Goal: Task Accomplishment & Management: Complete application form

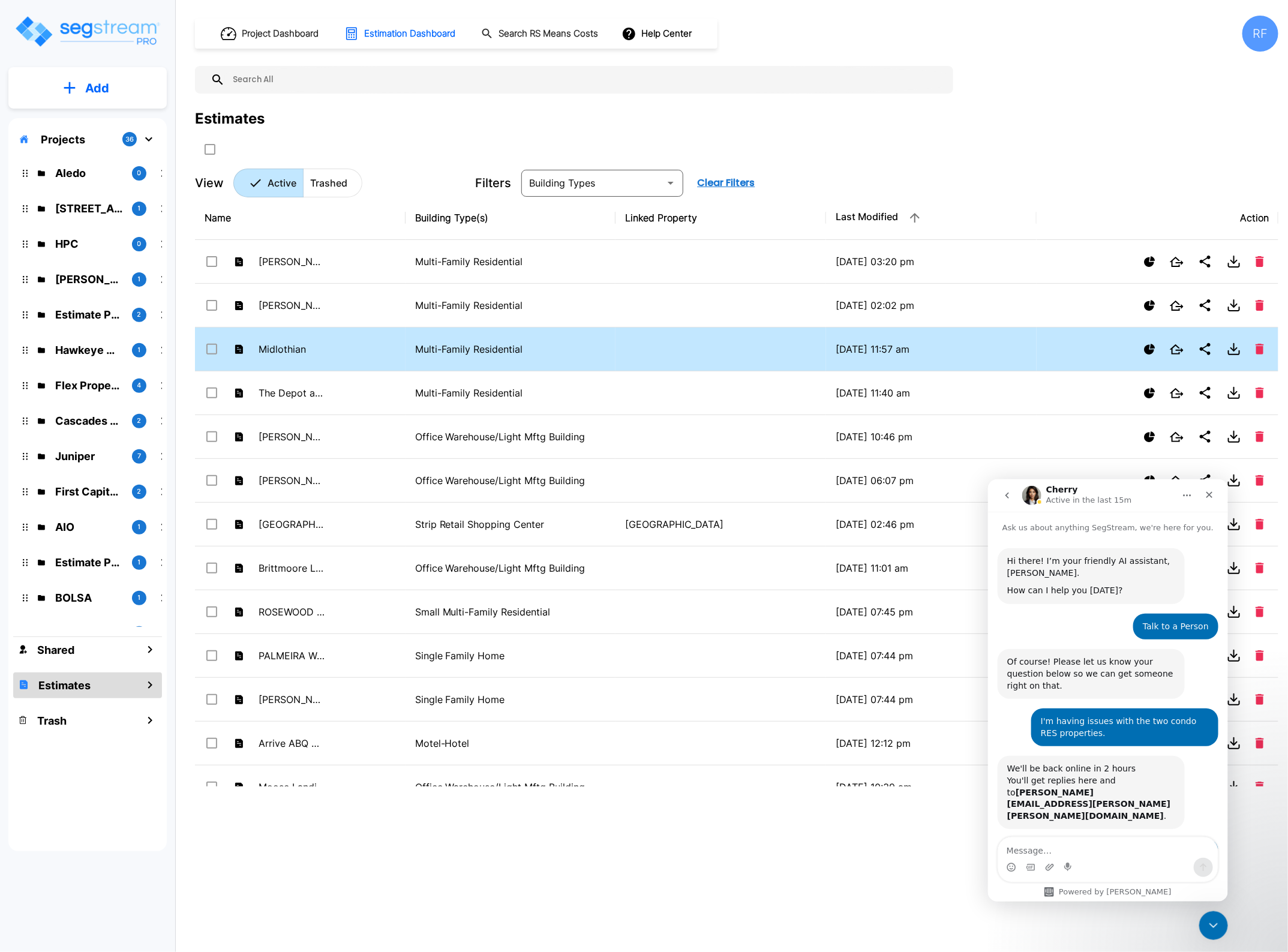
scroll to position [558, 0]
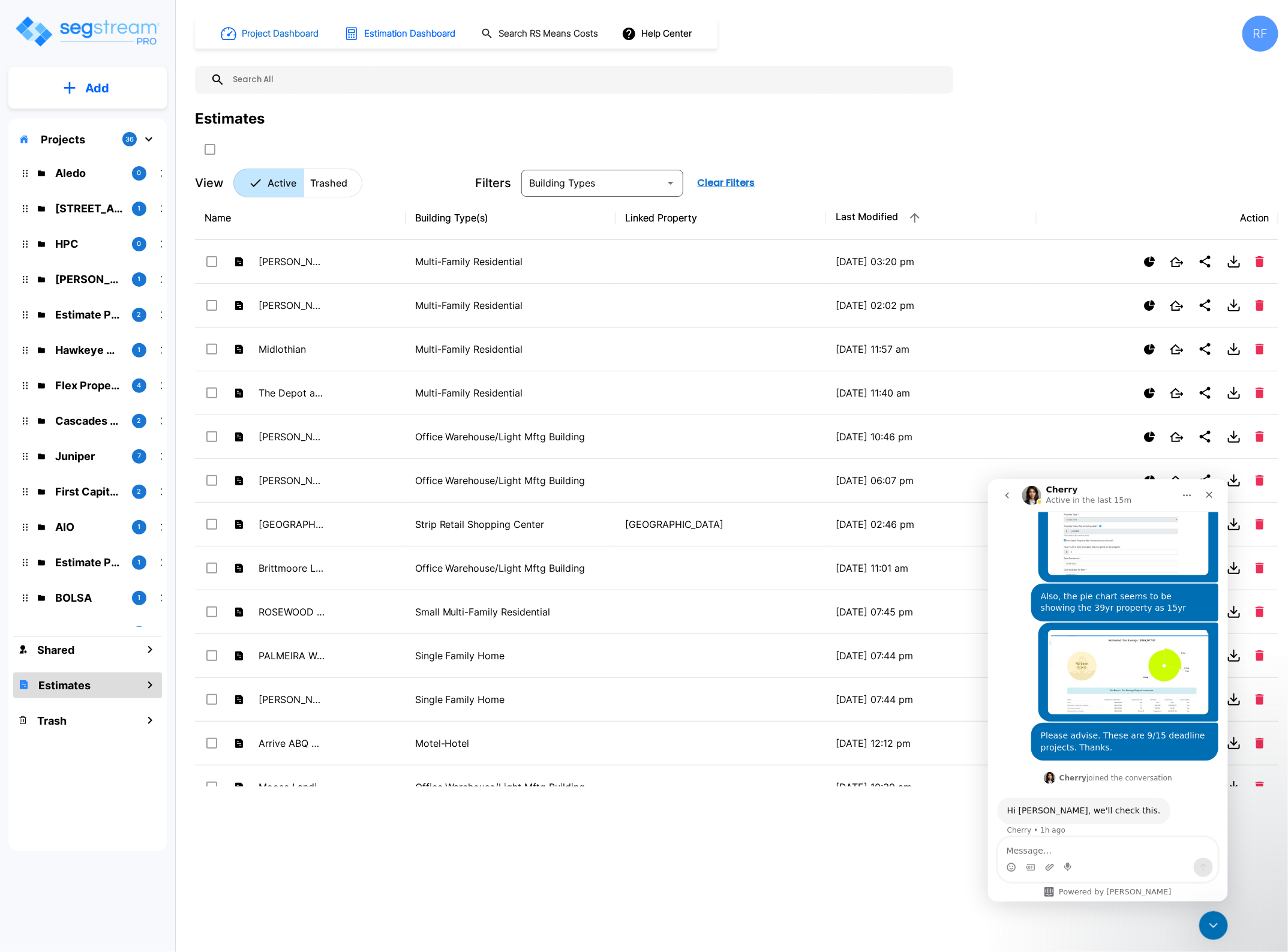
click at [297, 34] on h1 "Project Dashboard" at bounding box center [280, 34] width 77 height 14
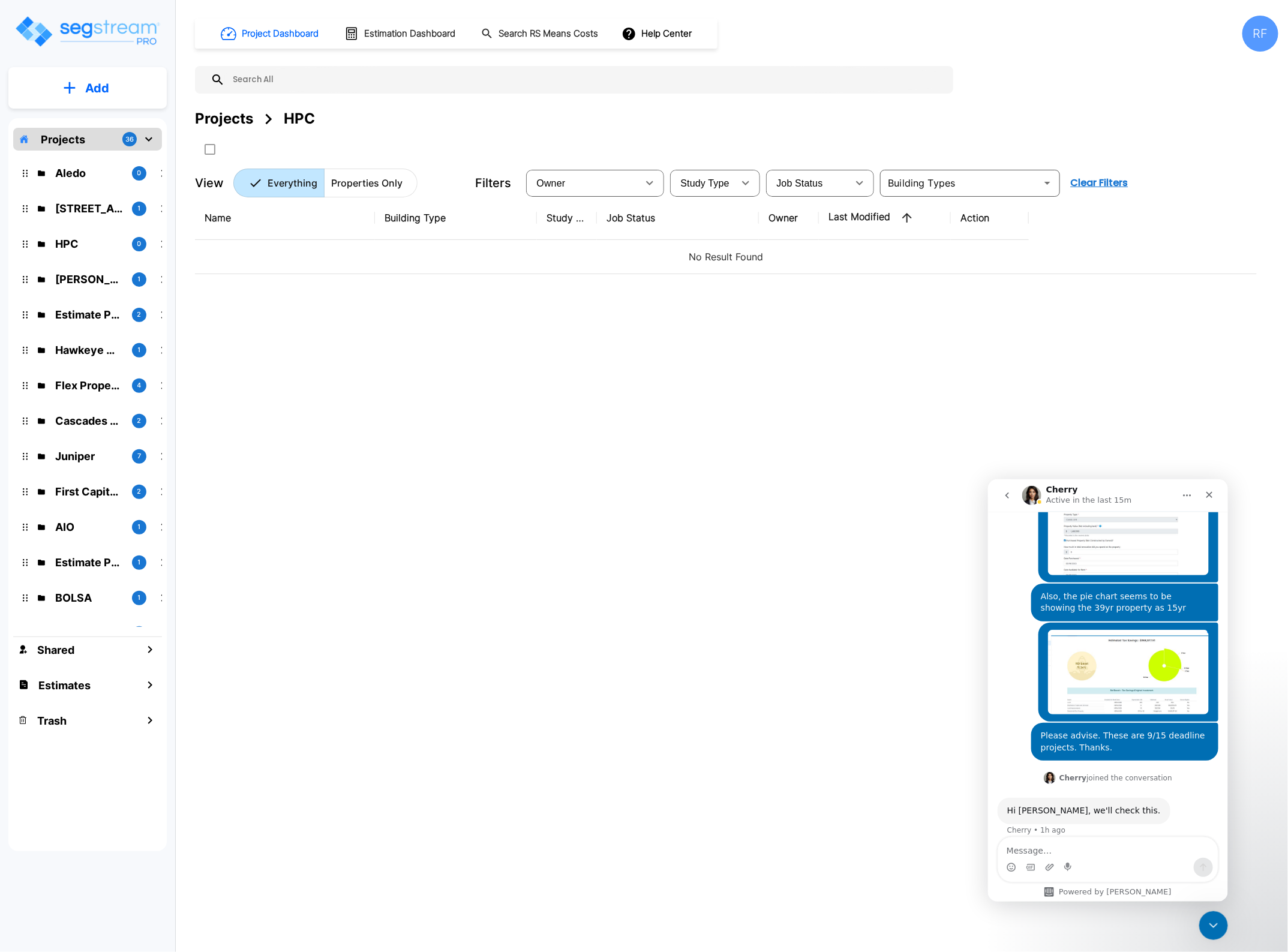
click at [90, 264] on div "Aledo 0 138 Polecat Lane 1 HPC 0 Kessler Rental 1 Estimate Property 2 Hawkeye M…" at bounding box center [87, 389] width 149 height 477
click at [86, 280] on p "[PERSON_NAME] Rental" at bounding box center [89, 279] width 67 height 16
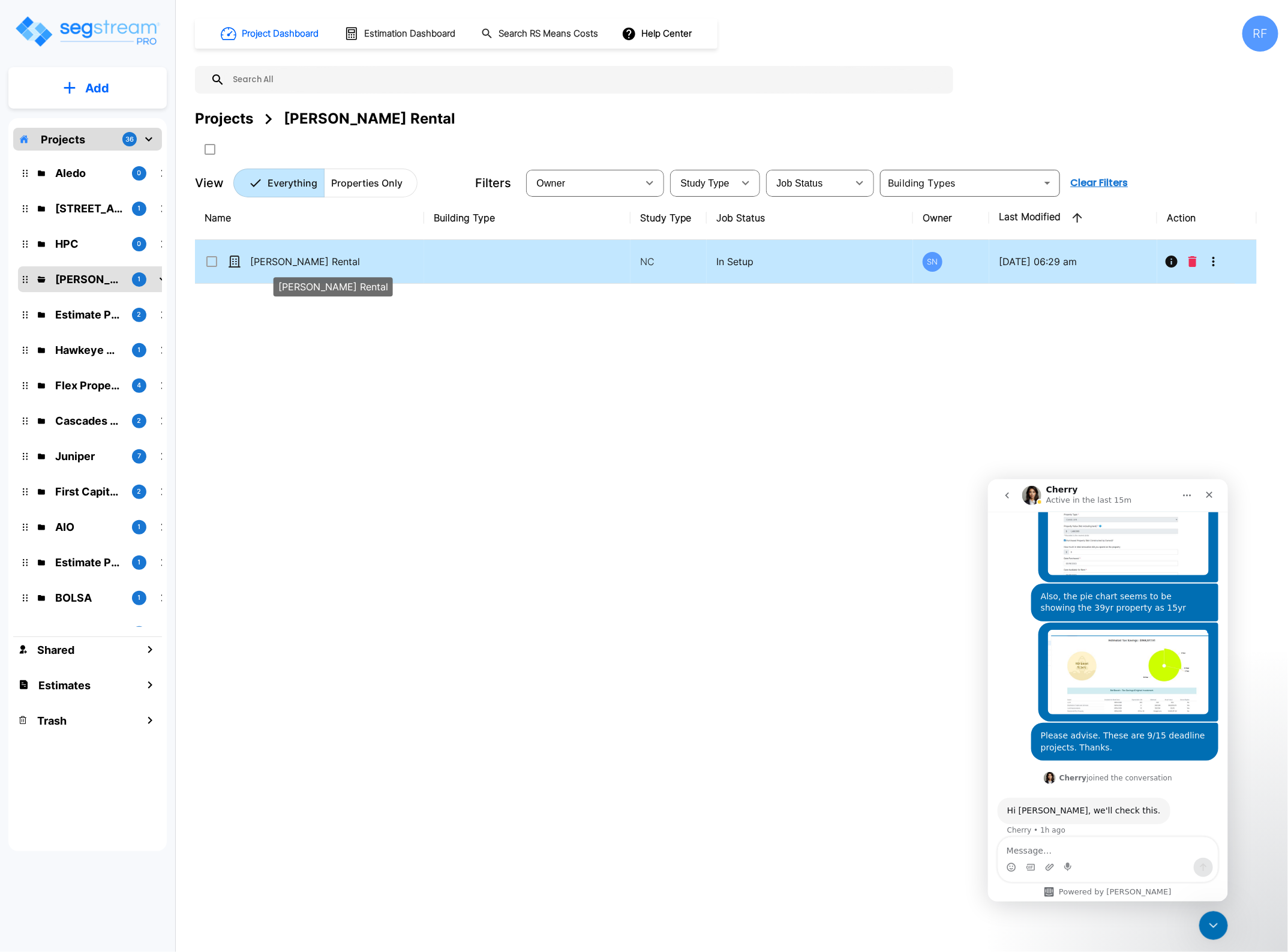
click at [273, 256] on p "[PERSON_NAME] Rental" at bounding box center [310, 262] width 120 height 14
checkbox input "true"
click at [273, 256] on p "[PERSON_NAME] Rental" at bounding box center [310, 262] width 120 height 14
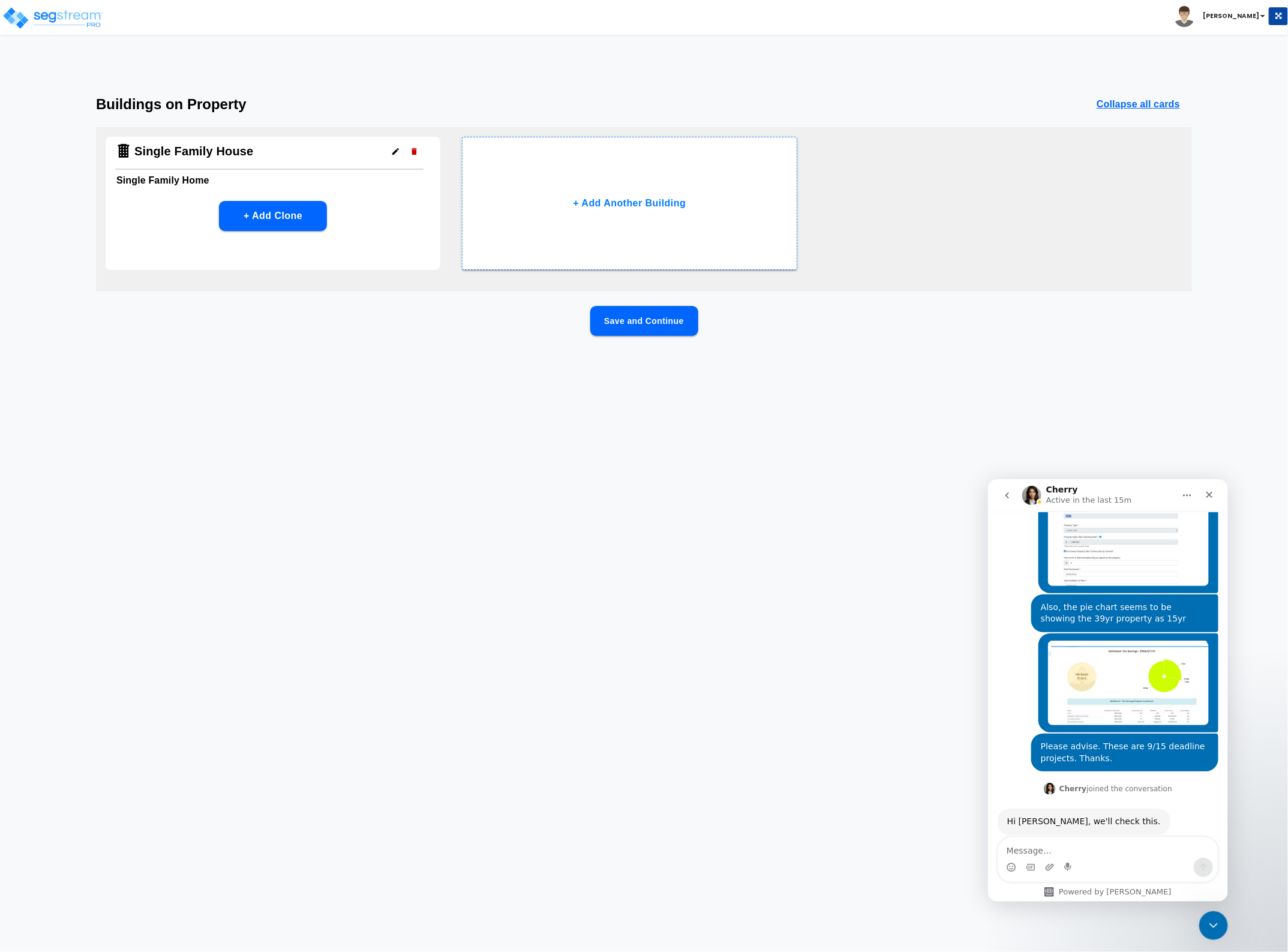
scroll to position [558, 0]
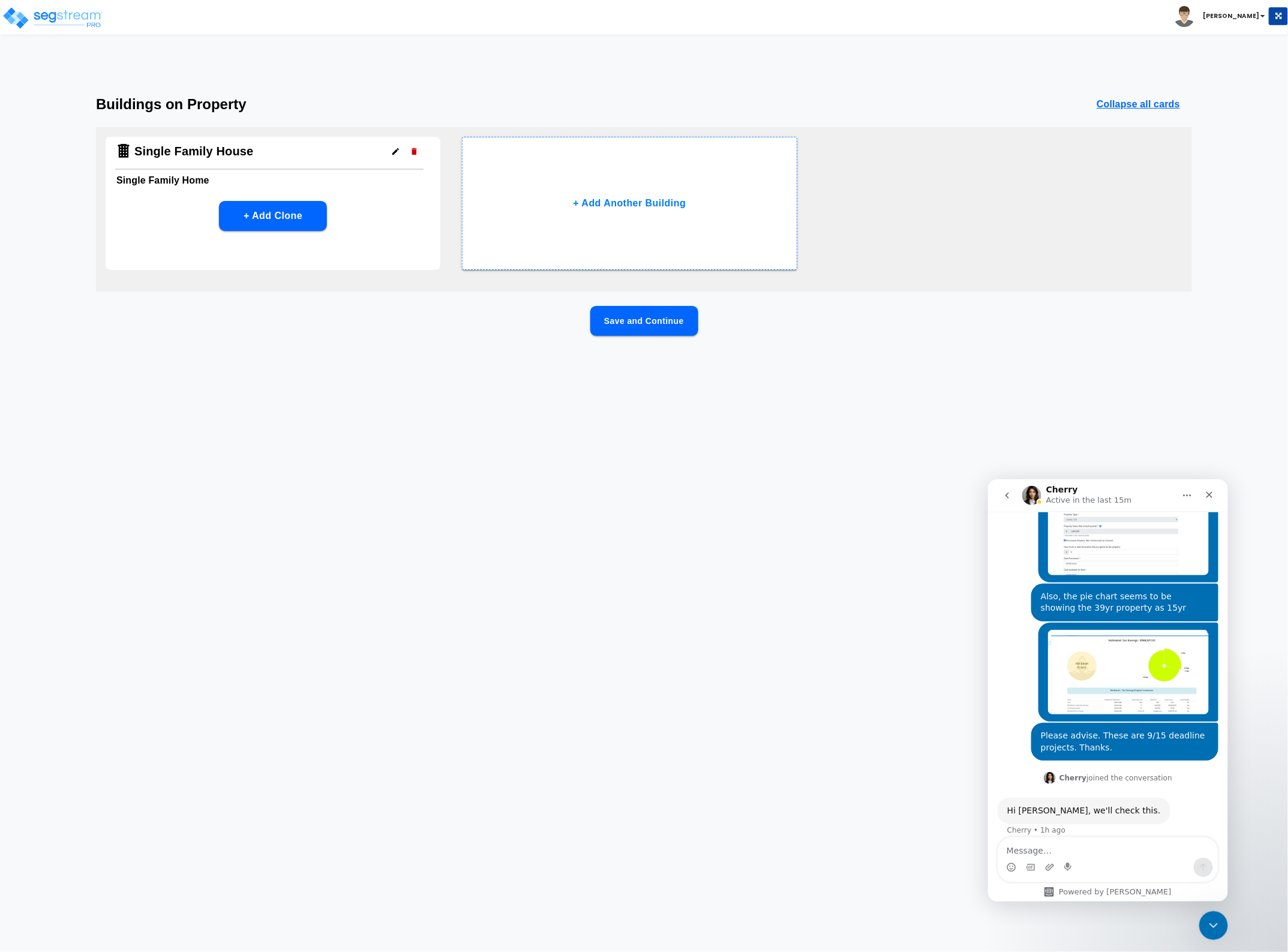
click at [391, 156] on button "button" at bounding box center [395, 151] width 18 height 18
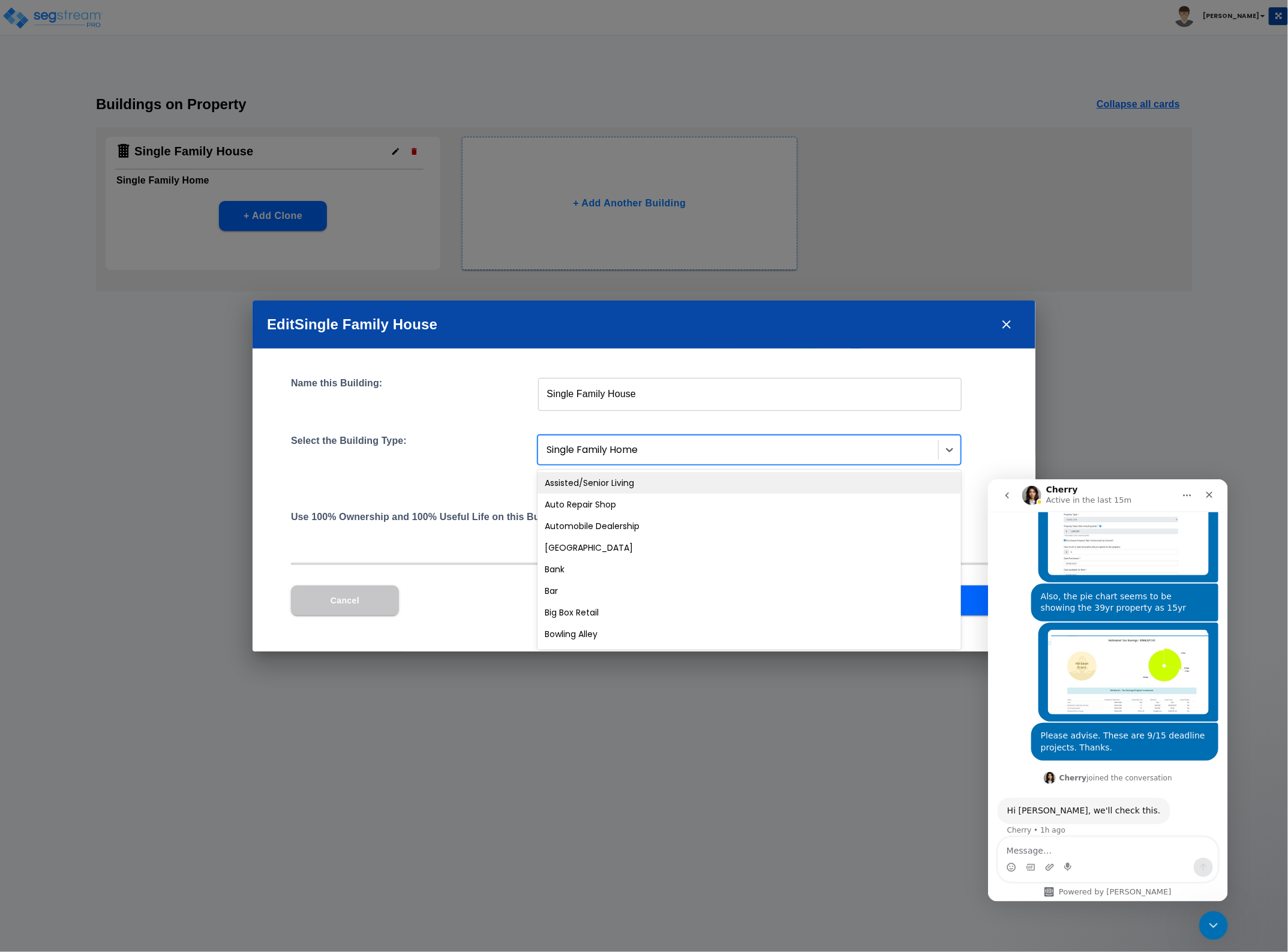
click at [892, 452] on div at bounding box center [739, 450] width 386 height 16
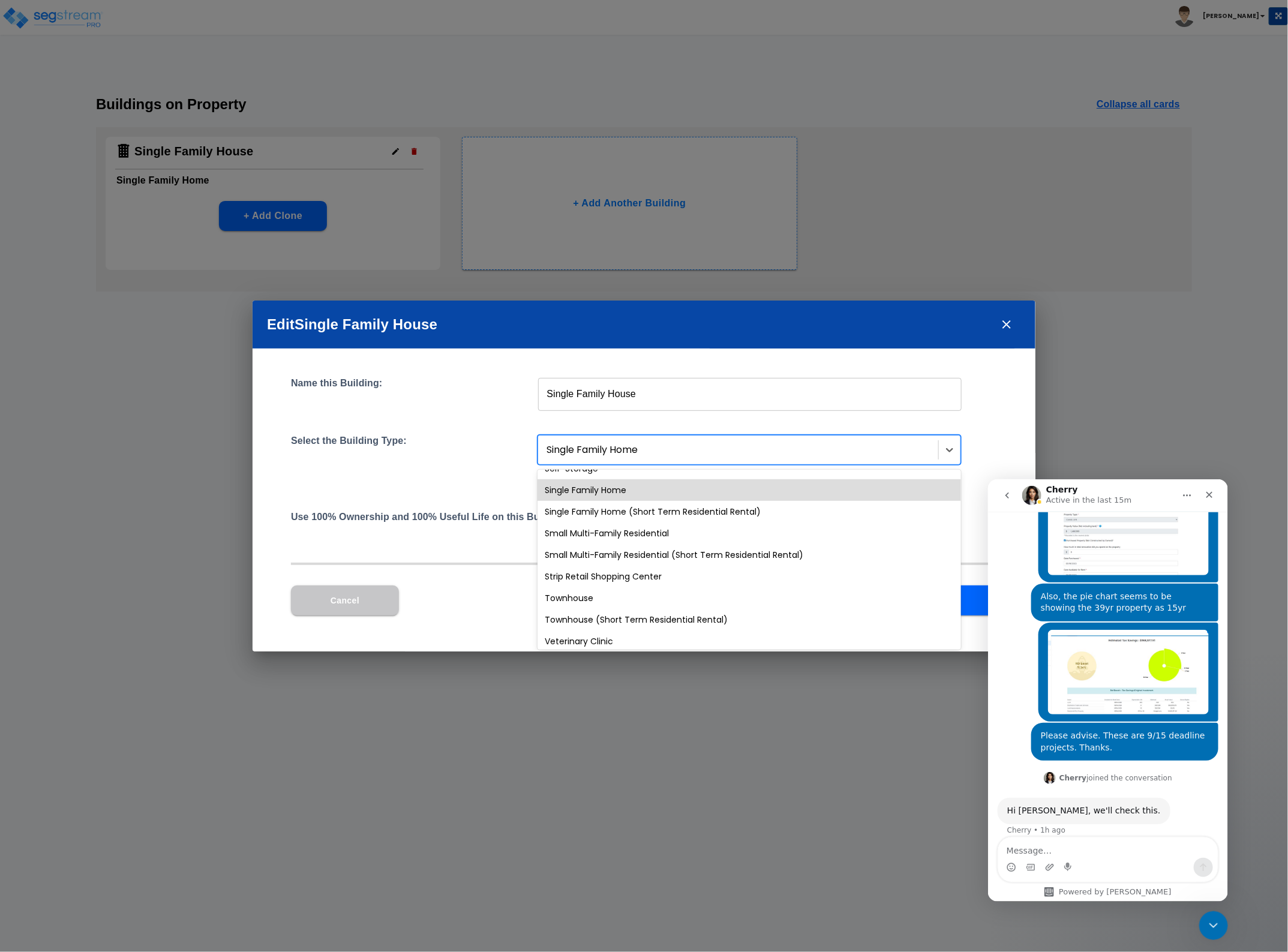
scroll to position [1033, 0]
click at [441, 627] on div "Cancel Save" at bounding box center [643, 610] width 706 height 49
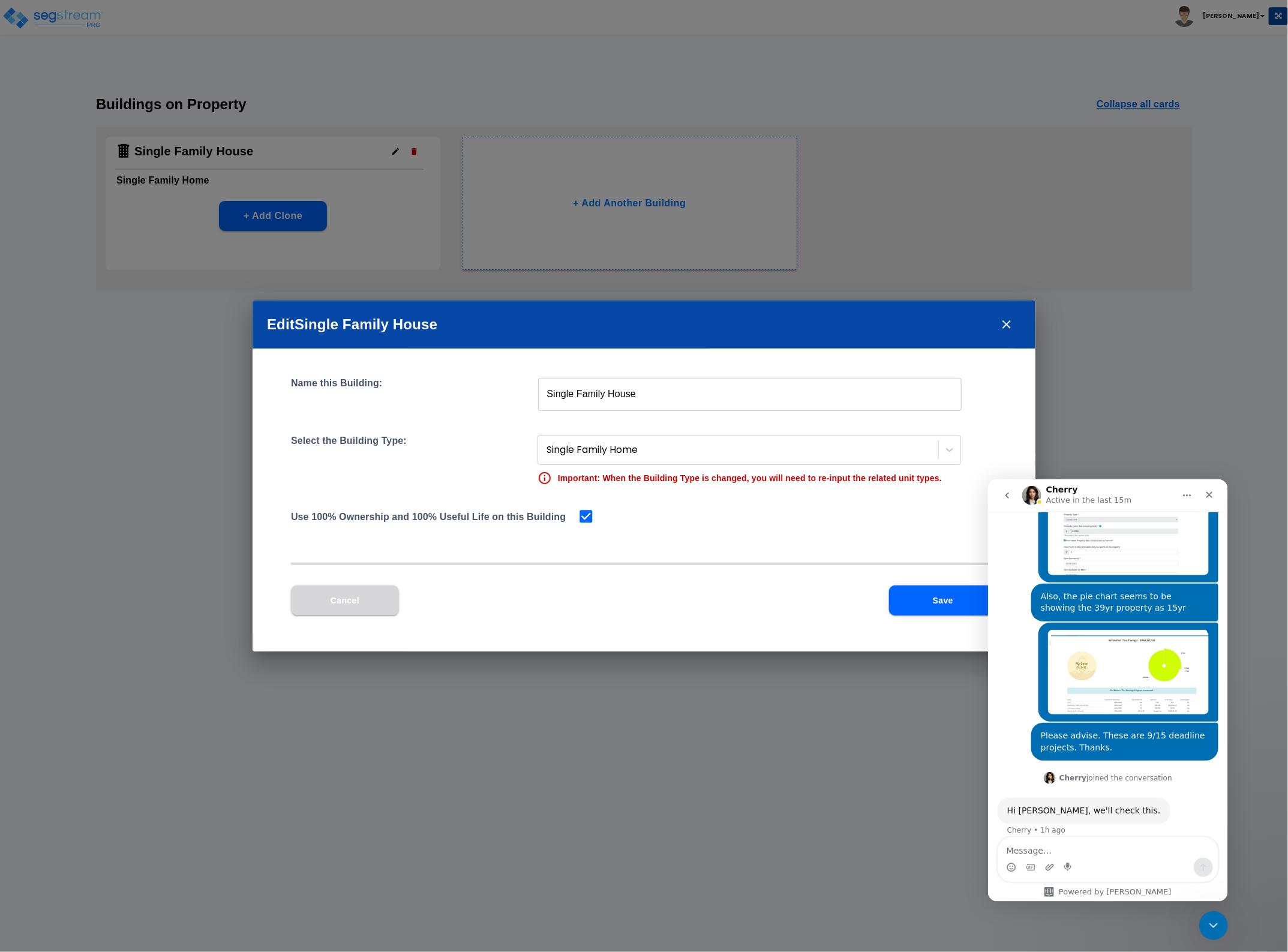
click at [358, 607] on button "Cancel" at bounding box center [344, 600] width 108 height 30
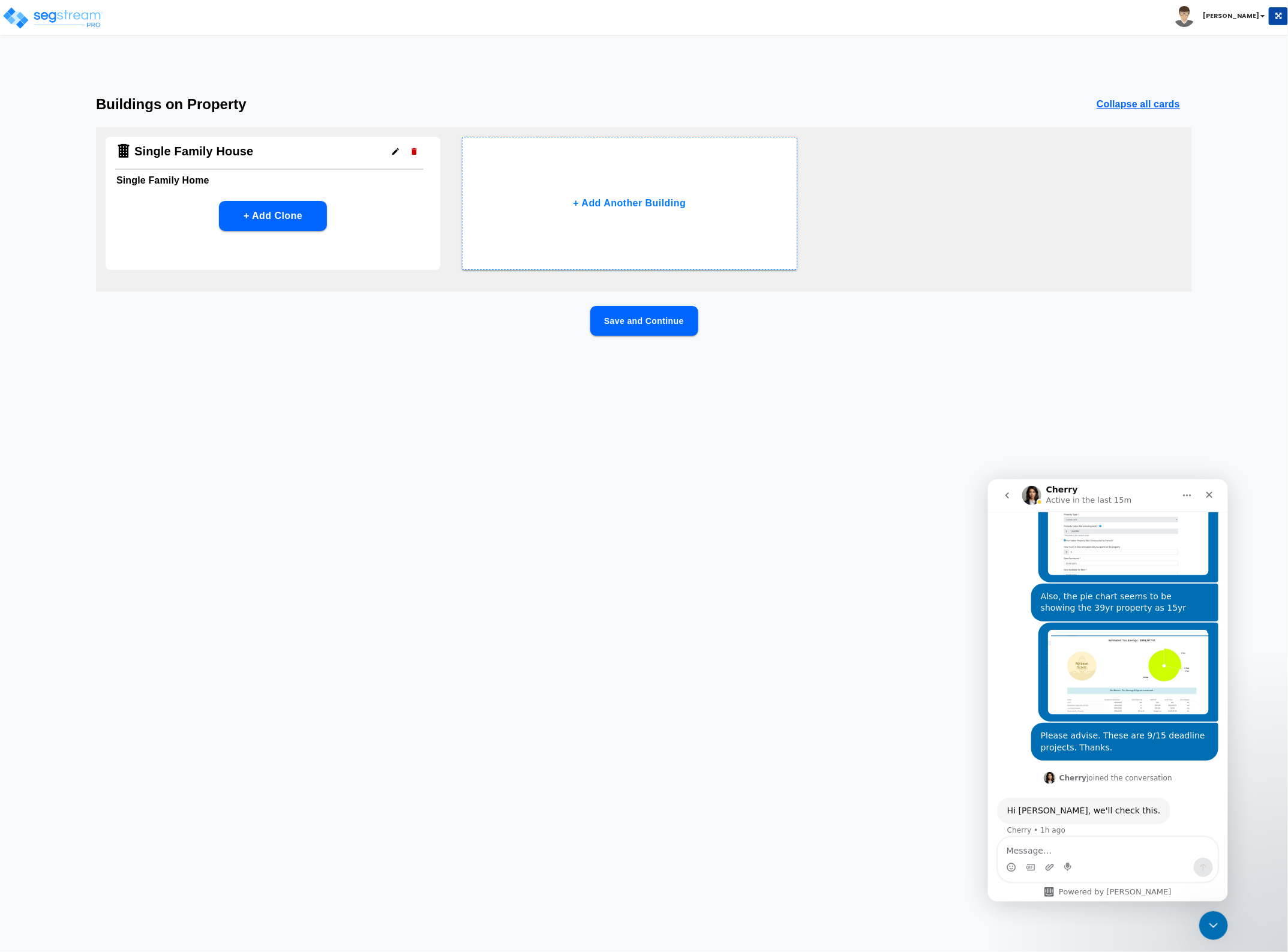
click at [666, 330] on button "Save and Continue" at bounding box center [644, 321] width 108 height 30
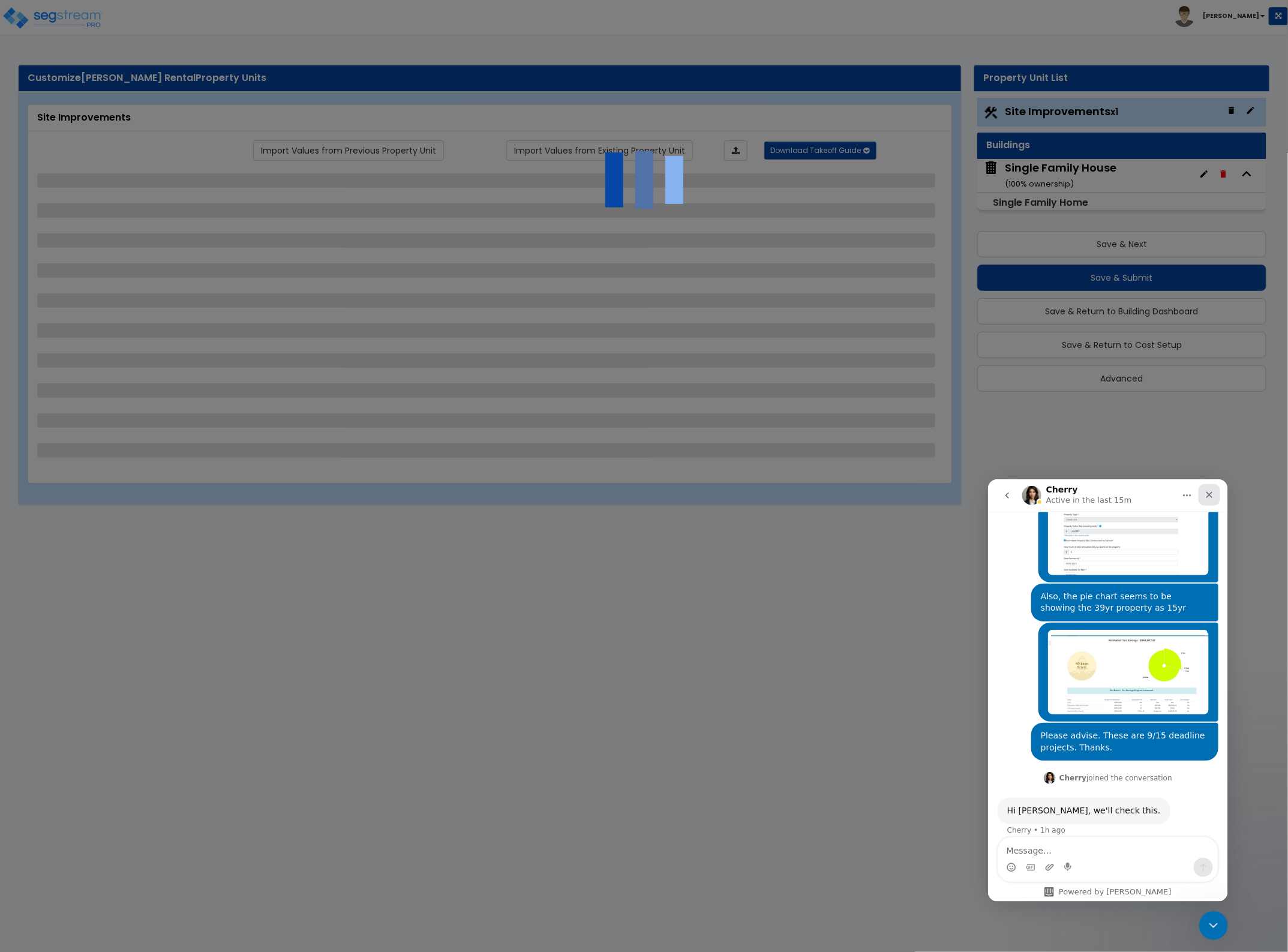
select select "2"
select select "1"
select select "2"
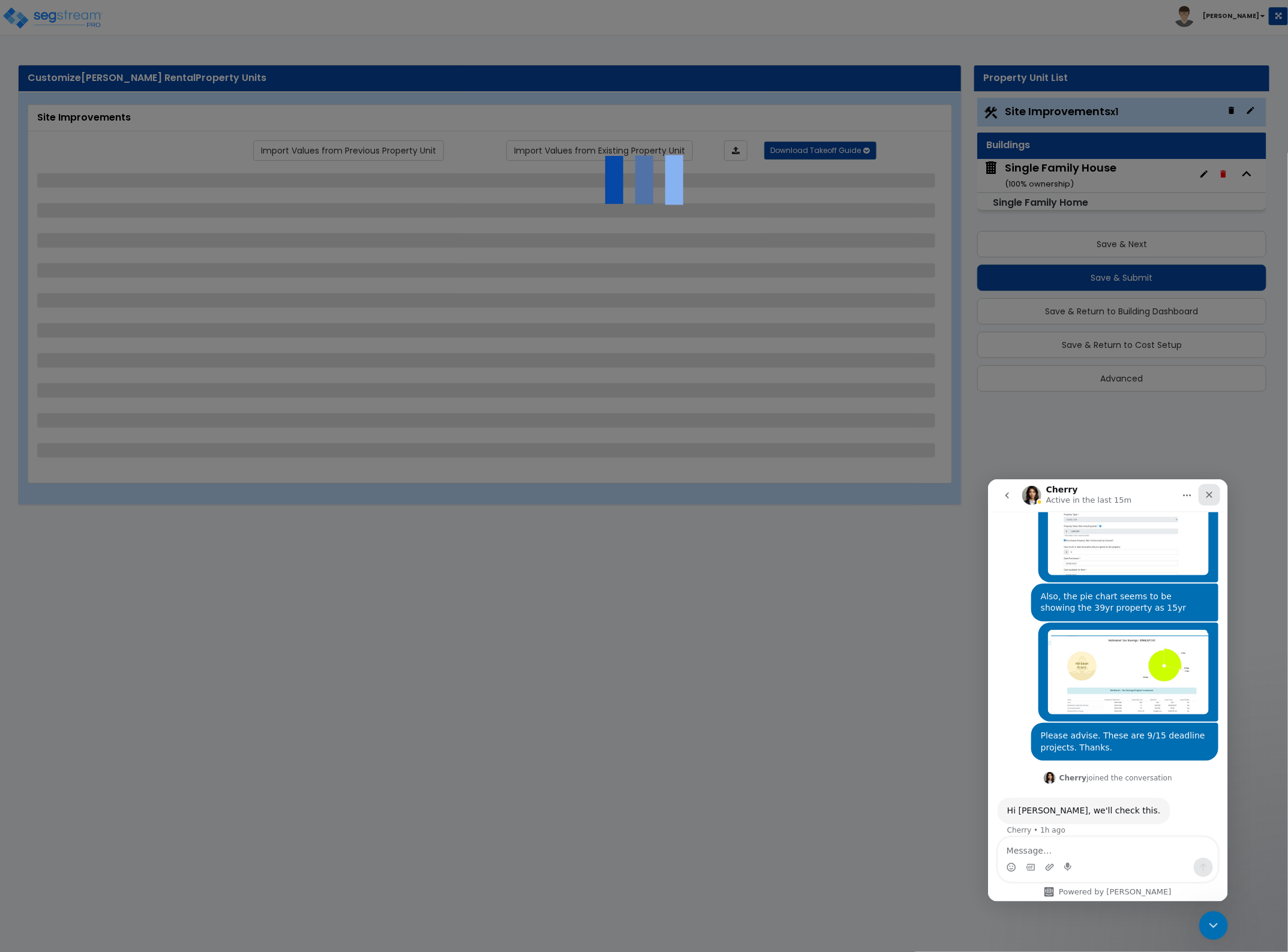
select select "1"
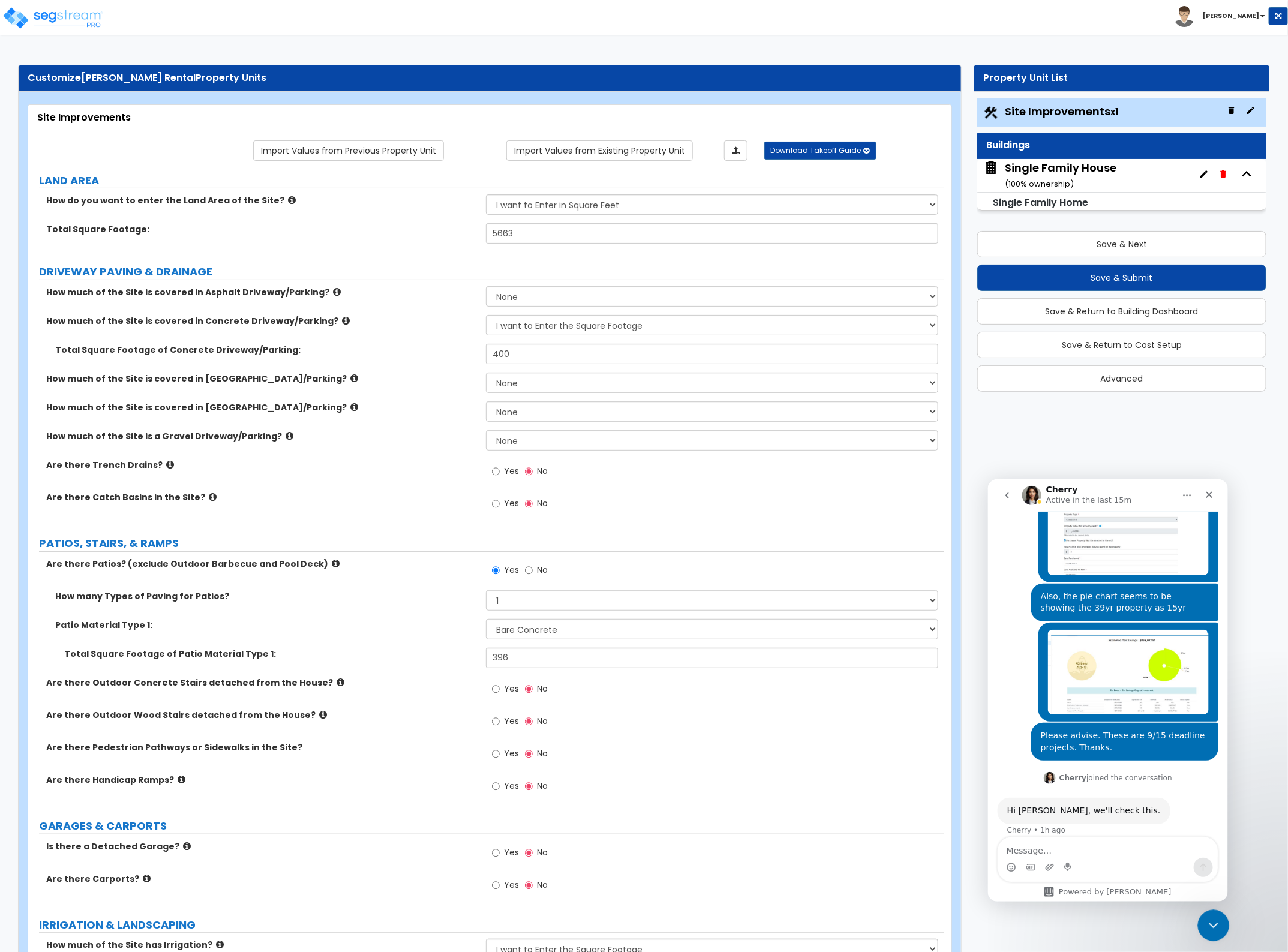
click at [1212, 932] on div "Close Intercom Messenger" at bounding box center [1212, 924] width 29 height 29
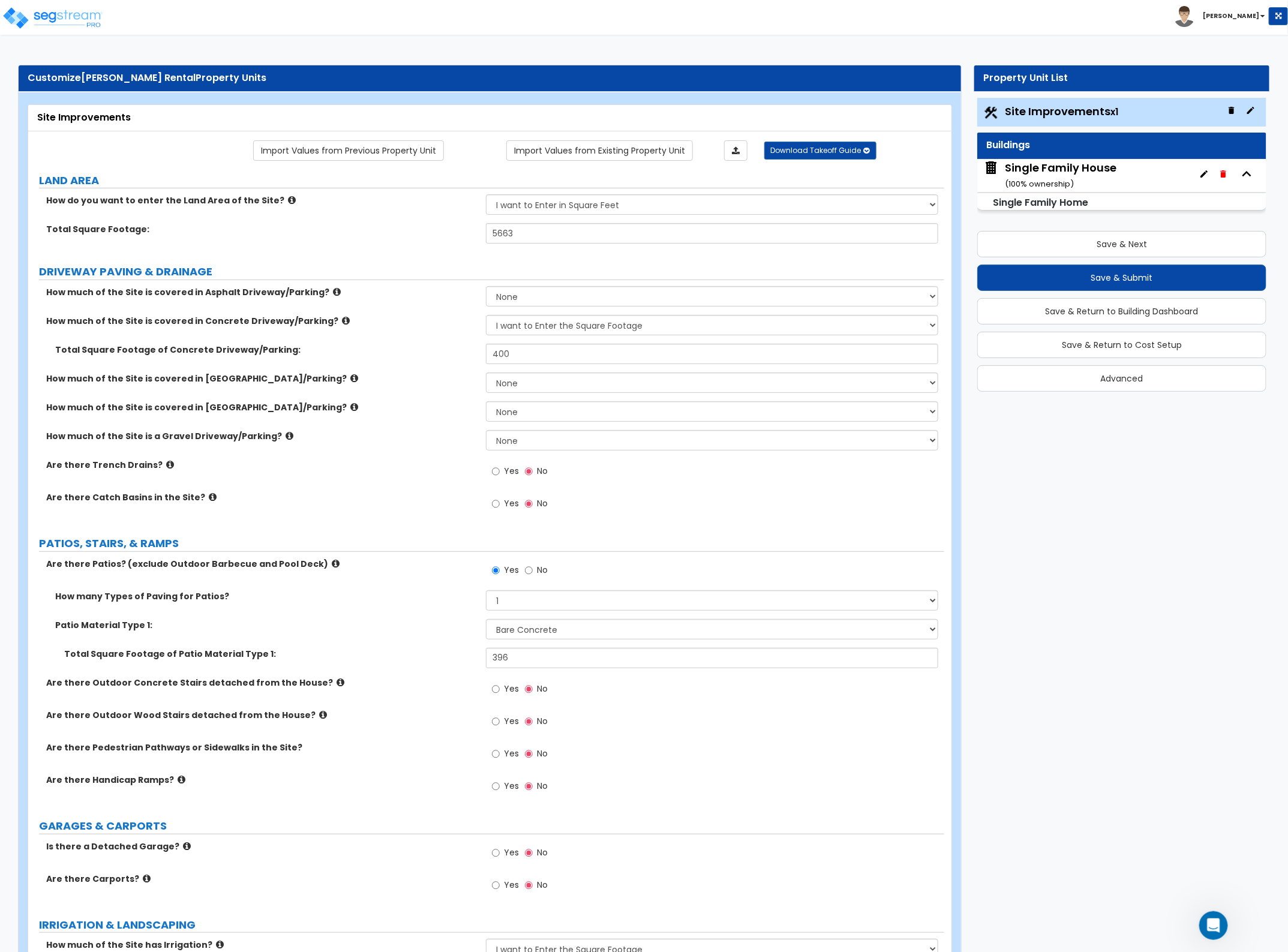
scroll to position [558, 0]
click at [86, 25] on img at bounding box center [52, 18] width 102 height 24
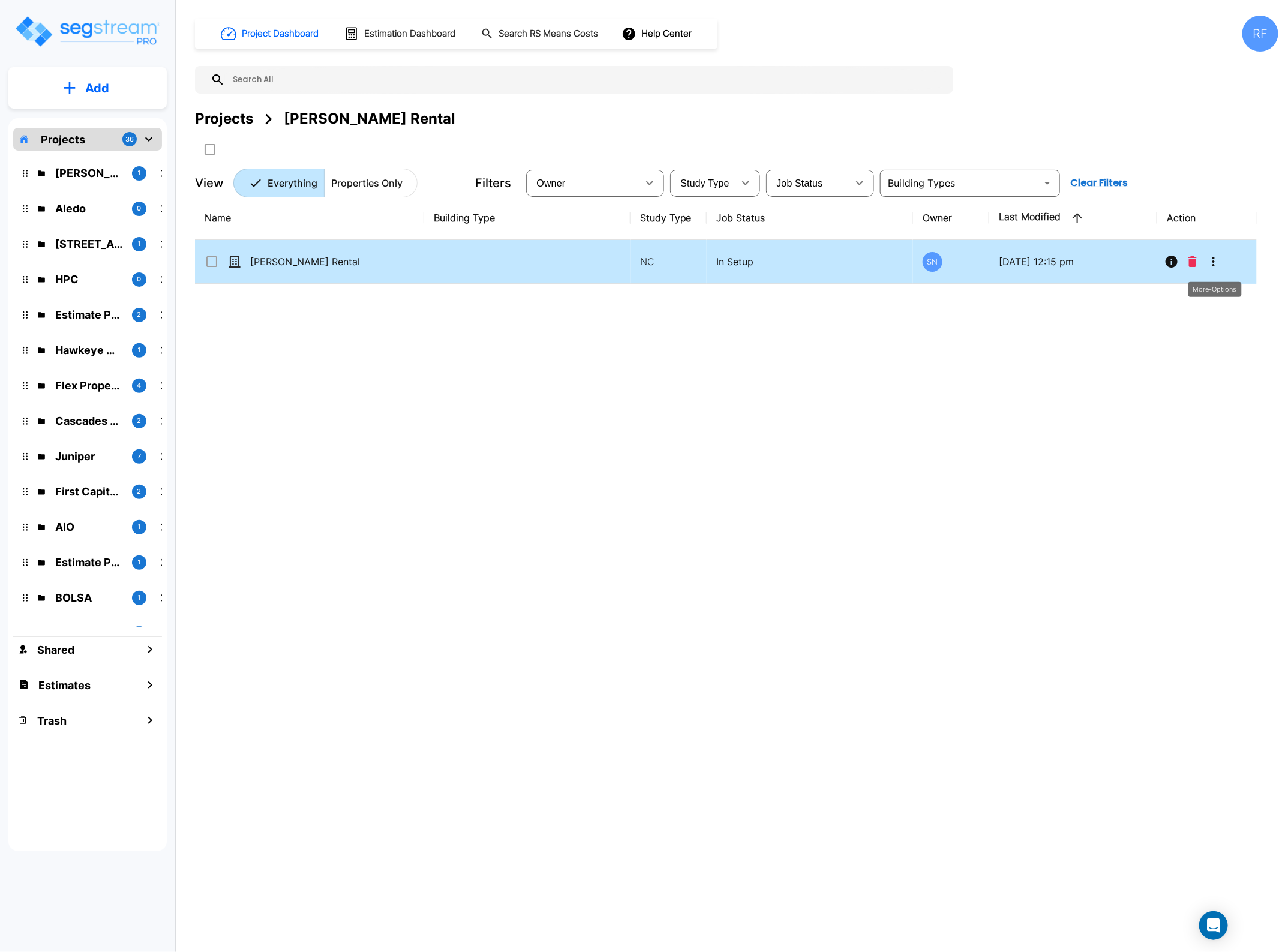
click at [1216, 256] on icon "More-Options" at bounding box center [1214, 262] width 14 height 14
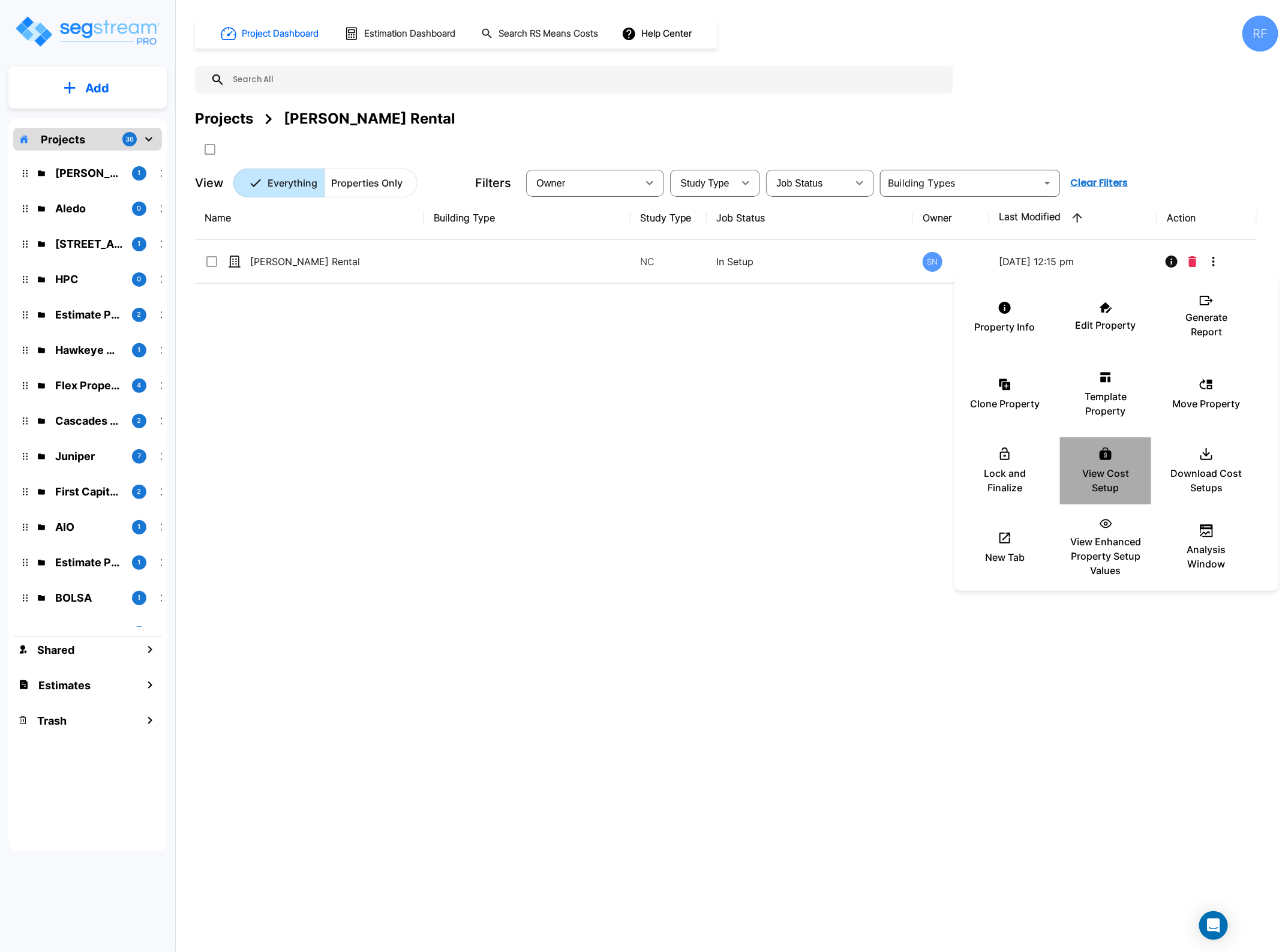
click at [1109, 473] on p "View Cost Setup" at bounding box center [1105, 481] width 72 height 29
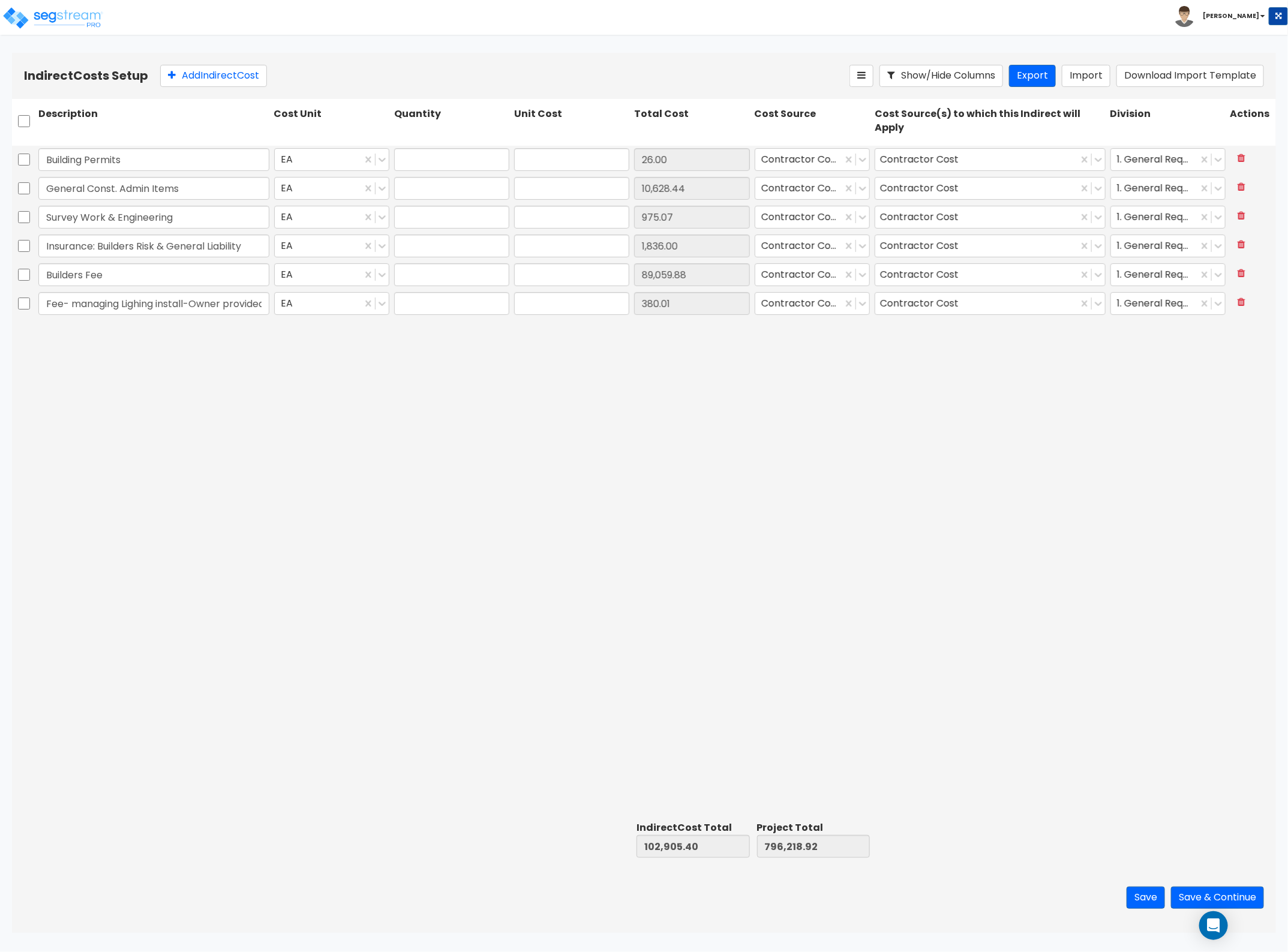
type input "1.00"
type input "26.00"
type input "1.00"
type input "10,628.44"
type input "1.00"
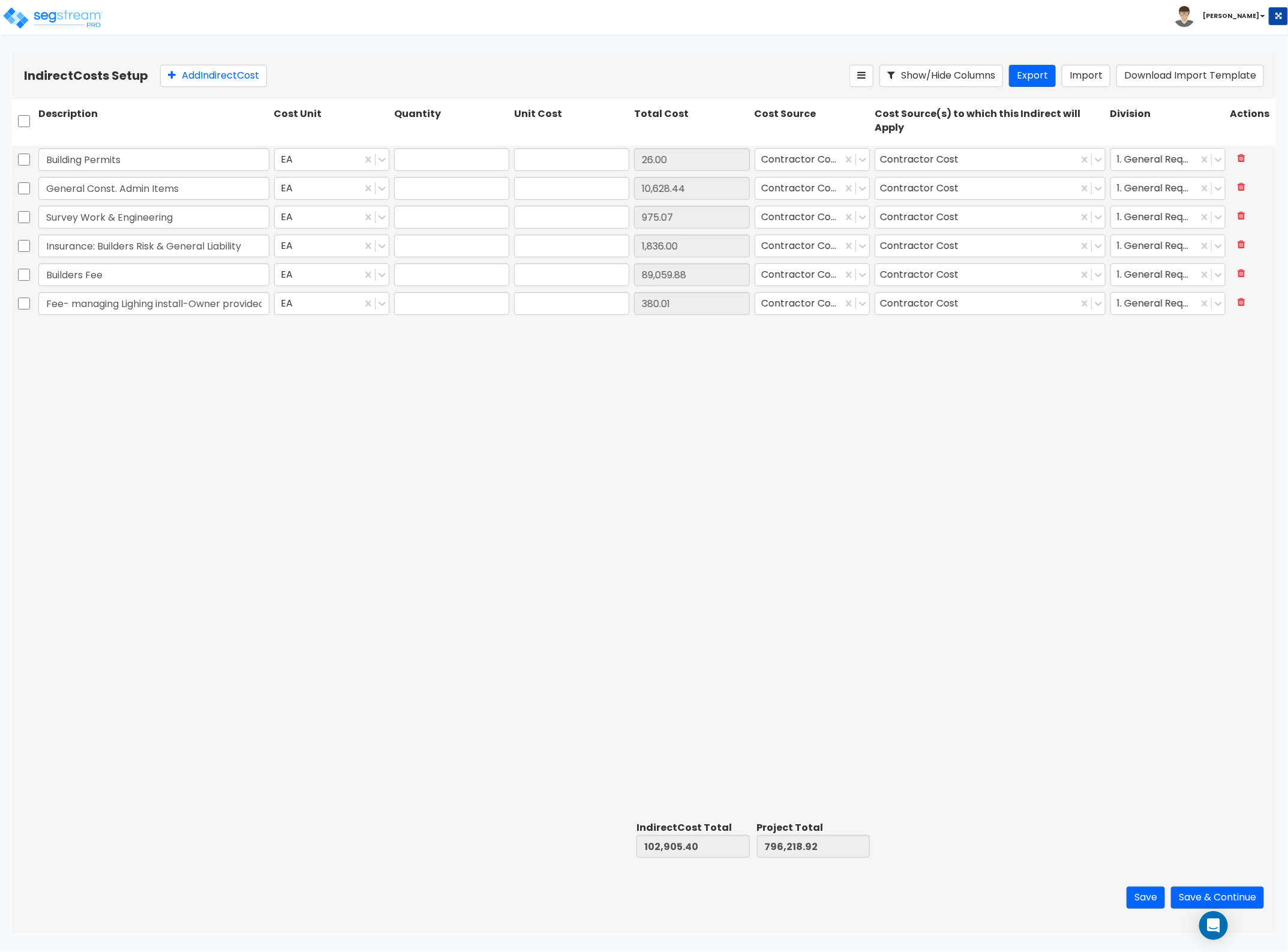
type input "975.07"
type input "1.00"
type input "1,836.00"
type input "1.00"
type input "89,059.88"
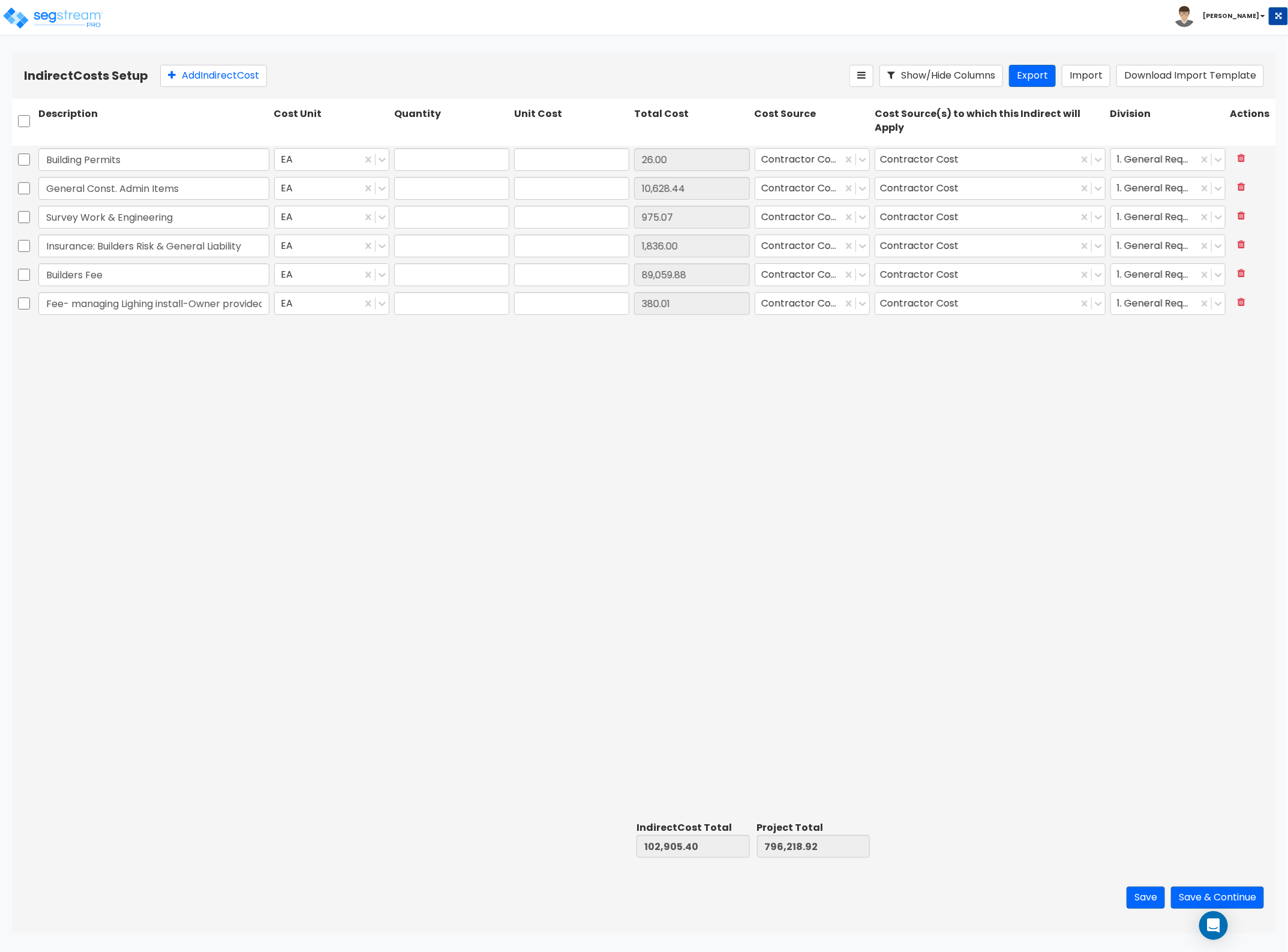
type input "1.00"
type input "380.01"
click at [1254, 896] on button "Save & Continue" at bounding box center [1218, 898] width 93 height 22
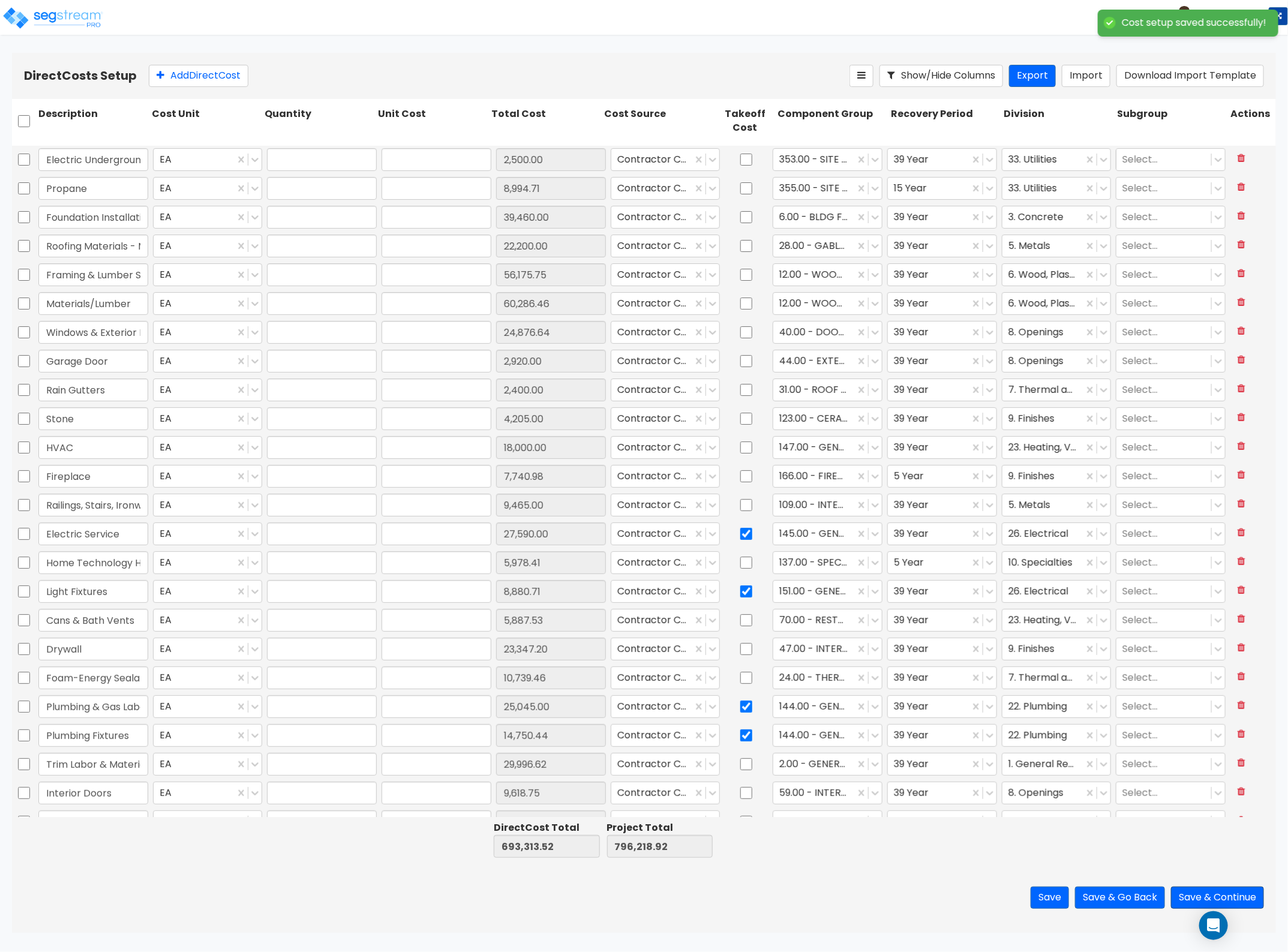
type input "1.00"
type input "2,500.00"
type input "1.00"
type input "8,994.71"
type input "1.00"
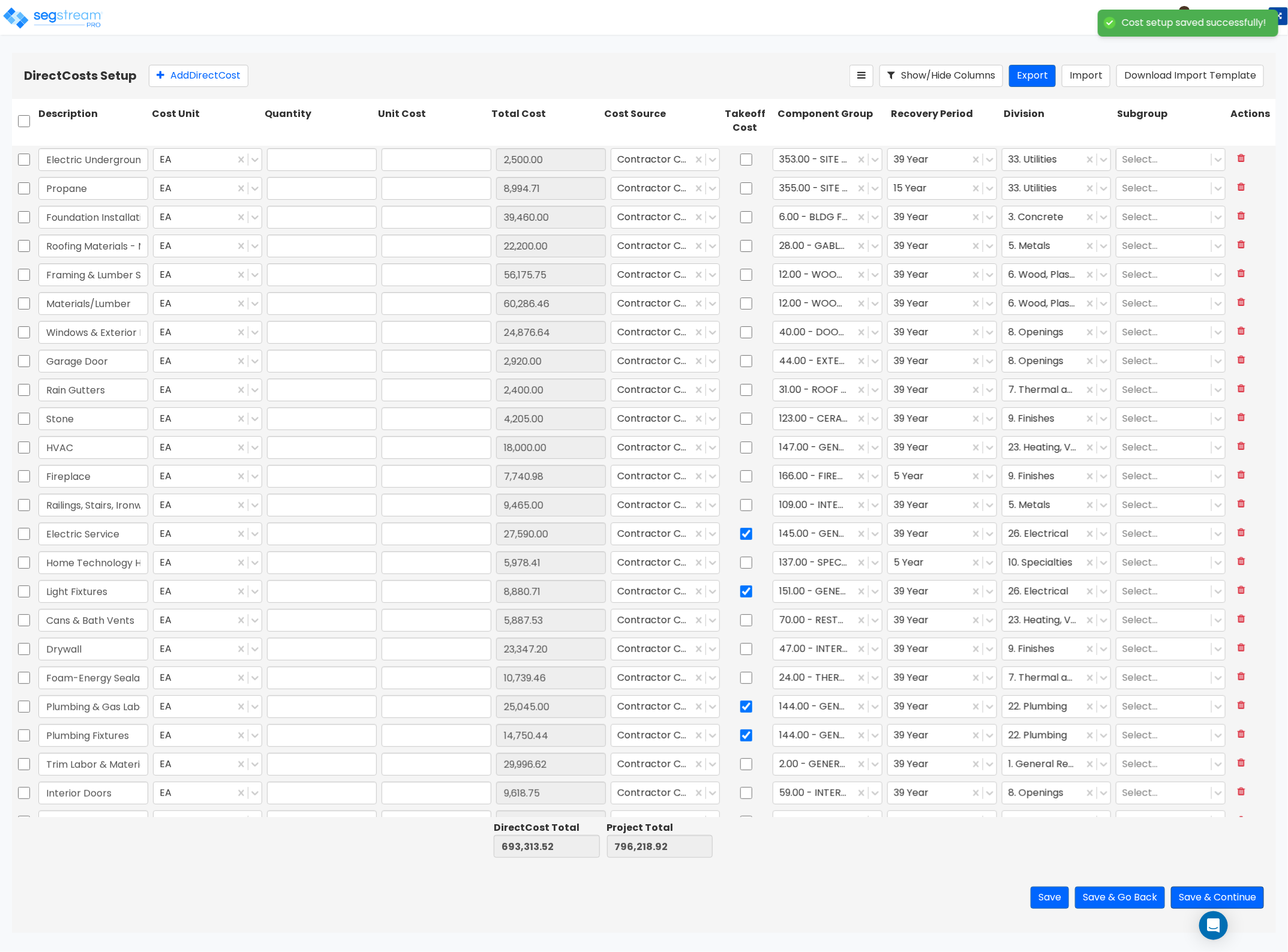
type input "39,460.00"
type input "1.00"
type input "22,200.00"
type input "1.00"
type input "56,175.75"
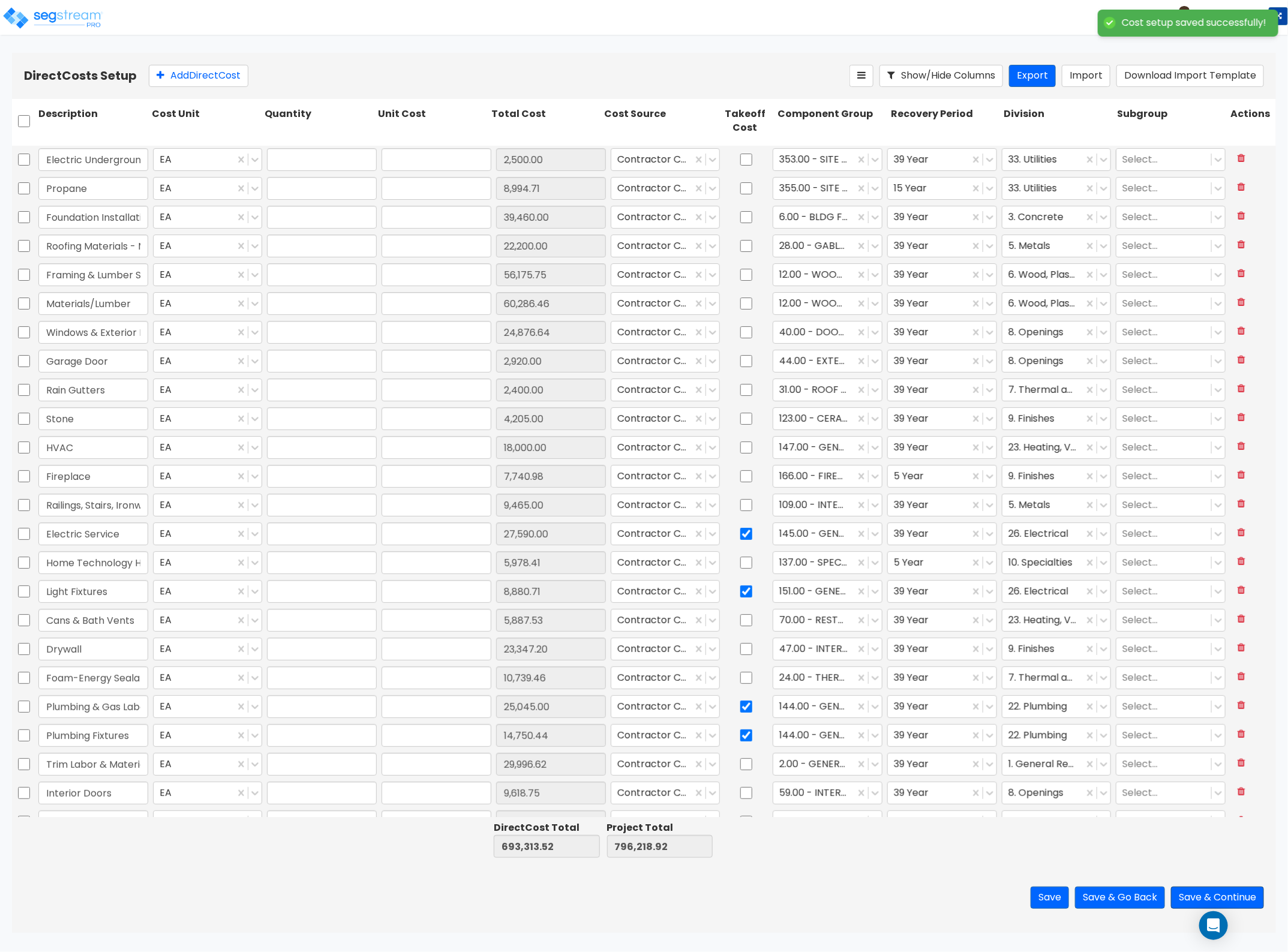
type input "1.00"
type input "60,286.46"
type input "1.00"
type input "24,876.64"
type input "1.00"
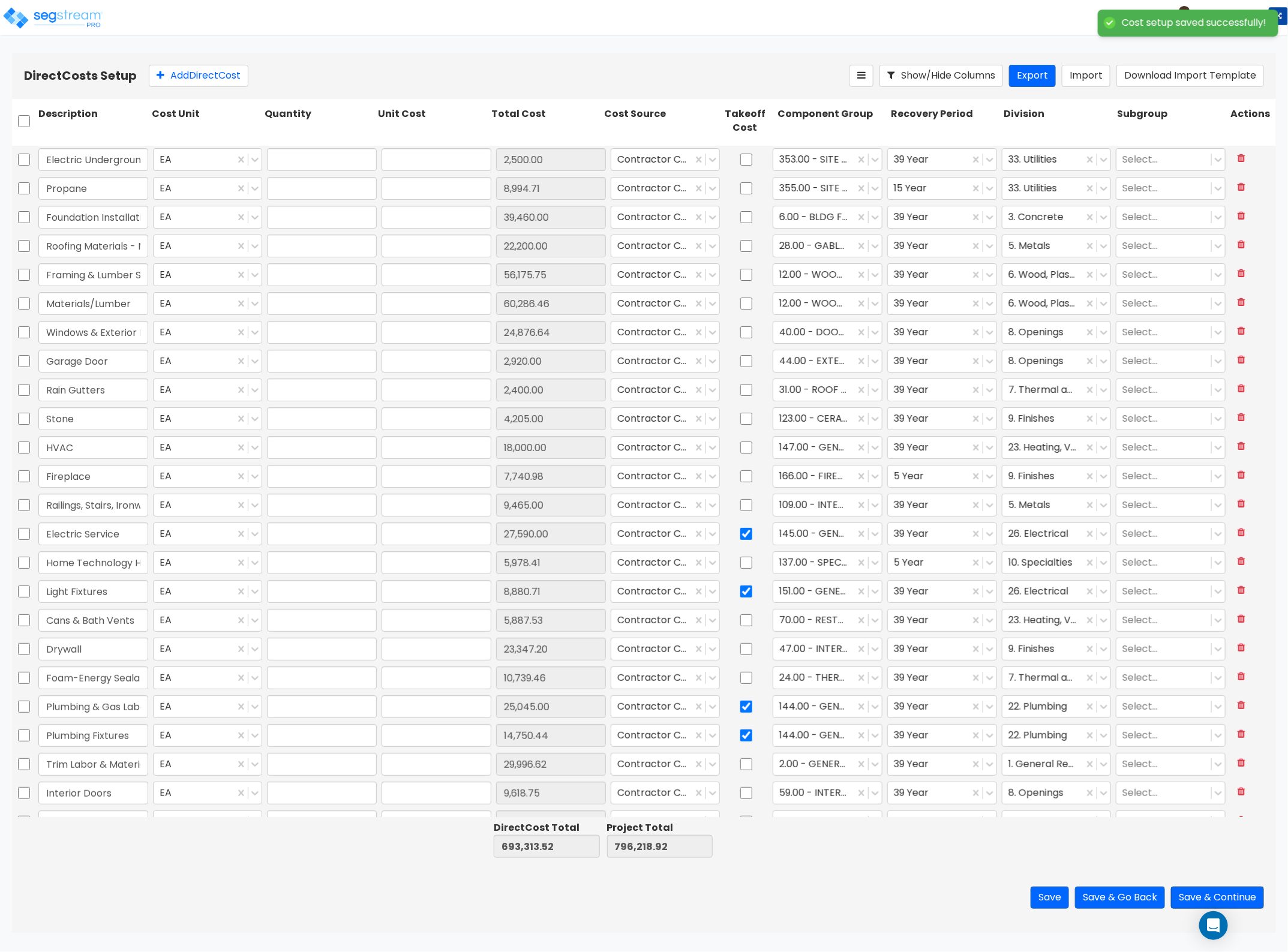
type input "2,920.00"
type input "1.00"
type input "2,400.00"
type input "1.00"
type input "4,205.00"
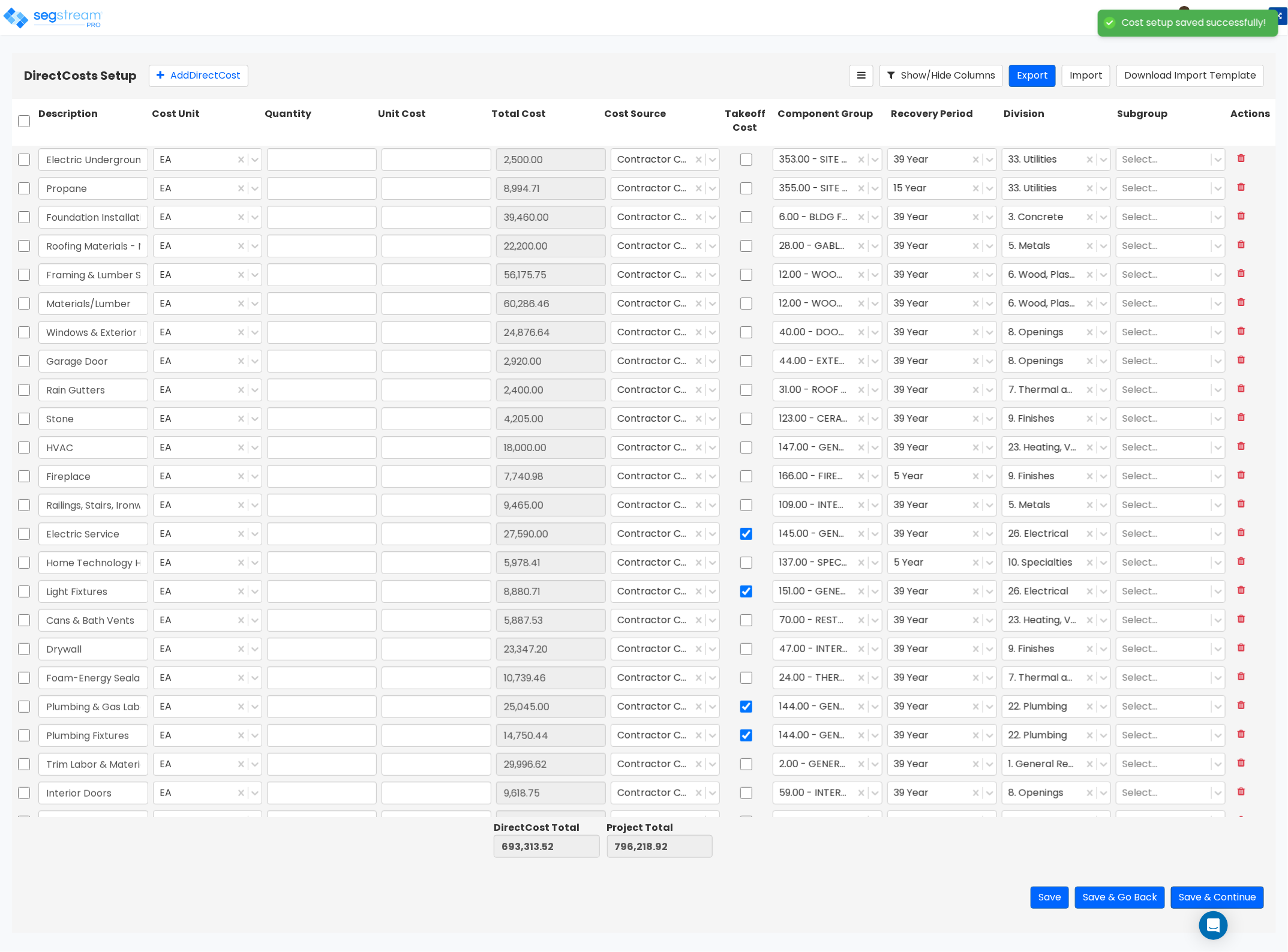
type input "1.00"
type input "18,000.00"
type input "1.00"
type input "7,740.98"
type input "1.00"
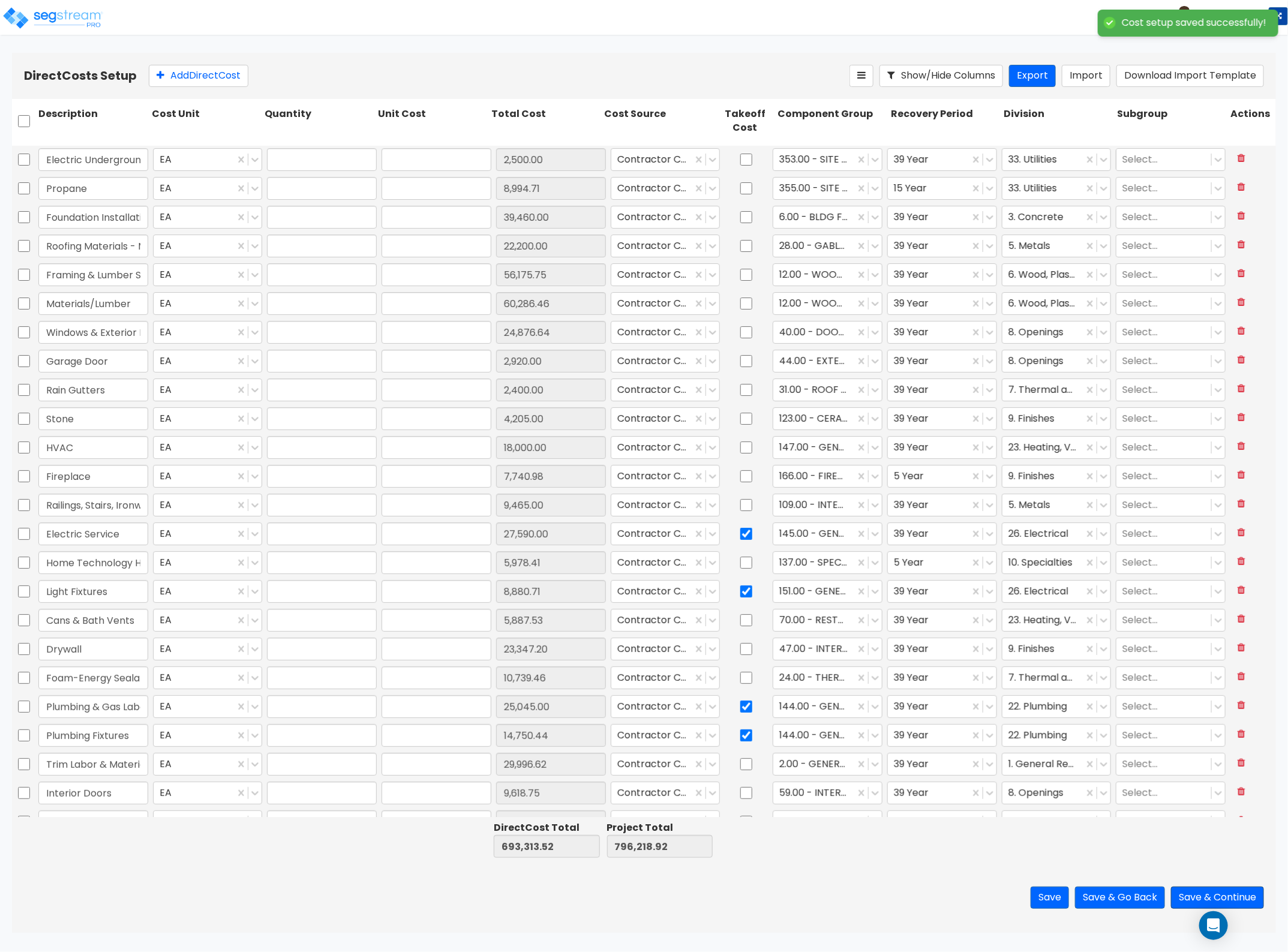
type input "9,465.00"
type input "1.00"
type input "27,590.00"
type input "1.00"
type input "5,978.41"
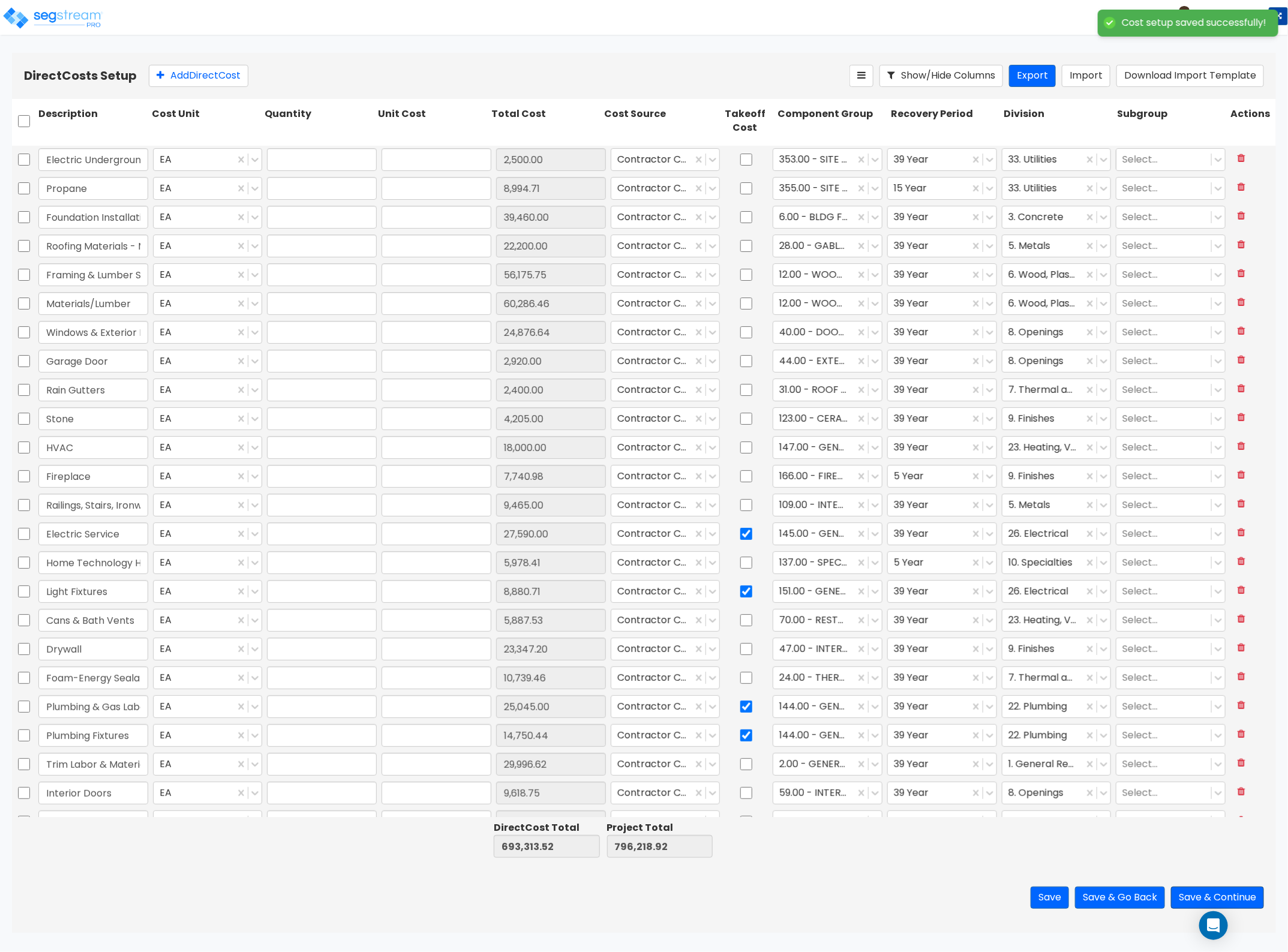
type input "1.00"
type input "8,880.71"
type input "1.00"
type input "5,887.53"
type input "1.00"
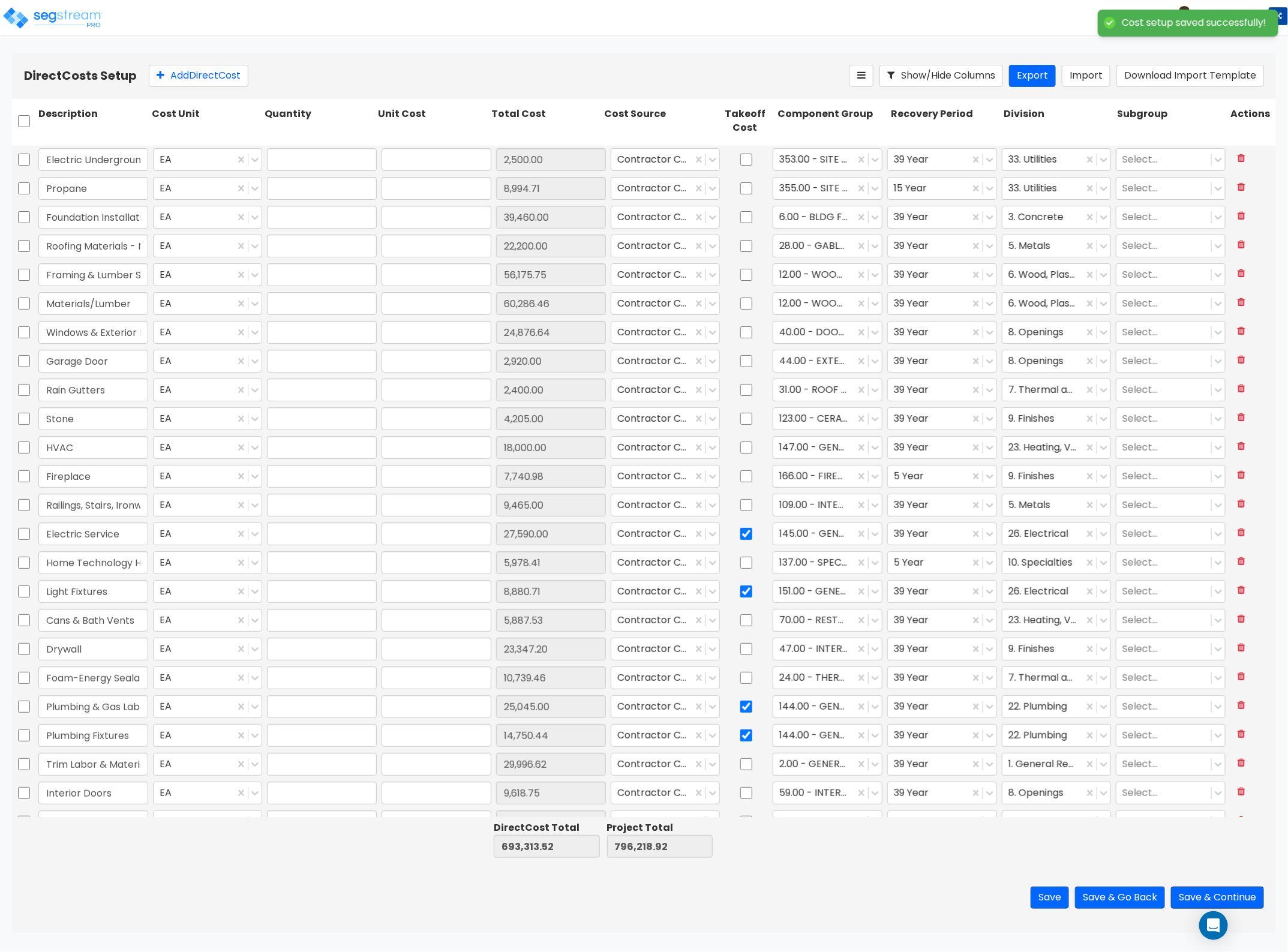
type input "23,347.20"
type input "1.00"
type input "10,739.46"
type input "1.00"
type input "25,045.00"
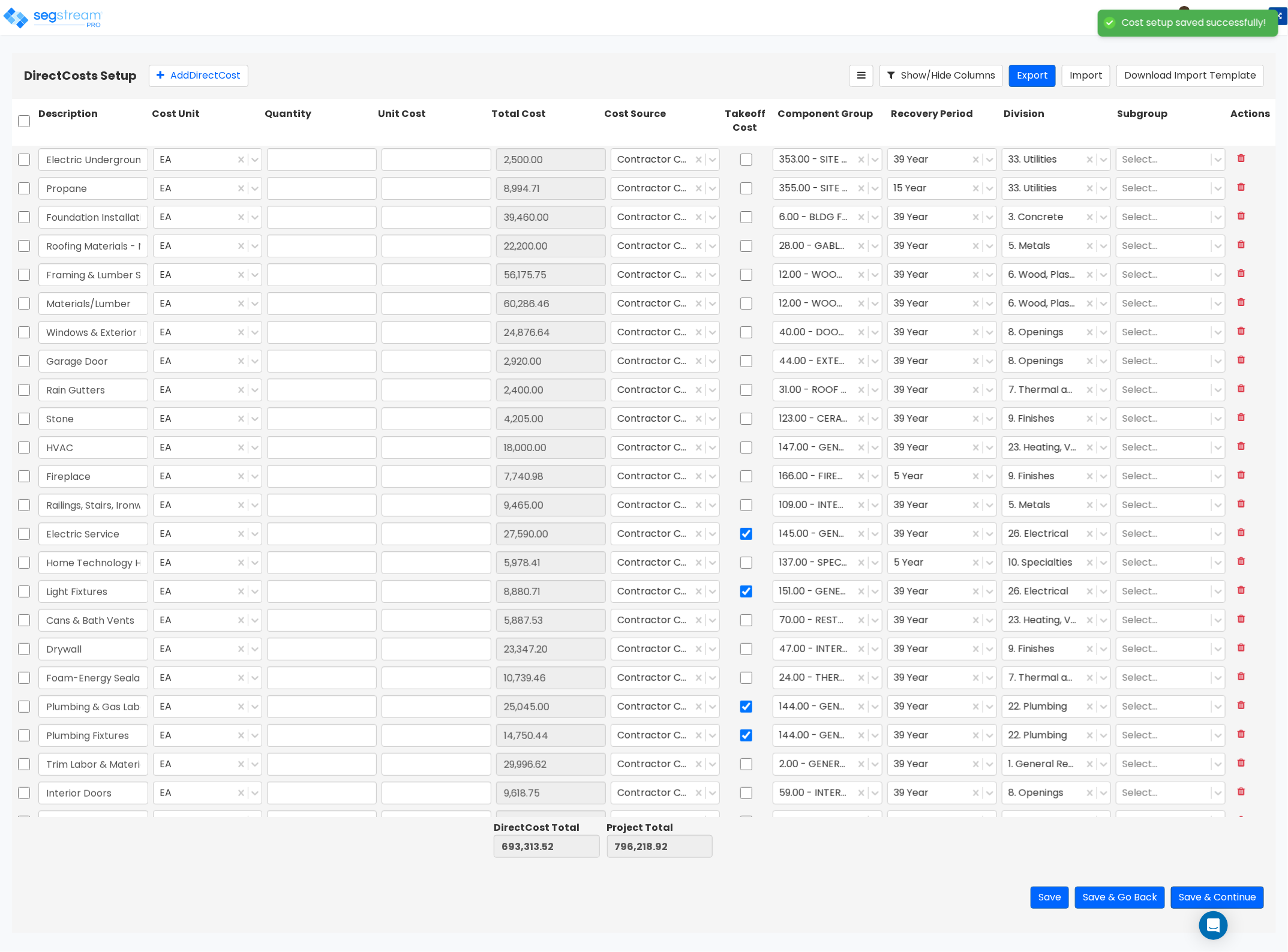
type input "1.00"
type input "14,750.44"
type input "1.00"
type input "29,996.62"
type input "1.00"
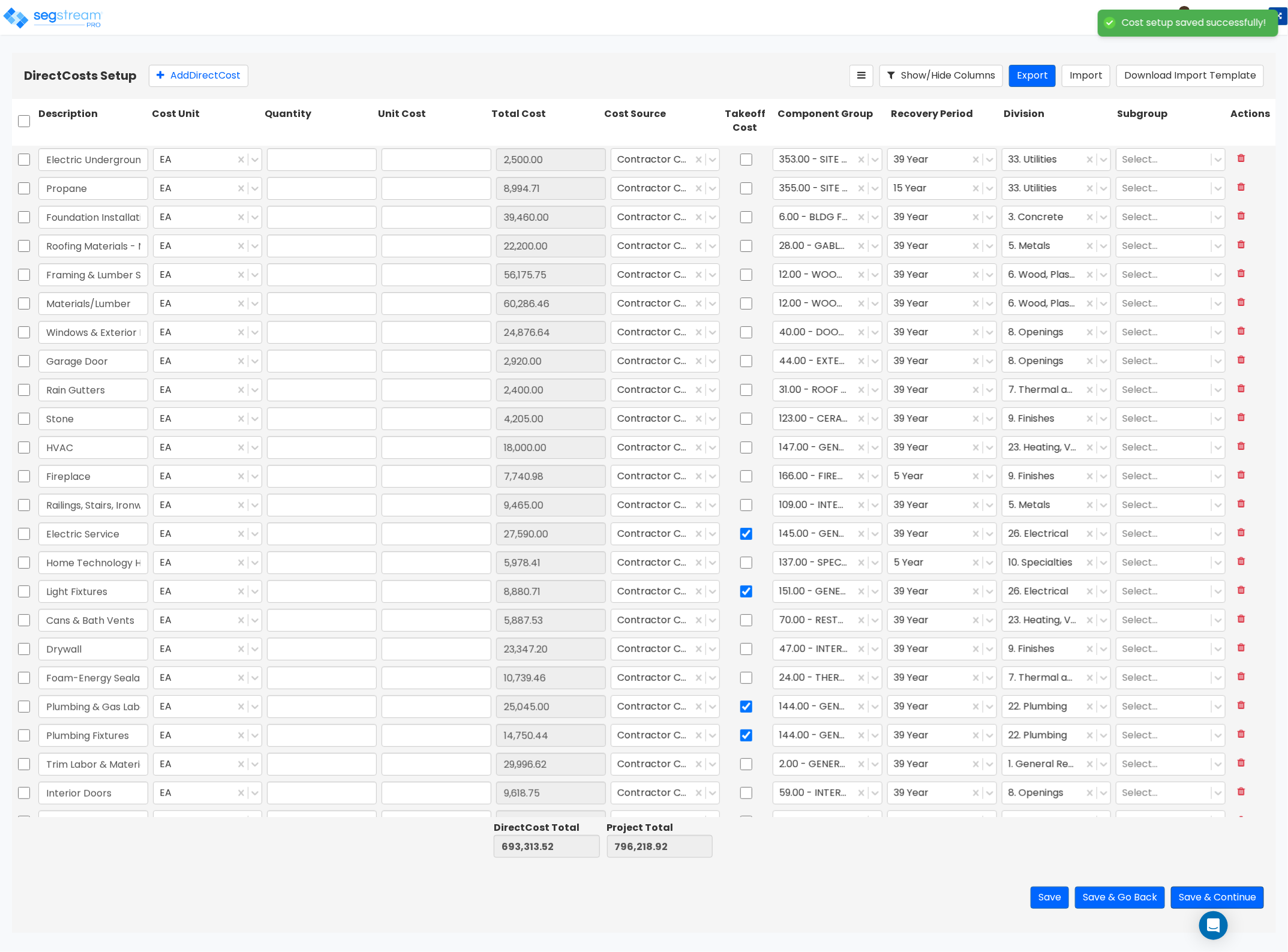
type input "9,618.75"
type input "1.00"
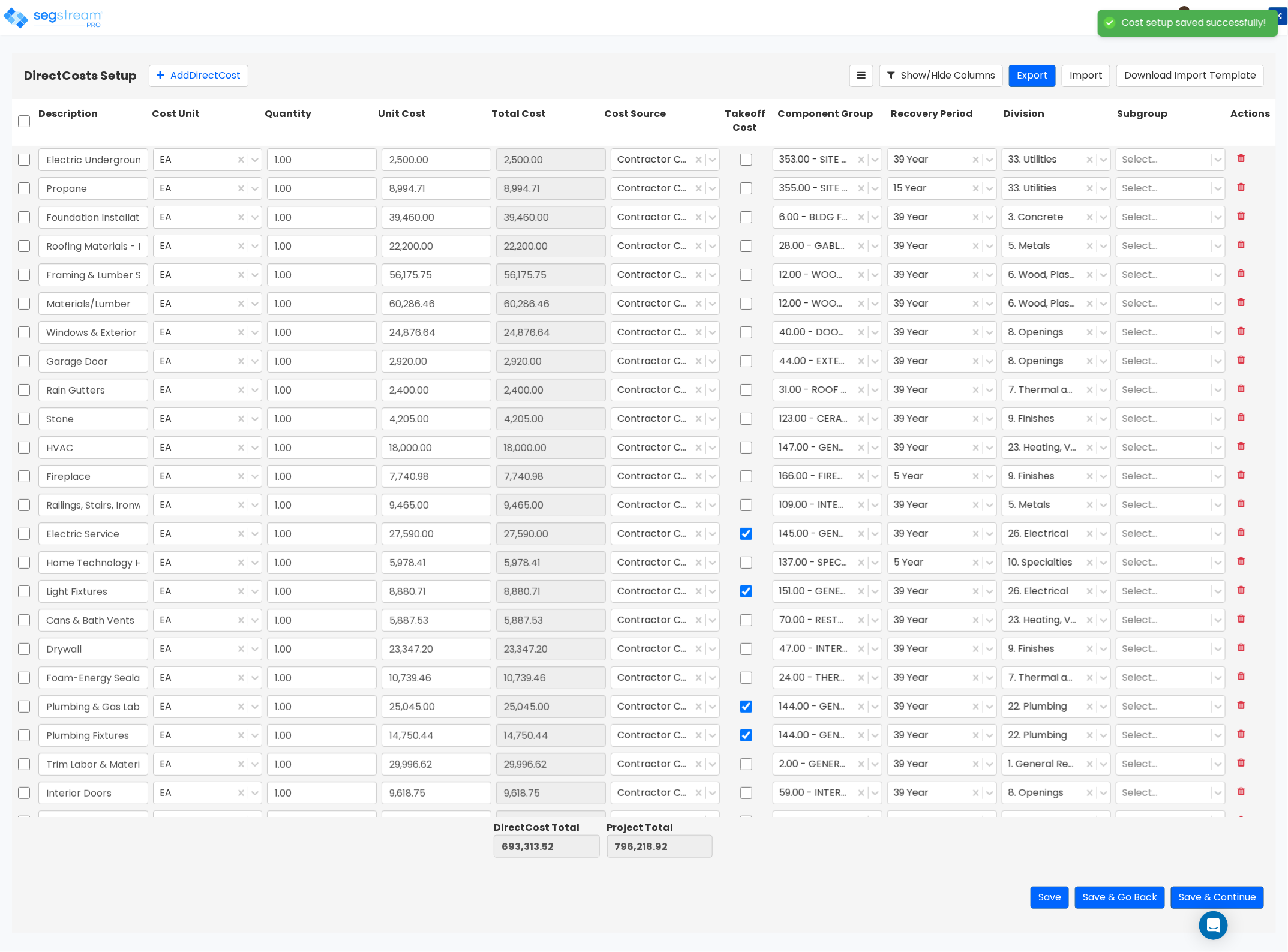
type input "4,153.65"
type input "1.00"
type input "11,701.83"
type input "1.00"
type input "1,500.00"
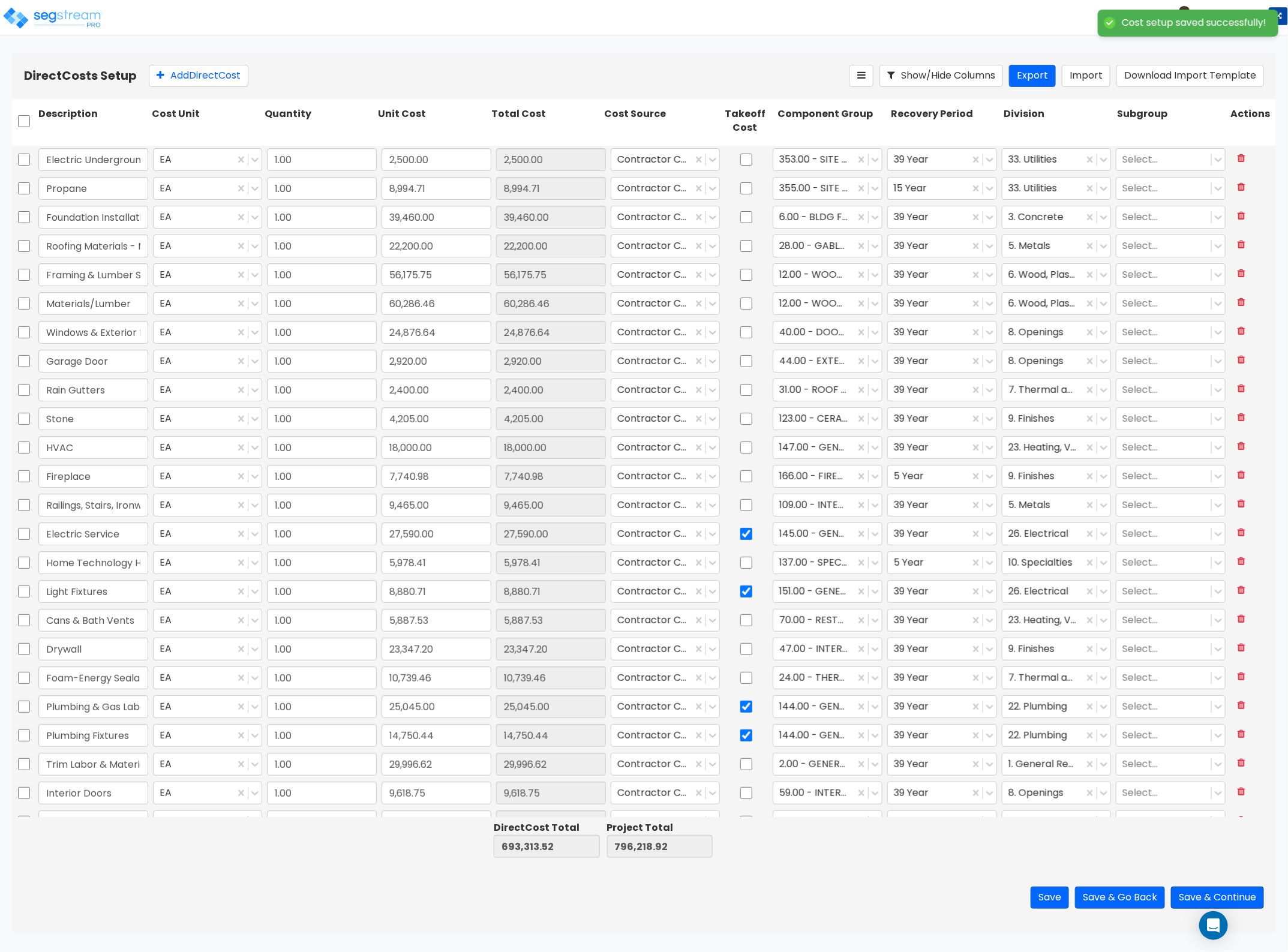
type input "1.00"
type input "28,526.00"
type input "1.00"
type input "15,571.90"
type input "1.00"
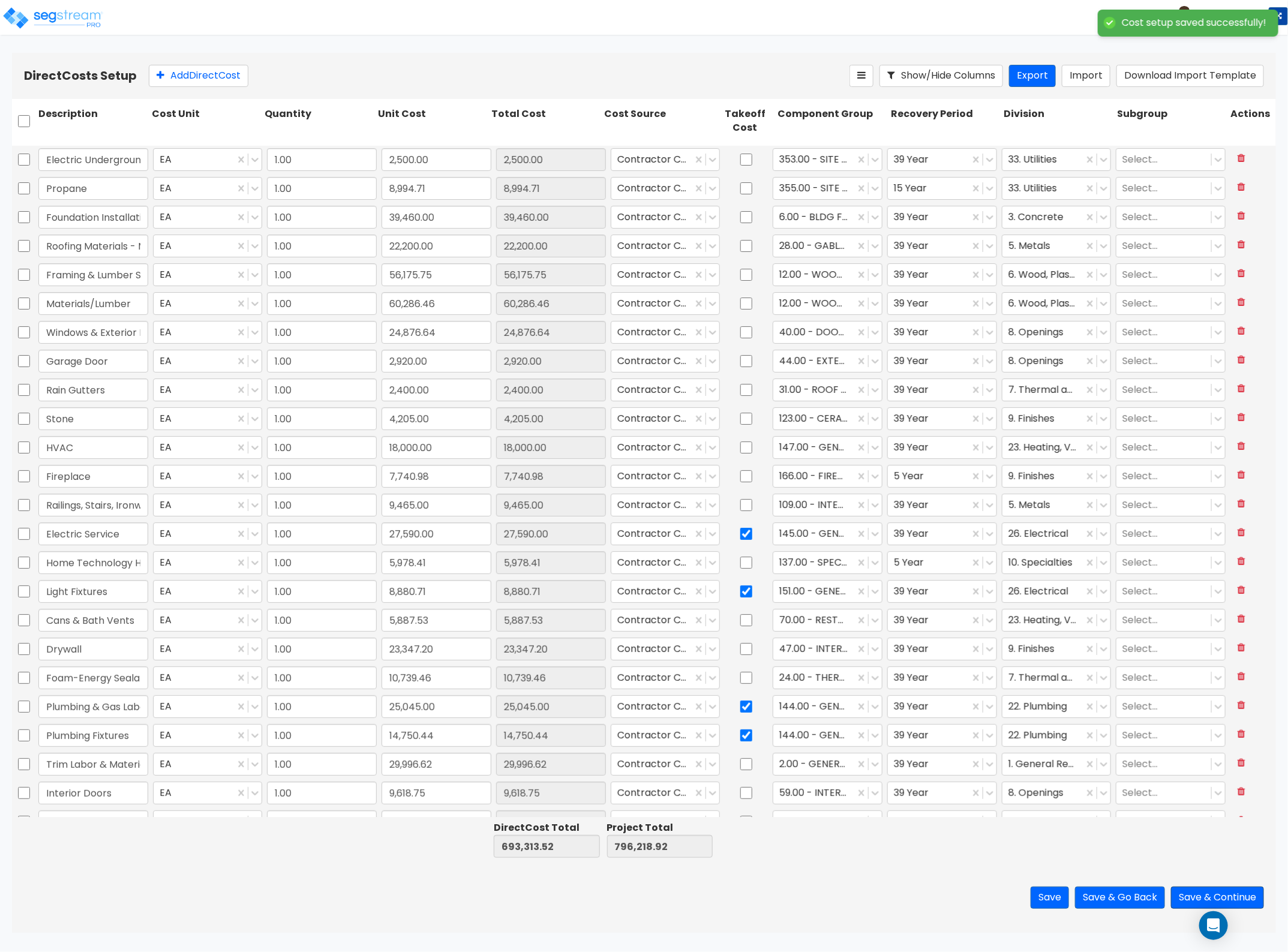
type input "57,951.75"
click at [742, 591] on input "checkbox" at bounding box center [746, 591] width 12 height 22
checkbox input "false"
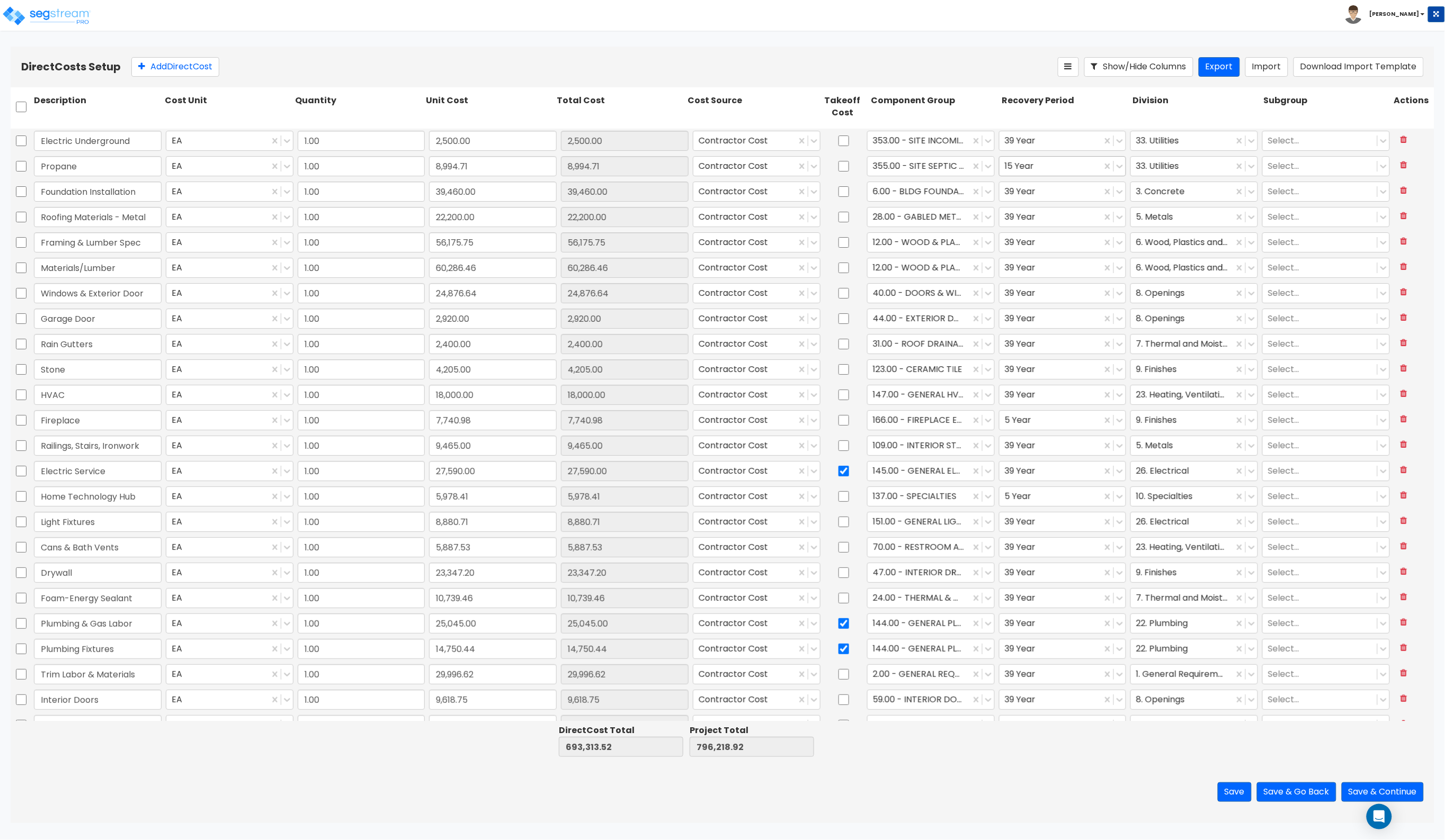
click at [1032, 165] on div at bounding box center [1051, 166] width 92 height 14
click at [910, 165] on div at bounding box center [919, 166] width 92 height 14
type input "site"
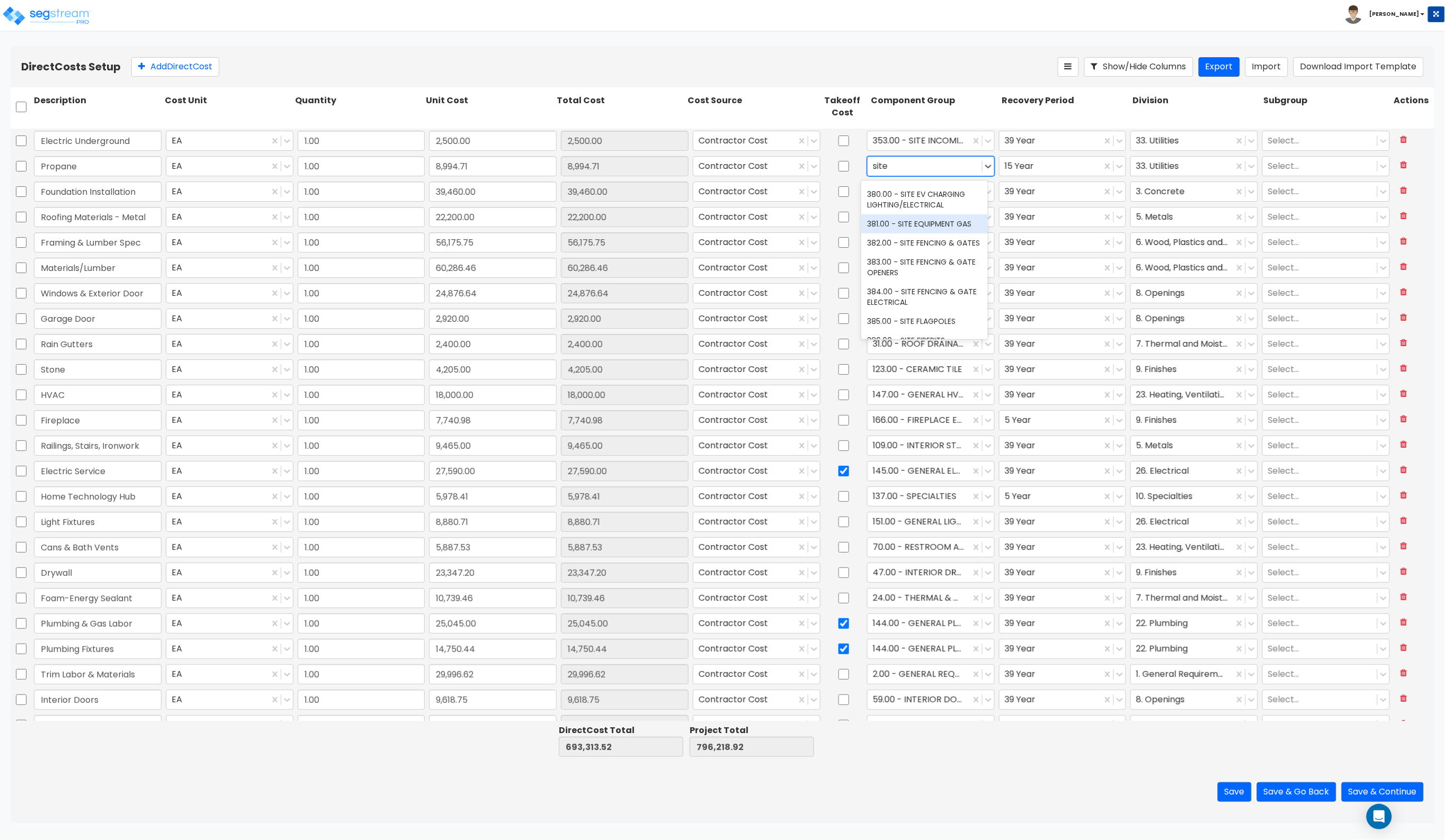
click at [920, 233] on div "381.00 - SITE EQUIPMENT GAS" at bounding box center [924, 223] width 127 height 19
click at [1064, 165] on div at bounding box center [1051, 166] width 92 height 14
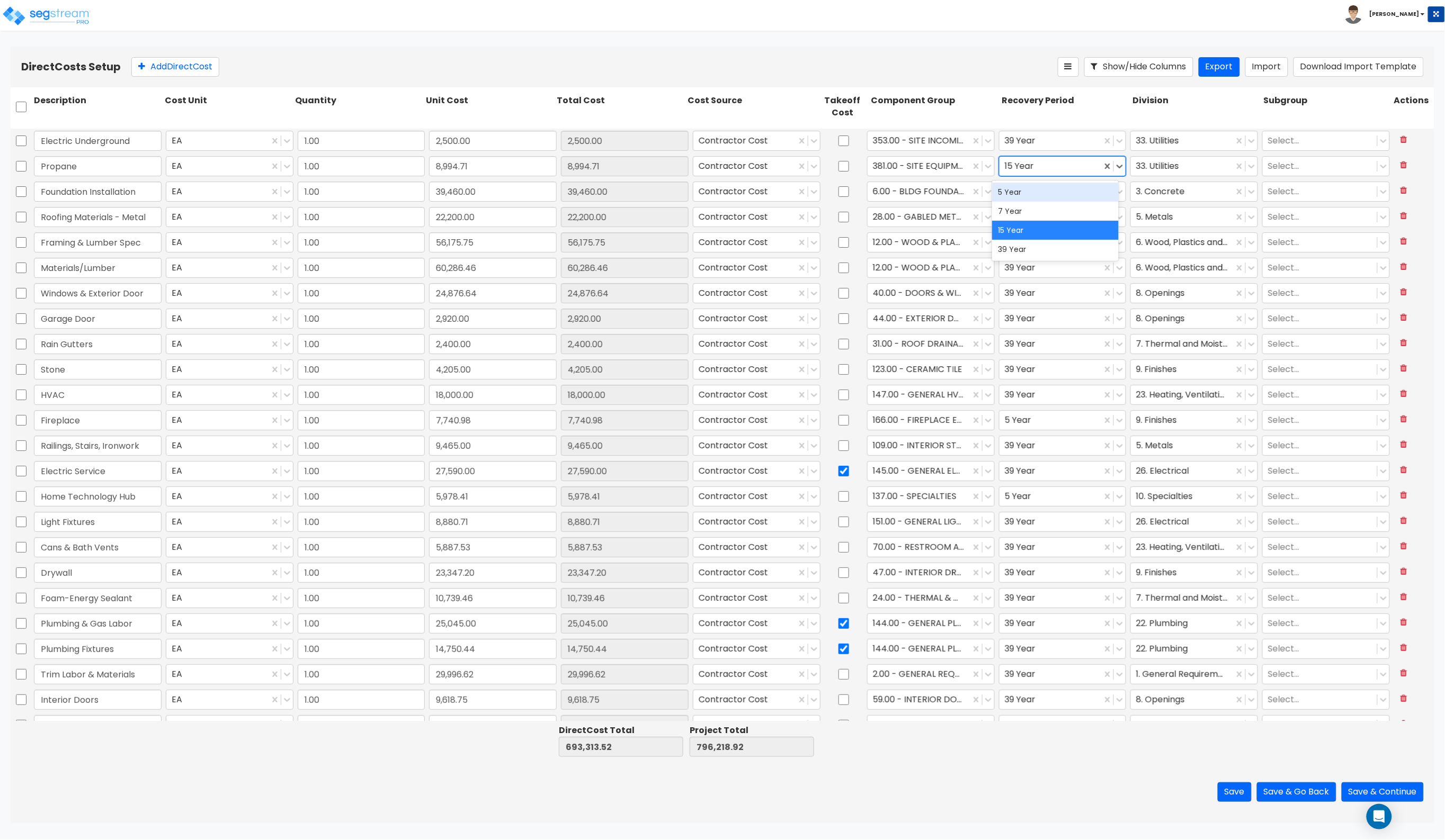
click at [1046, 189] on div "5 Year" at bounding box center [1055, 192] width 127 height 19
click at [983, 165] on icon at bounding box center [988, 166] width 11 height 11
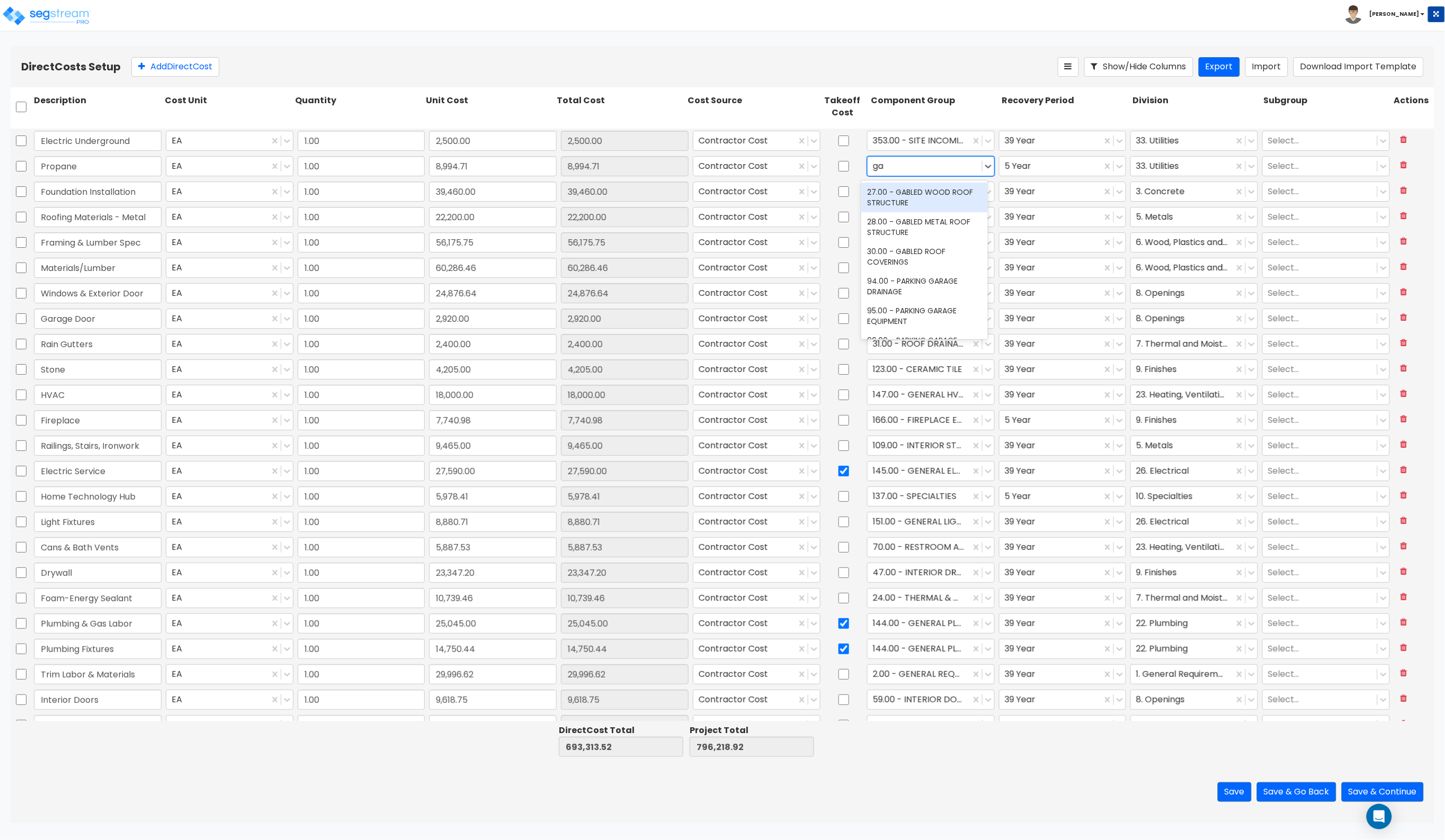
type input "gas"
click at [935, 284] on div "240.00 - FOOD SERVICE GAS" at bounding box center [924, 274] width 127 height 19
click at [1137, 165] on div at bounding box center [1182, 166] width 92 height 14
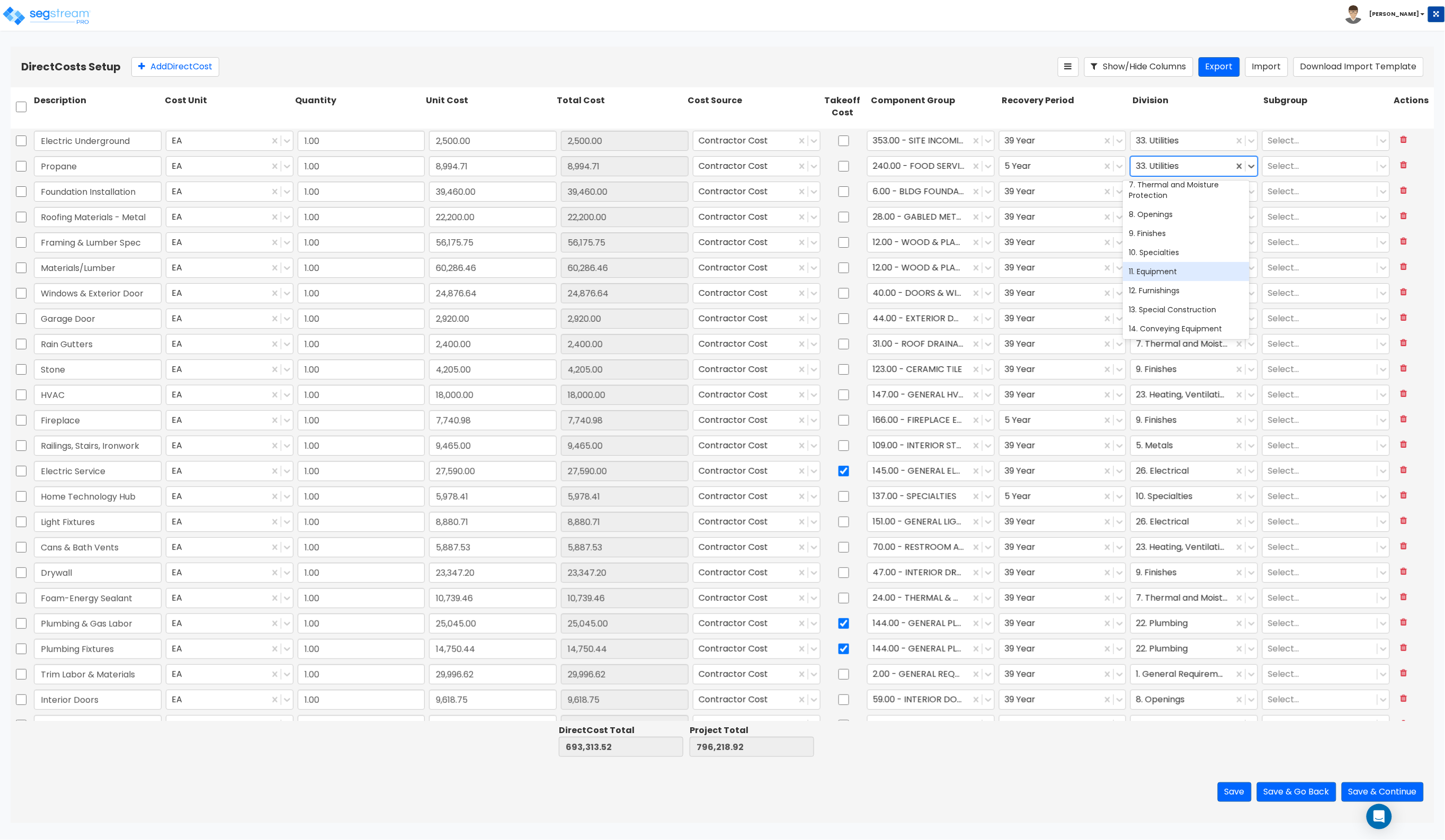
click at [1137, 273] on div "11. Equipment" at bounding box center [1186, 272] width 127 height 19
click at [901, 371] on div at bounding box center [919, 369] width 92 height 14
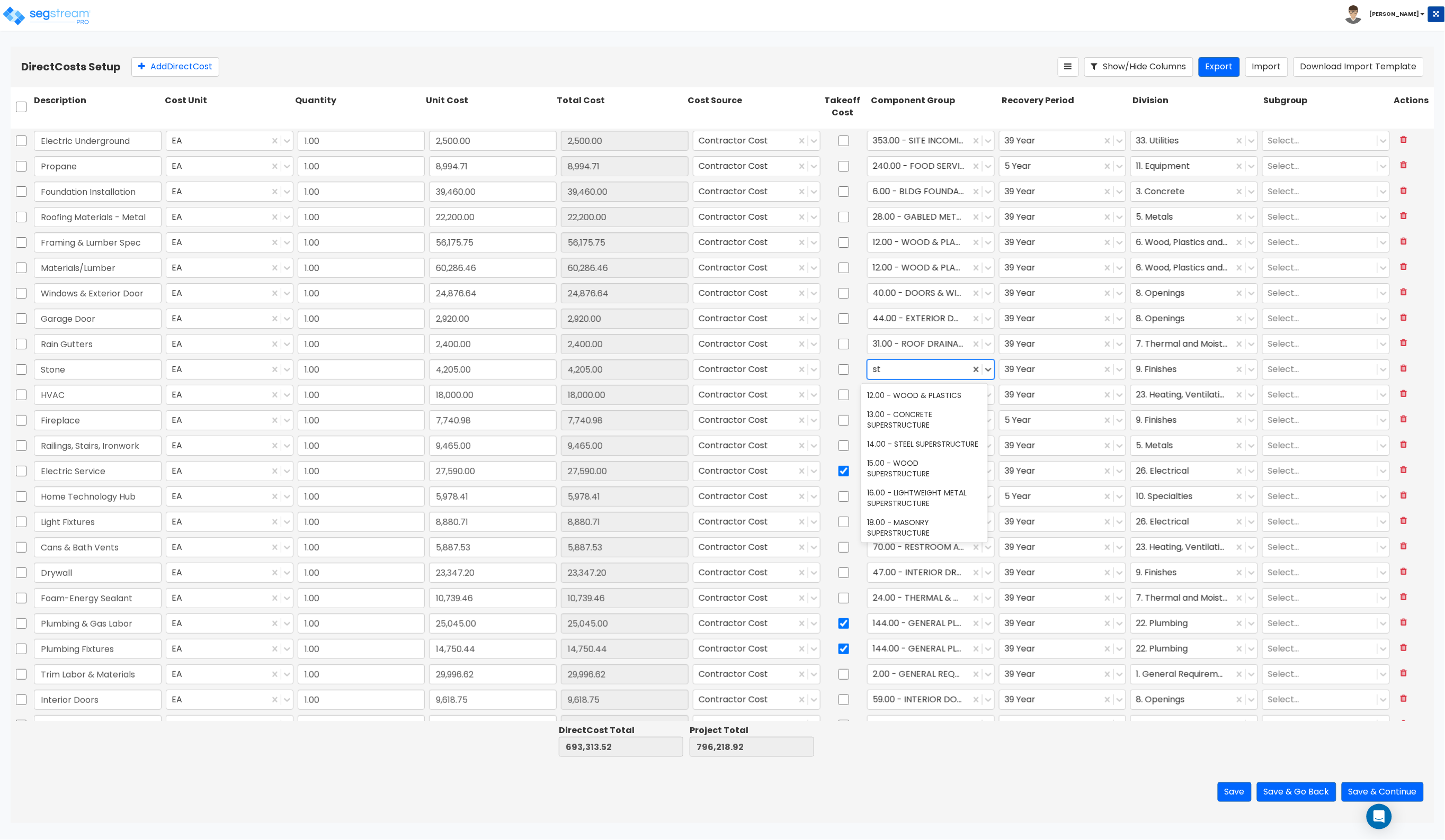
type input "s"
type input "counter"
click at [934, 498] on div "79.00 - KITCHEN CABINETRY/COUNTERS" at bounding box center [924, 506] width 127 height 30
click at [1040, 371] on div at bounding box center [1051, 369] width 92 height 14
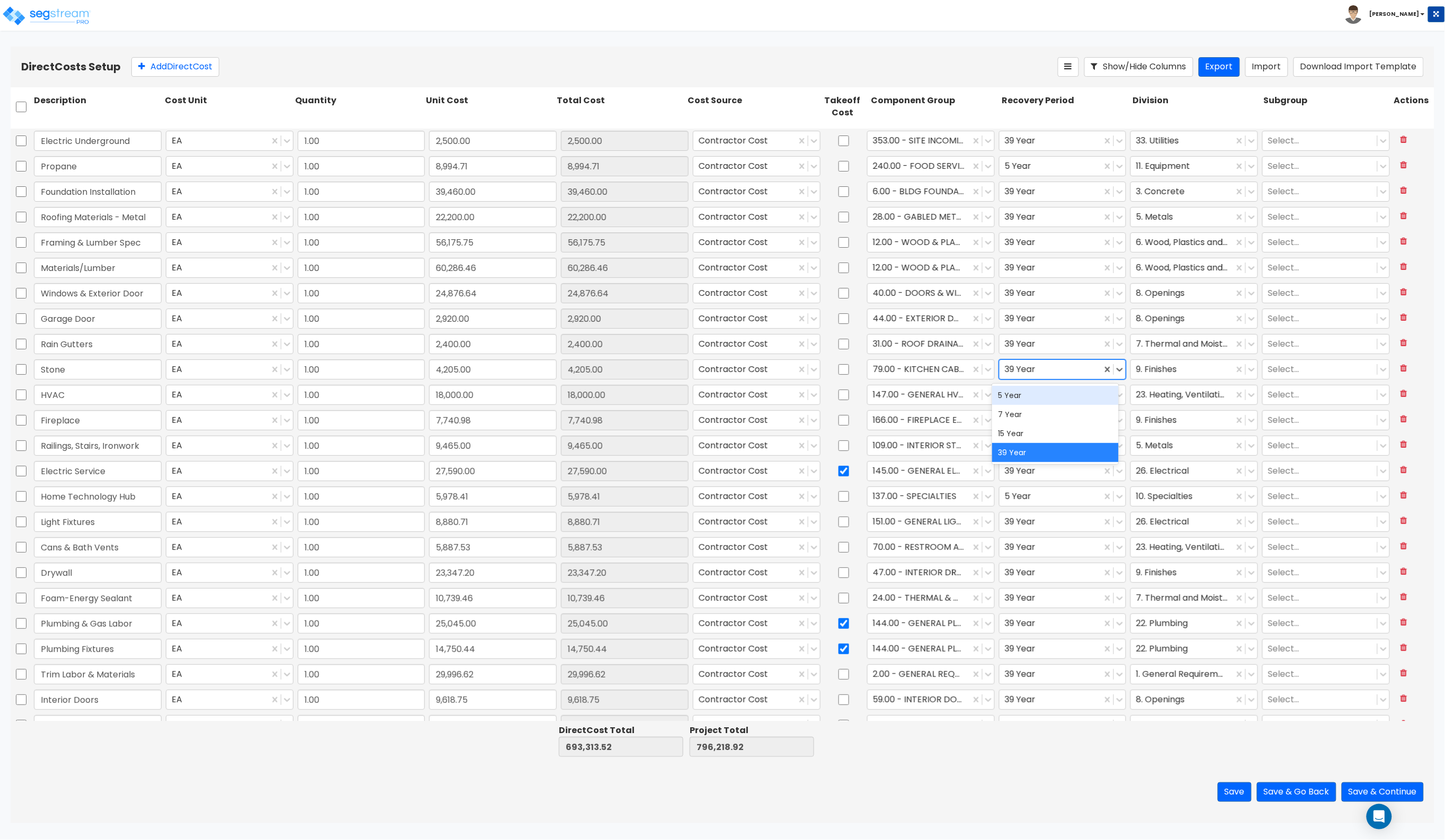
click at [1041, 399] on div "5 Year" at bounding box center [1055, 395] width 127 height 19
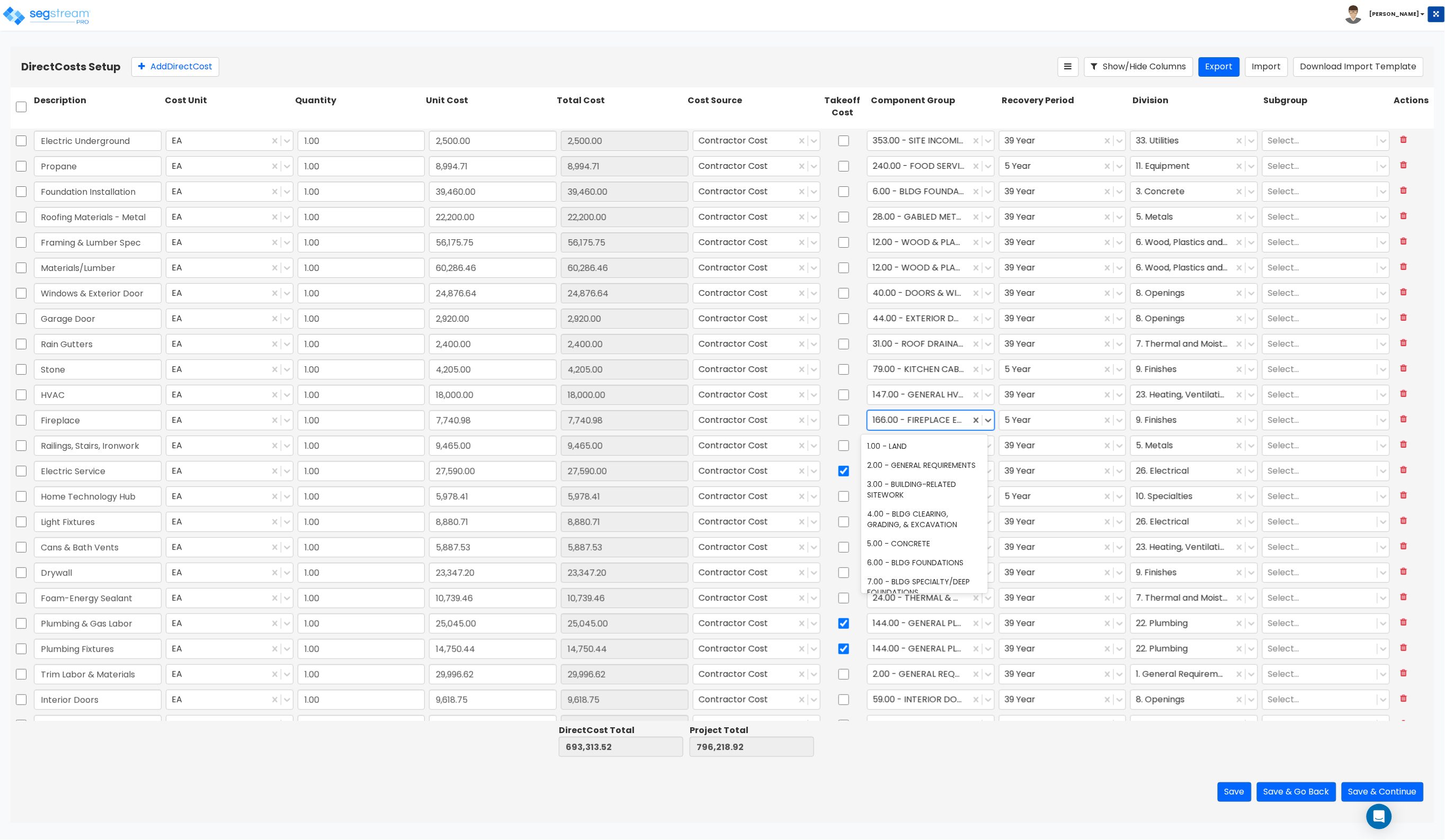
click at [893, 419] on div at bounding box center [919, 420] width 92 height 14
click at [857, 408] on div at bounding box center [844, 420] width 42 height 24
click at [1137, 416] on div at bounding box center [1182, 420] width 92 height 14
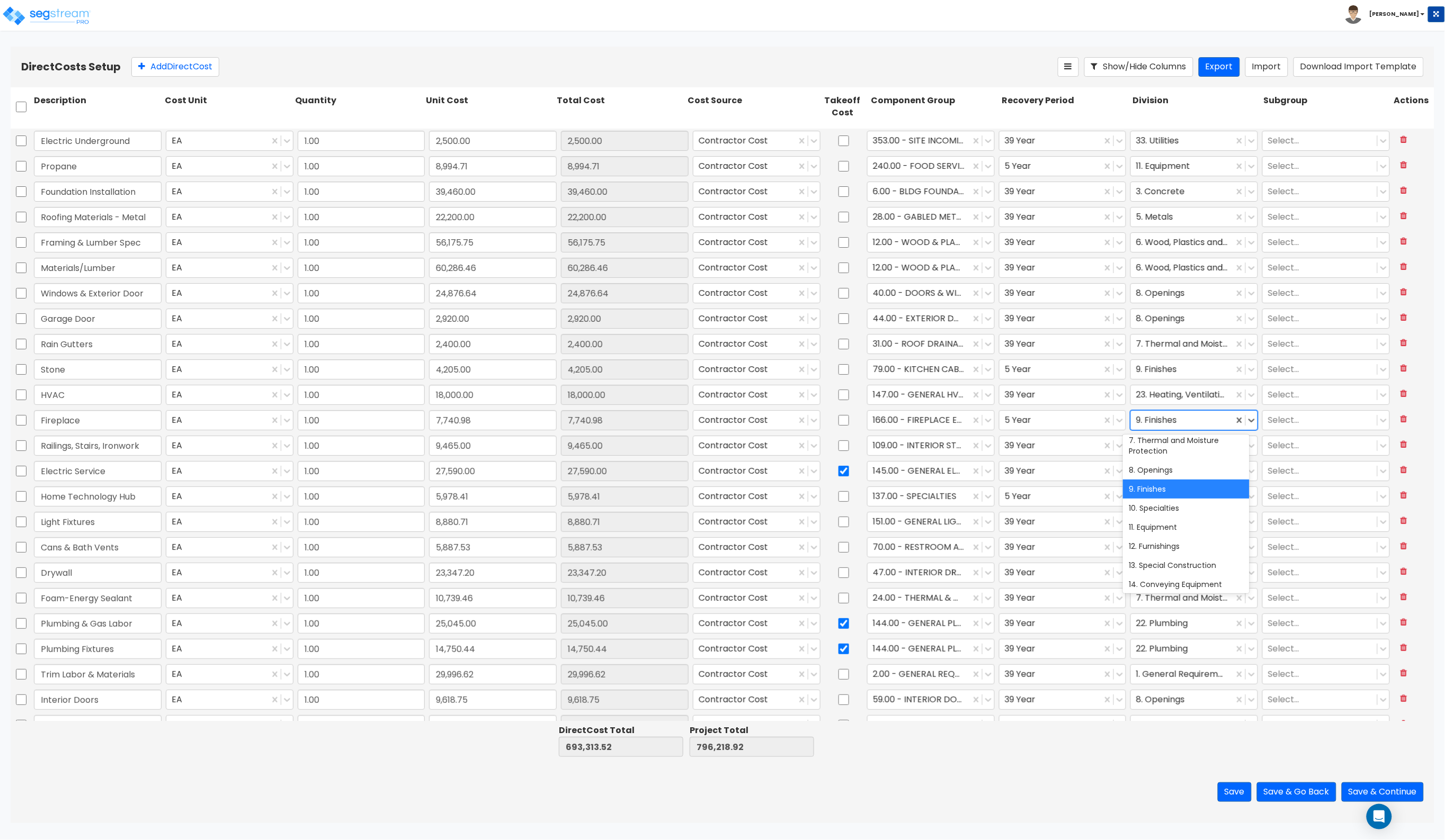
scroll to position [132, 0]
click at [1137, 522] on div "11. Equipment" at bounding box center [1186, 525] width 127 height 19
click at [944, 493] on div at bounding box center [919, 496] width 92 height 14
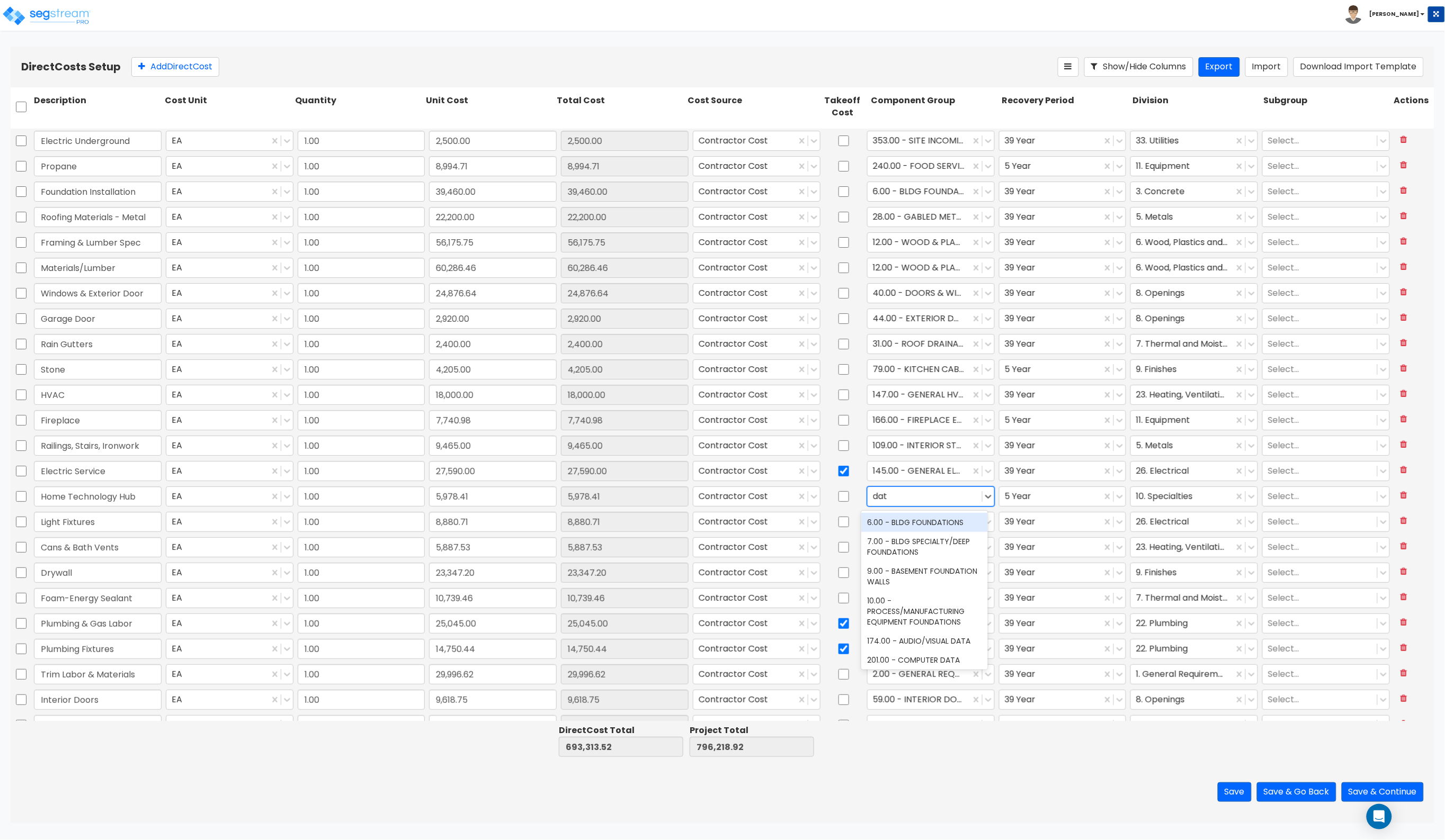
type input "data"
click at [943, 520] on div "174.00 - AUDIO/VISUAL DATA" at bounding box center [924, 523] width 127 height 19
click at [1137, 496] on div at bounding box center [1182, 496] width 92 height 14
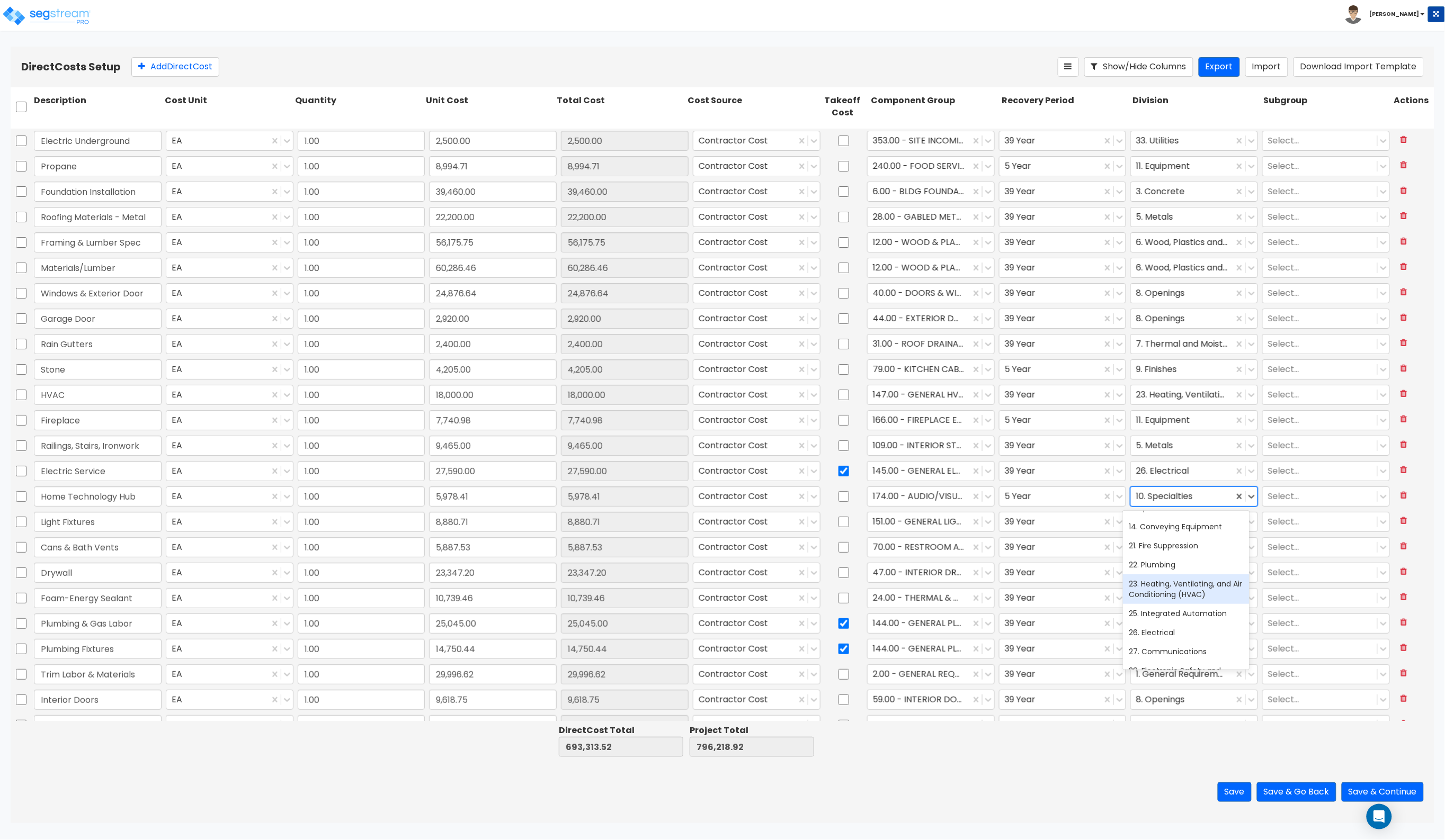
scroll to position [331, 0]
click at [1137, 551] on div "25. Integrated Automation" at bounding box center [1186, 547] width 127 height 19
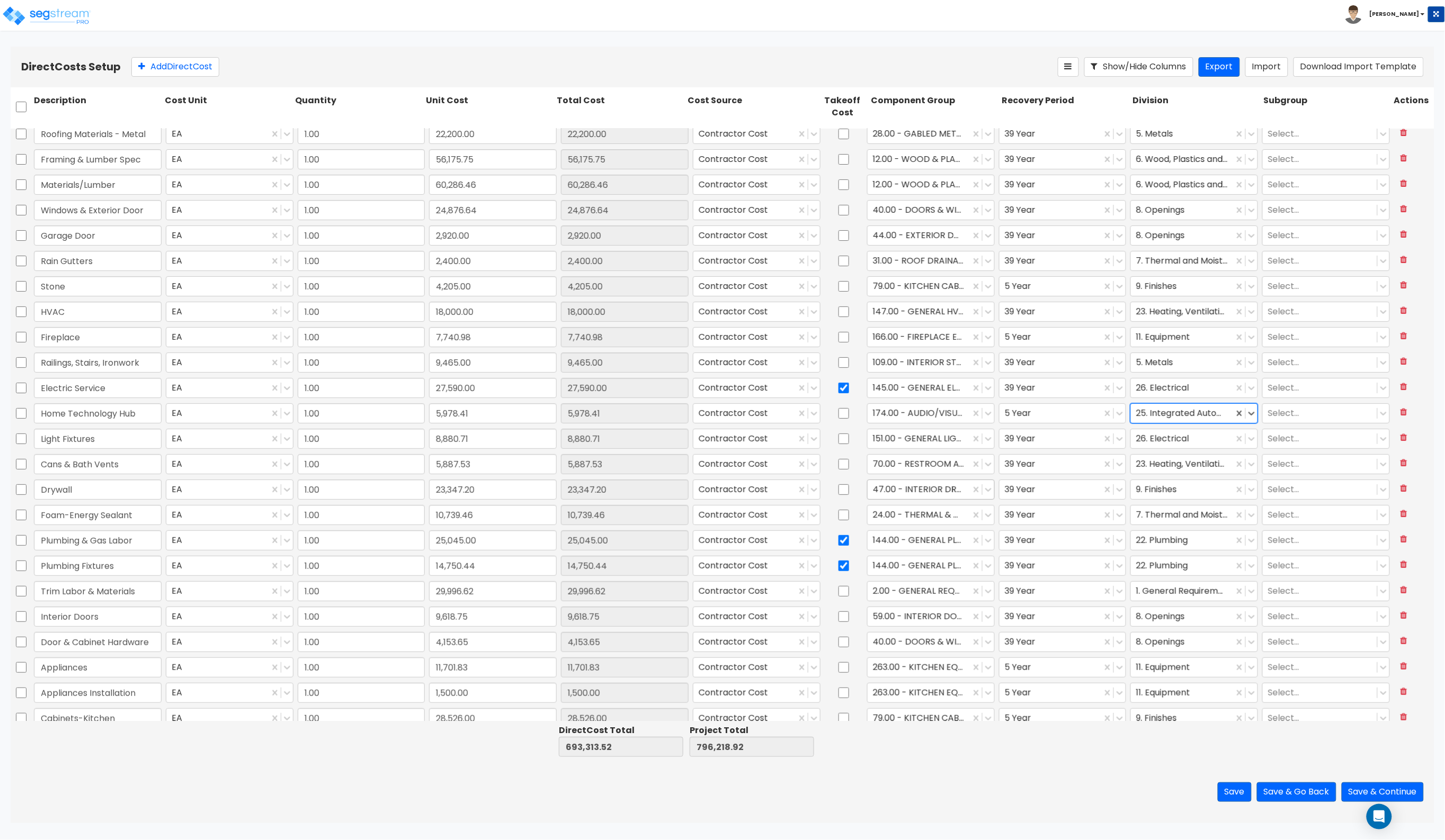
scroll to position [132, 0]
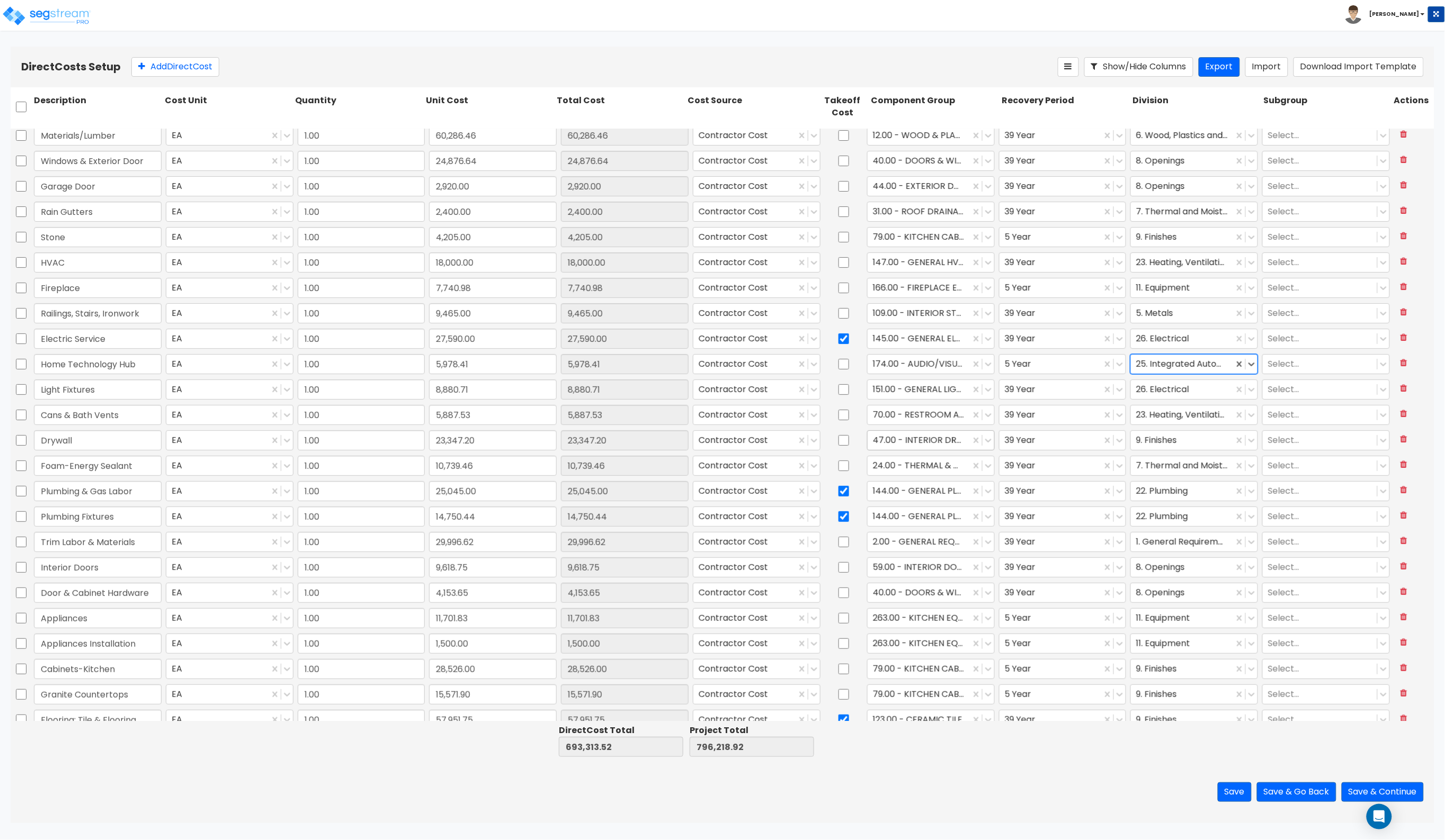
type input "1.00"
type input "22,200.00"
click at [838, 511] on input "checkbox" at bounding box center [843, 517] width 11 height 20
click at [838, 519] on input "checkbox" at bounding box center [843, 517] width 11 height 20
checkbox input "true"
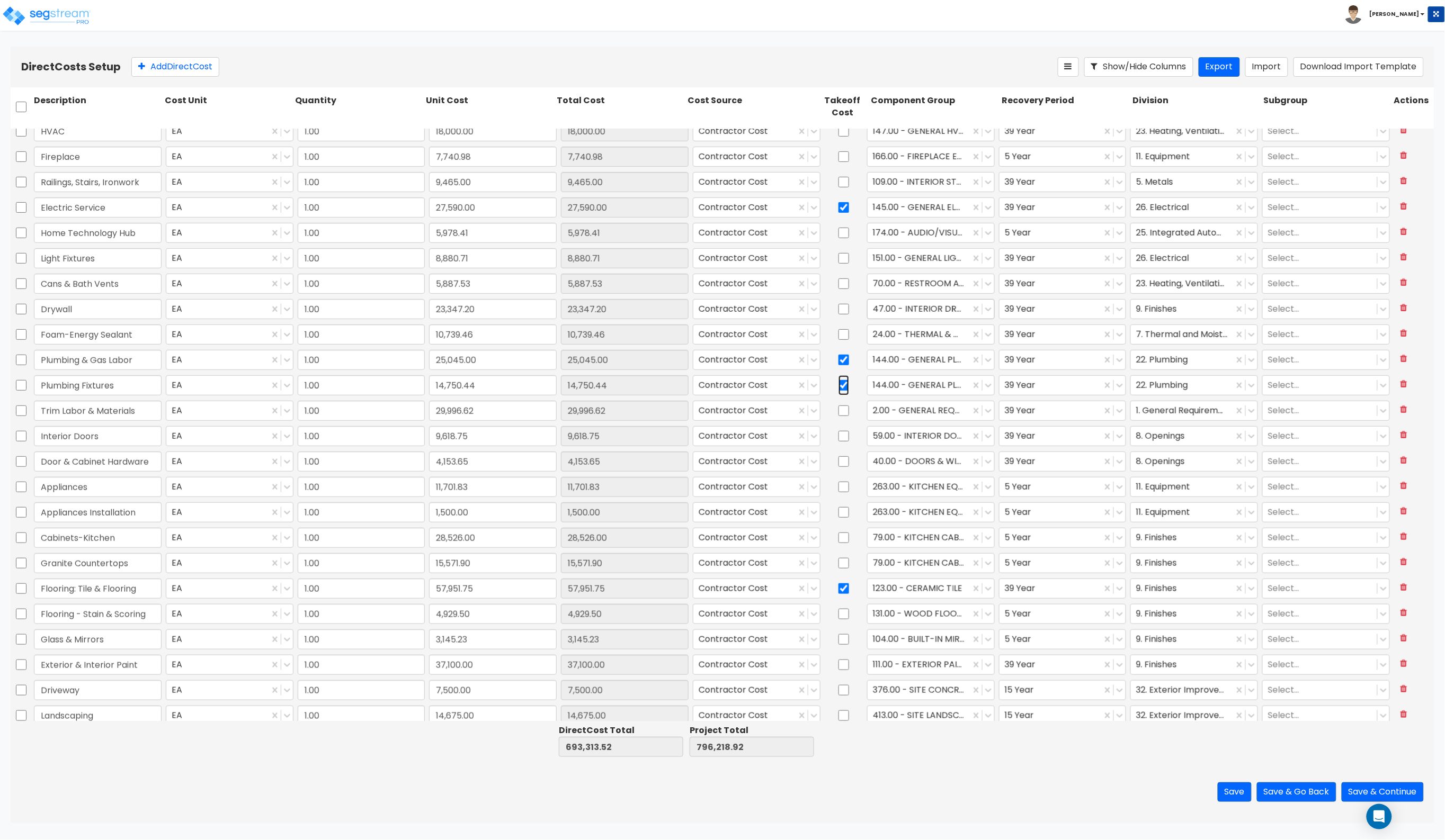
scroll to position [264, 0]
click at [843, 462] on div at bounding box center [844, 460] width 42 height 24
click at [842, 462] on input "checkbox" at bounding box center [843, 460] width 11 height 20
checkbox input "true"
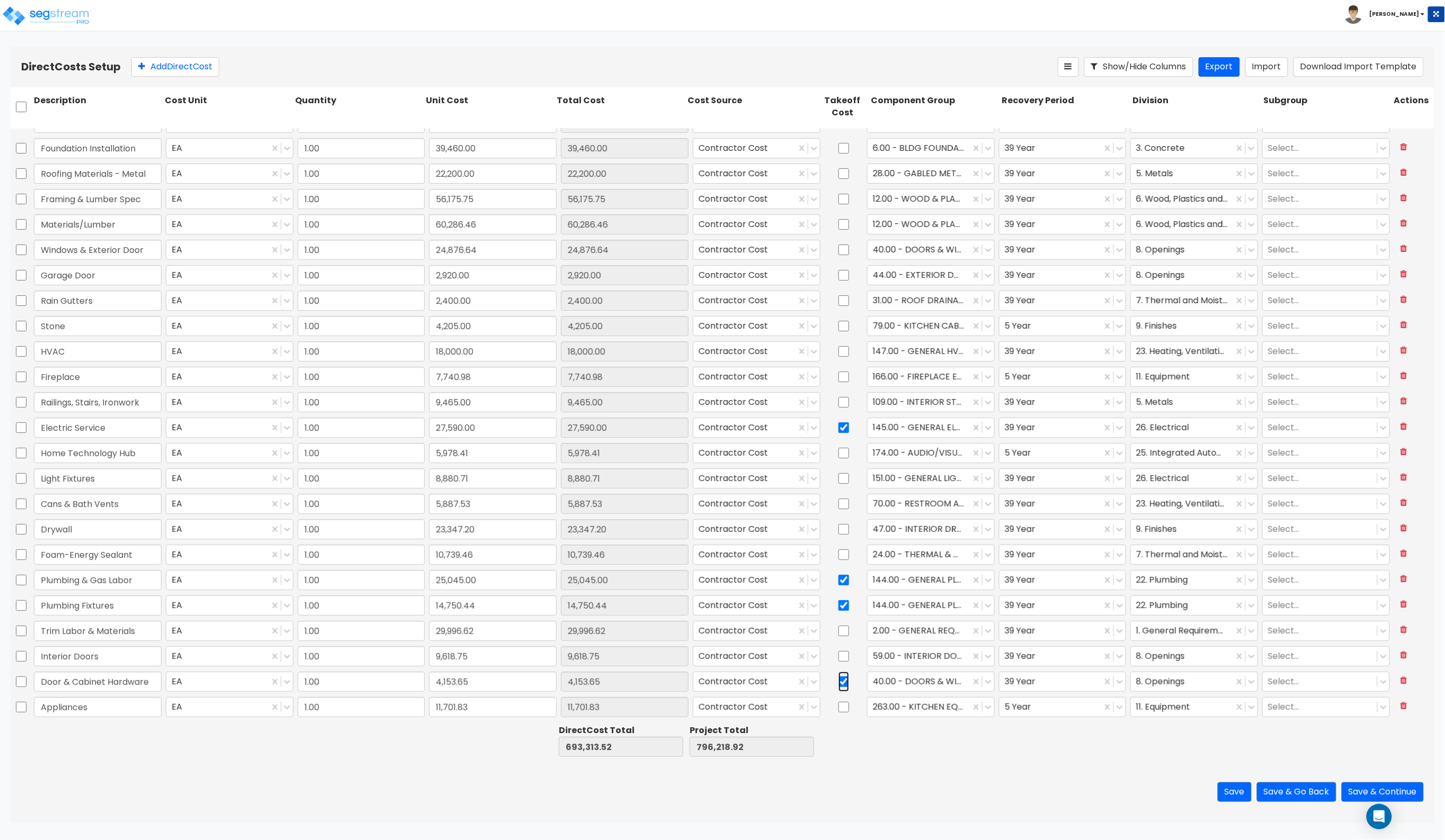
scroll to position [66, 0]
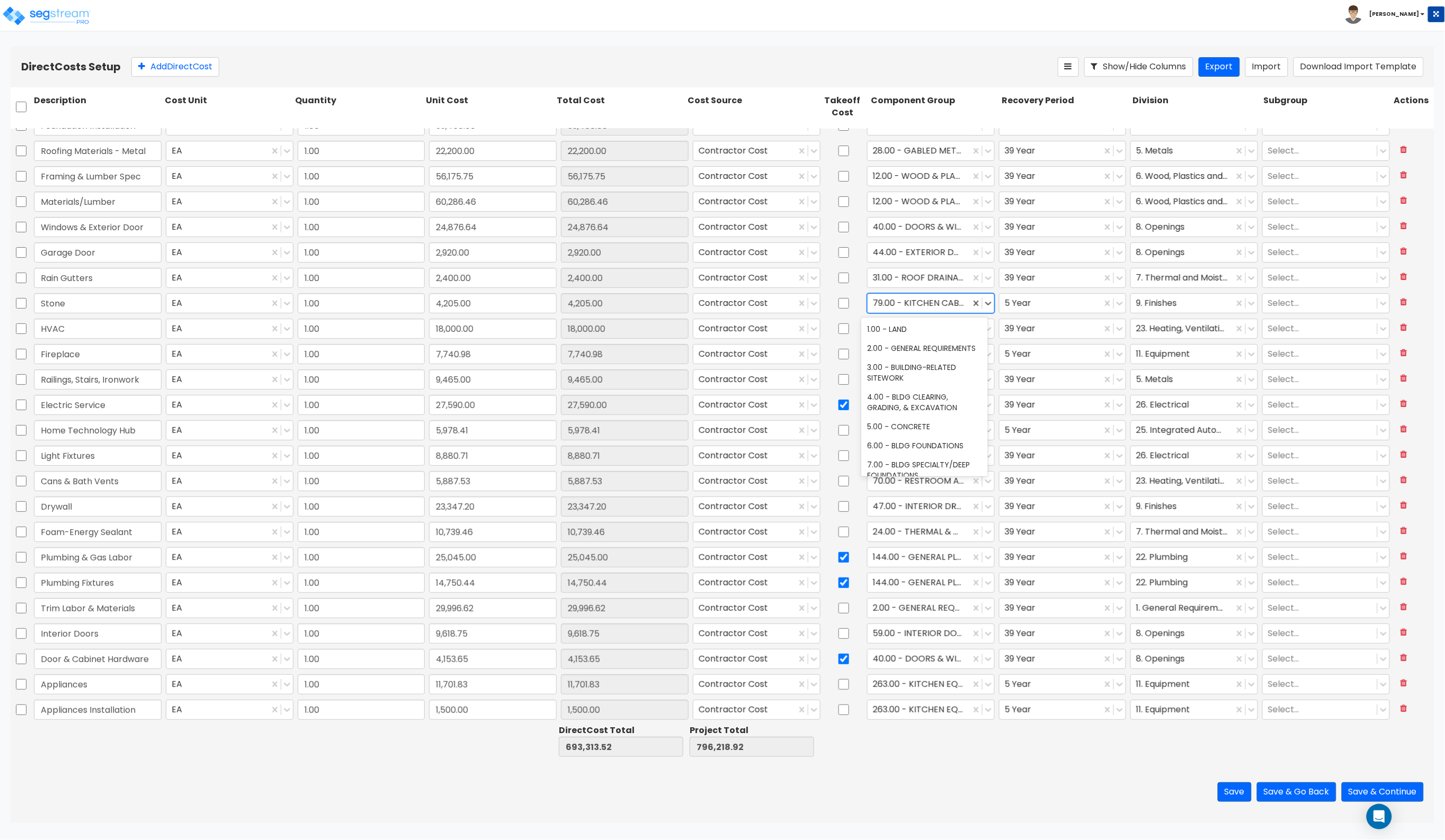
click at [907, 300] on div at bounding box center [919, 303] width 92 height 14
type input "stone"
click at [891, 327] on div "443.00 - SITE STONE PAVERS" at bounding box center [924, 329] width 127 height 19
click at [1093, 281] on div "39 Year" at bounding box center [1050, 278] width 103 height 18
click at [952, 300] on div at bounding box center [919, 303] width 92 height 14
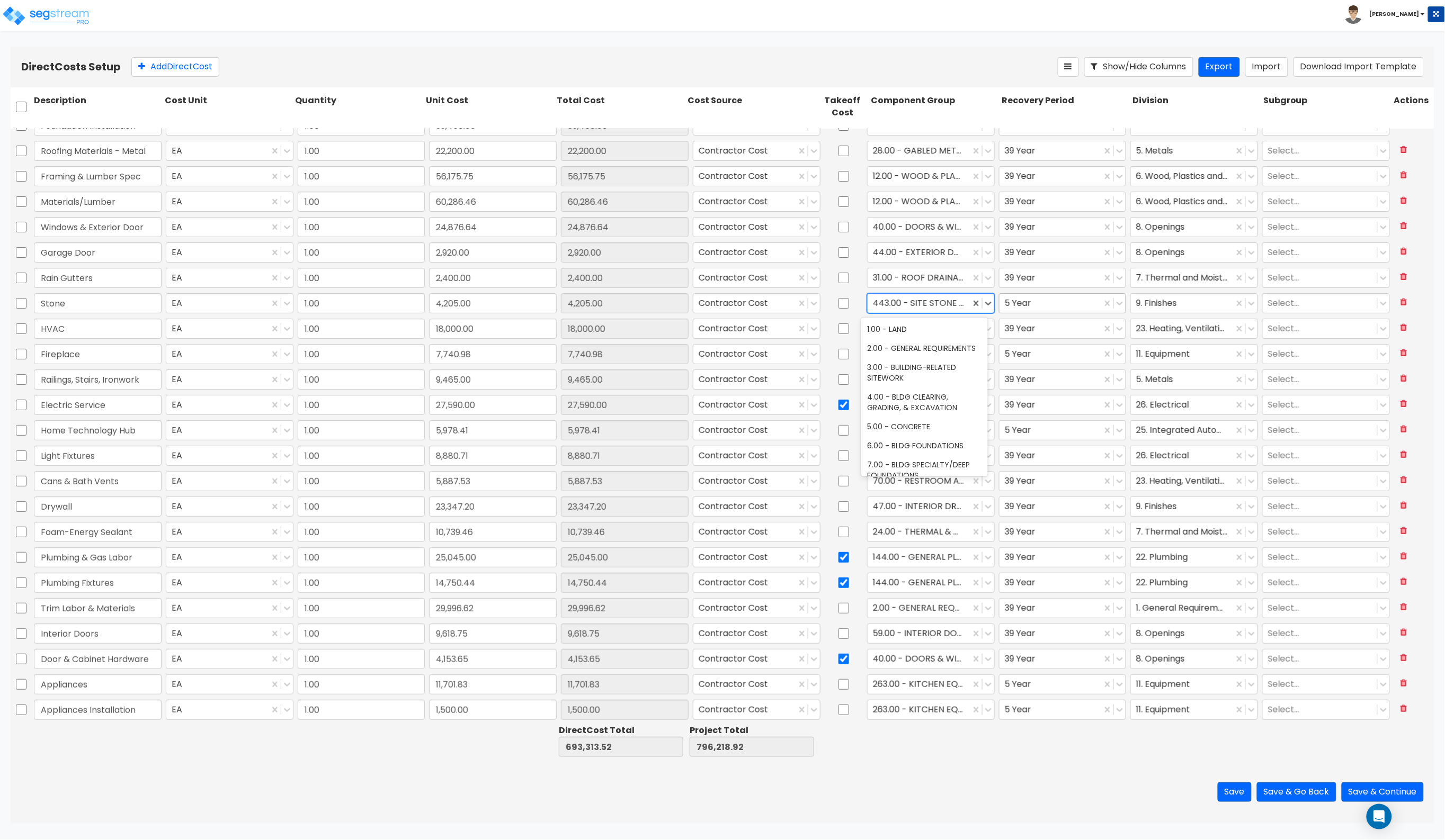
click at [1061, 300] on div at bounding box center [1051, 303] width 92 height 14
click at [1030, 360] on div "15 Year" at bounding box center [1055, 367] width 127 height 19
click at [1137, 303] on div at bounding box center [1182, 303] width 92 height 14
click at [1137, 395] on div "32. Exterior Improvements" at bounding box center [1186, 394] width 127 height 19
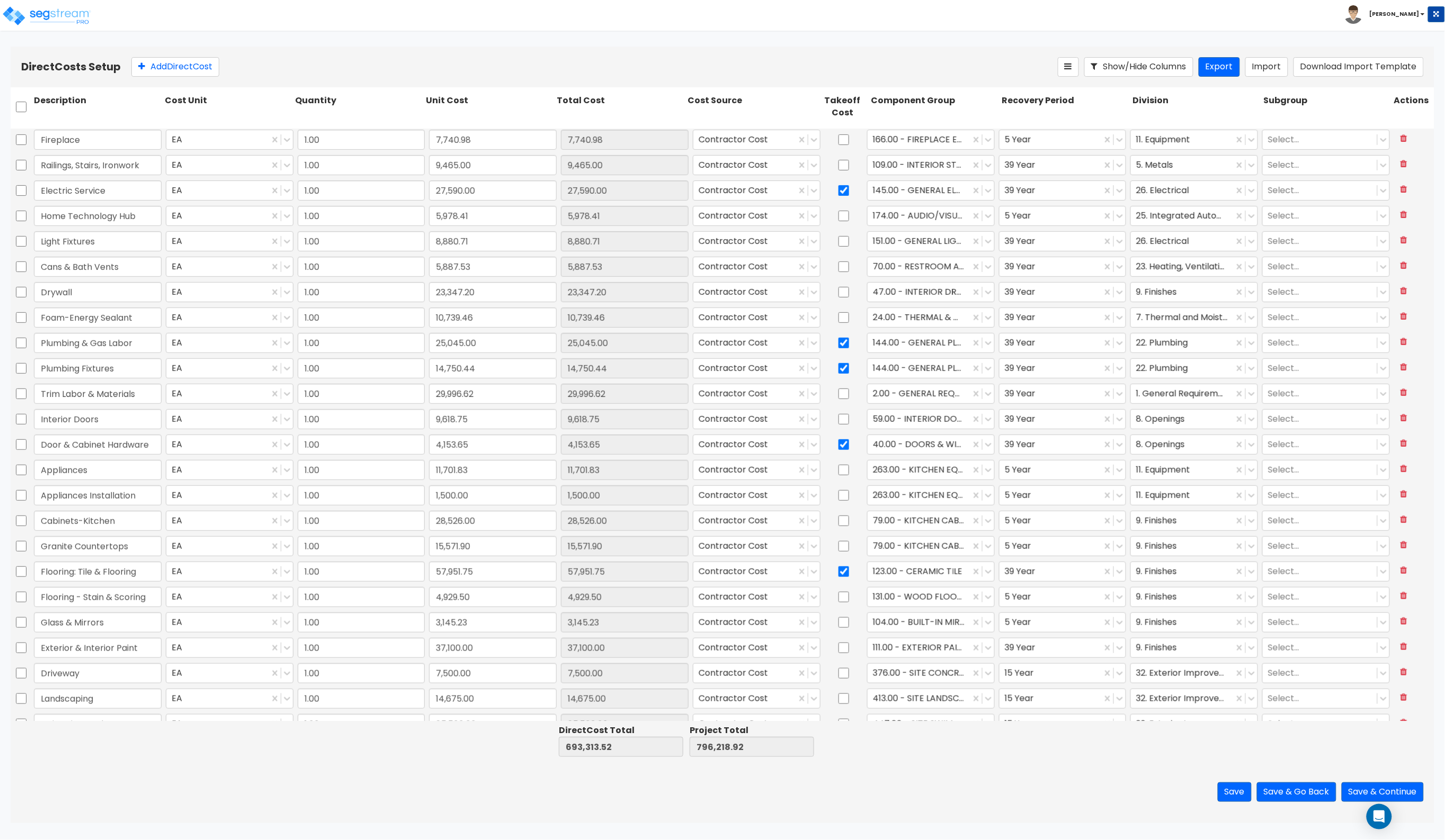
scroll to position [297, 0]
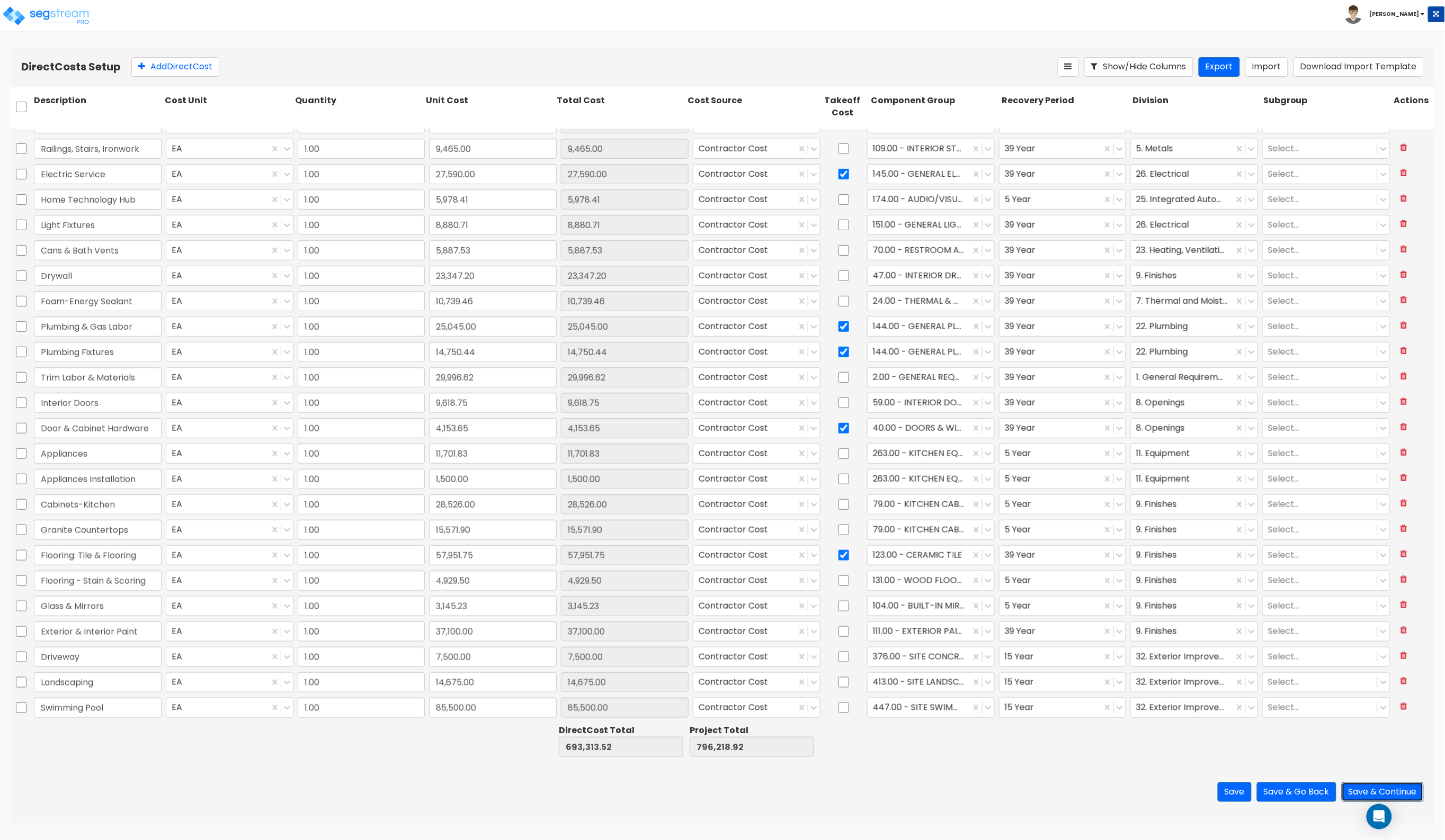
click at [1137, 798] on button "Save & Continue" at bounding box center [1383, 793] width 82 height 20
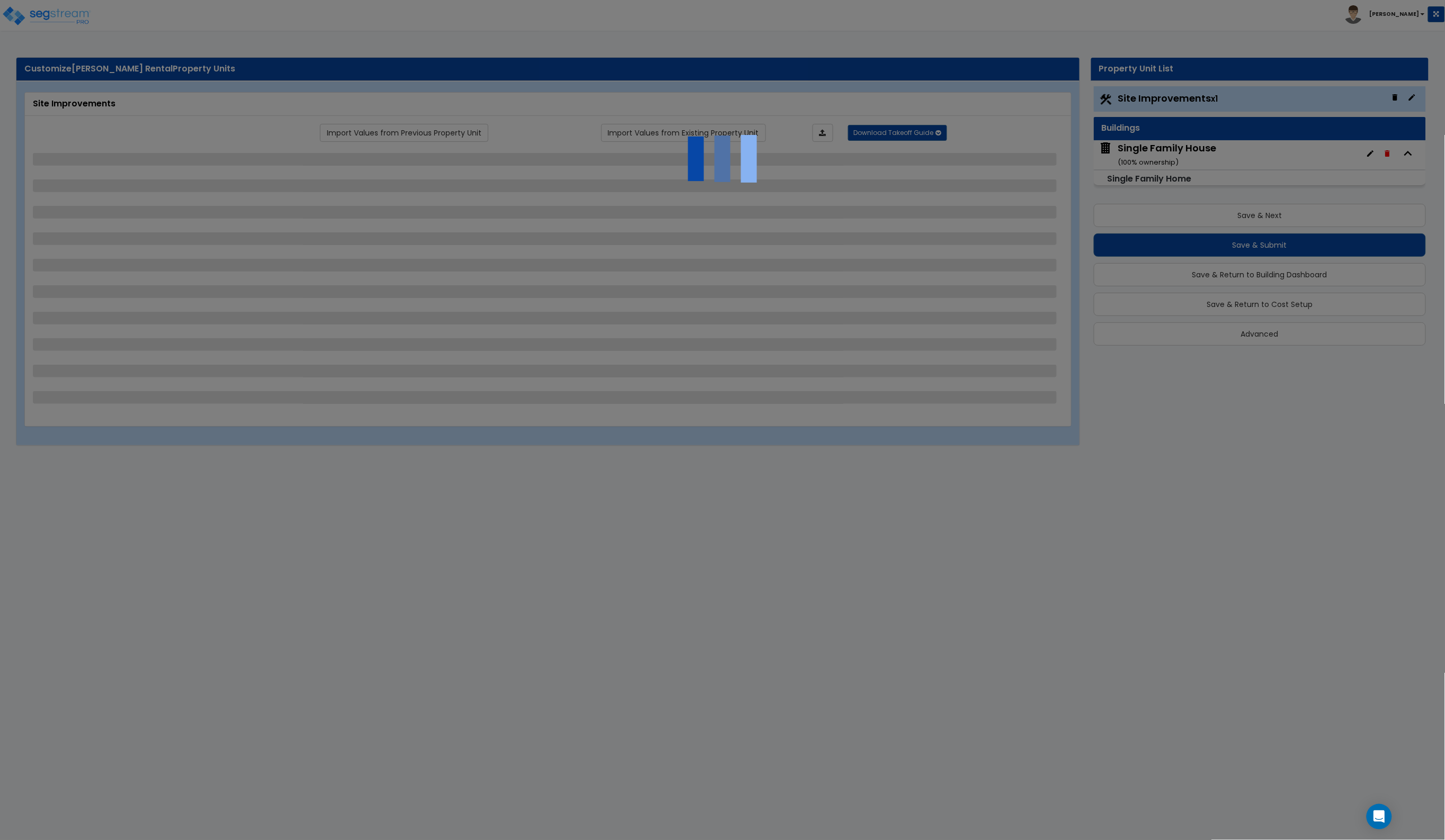
select select "2"
select select "1"
select select "2"
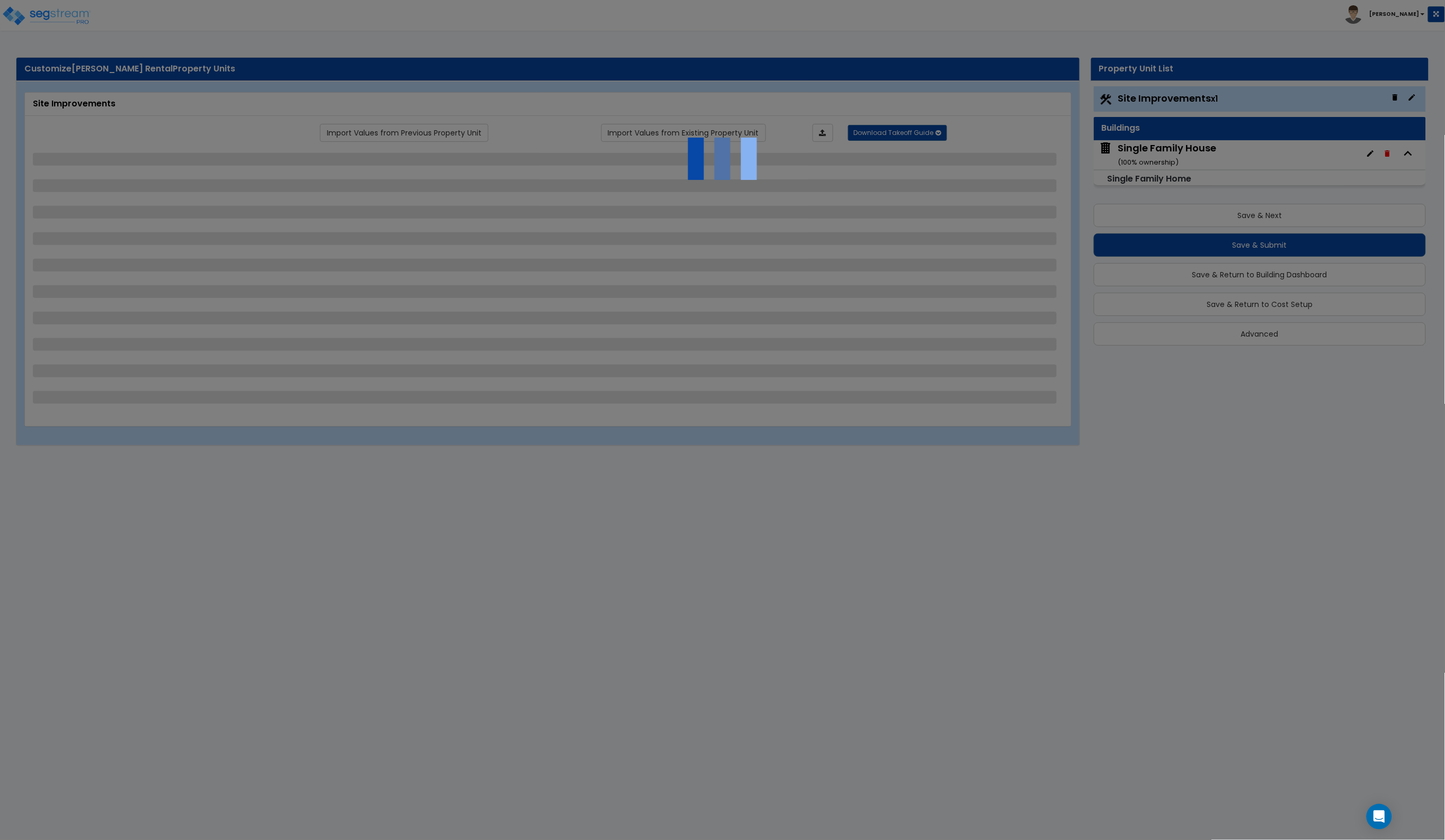
select select "1"
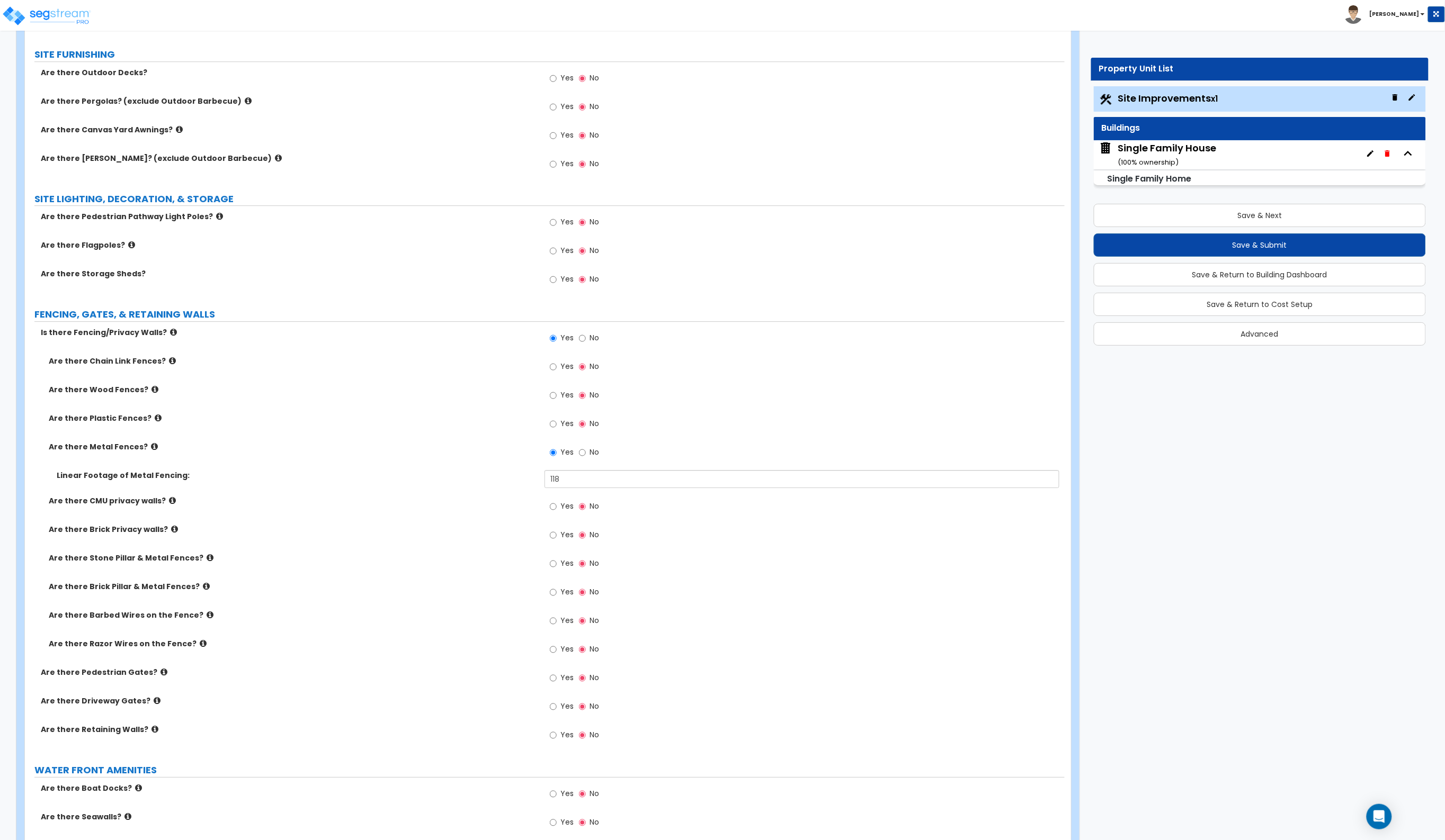
scroll to position [1456, 0]
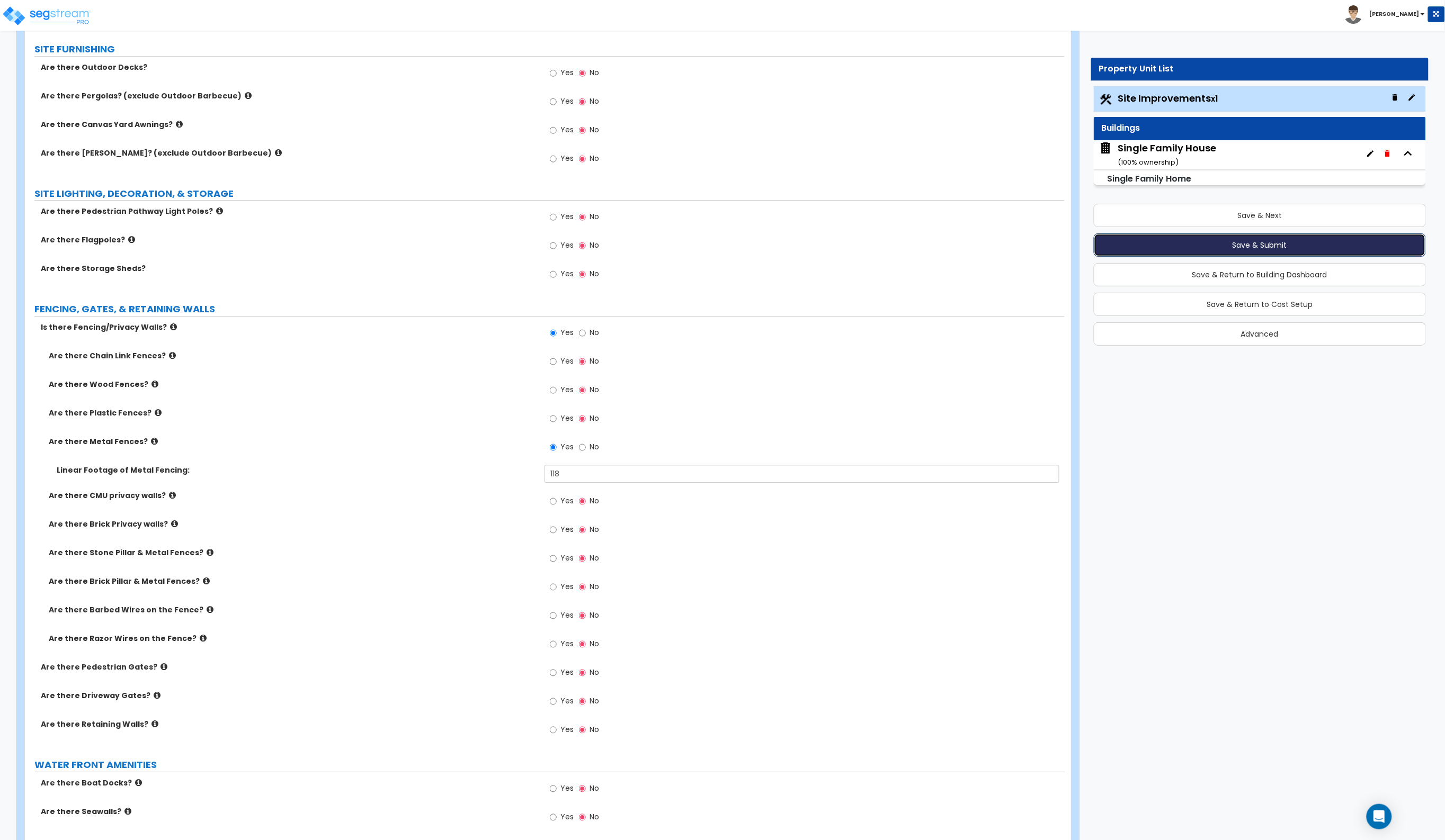
click at [1259, 245] on button "Save & Submit" at bounding box center [1260, 245] width 332 height 23
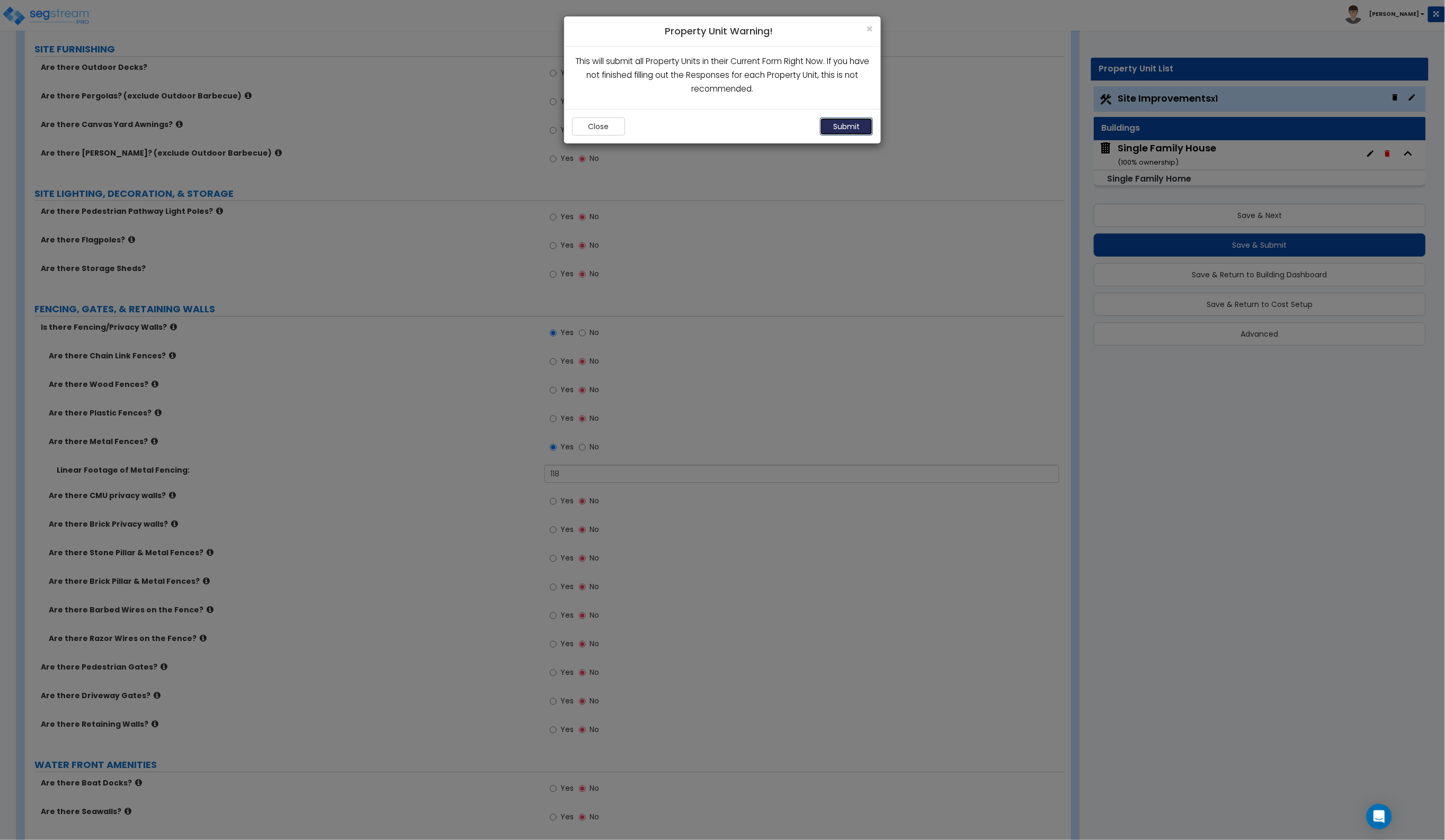
click at [830, 132] on button "Submit" at bounding box center [846, 126] width 53 height 18
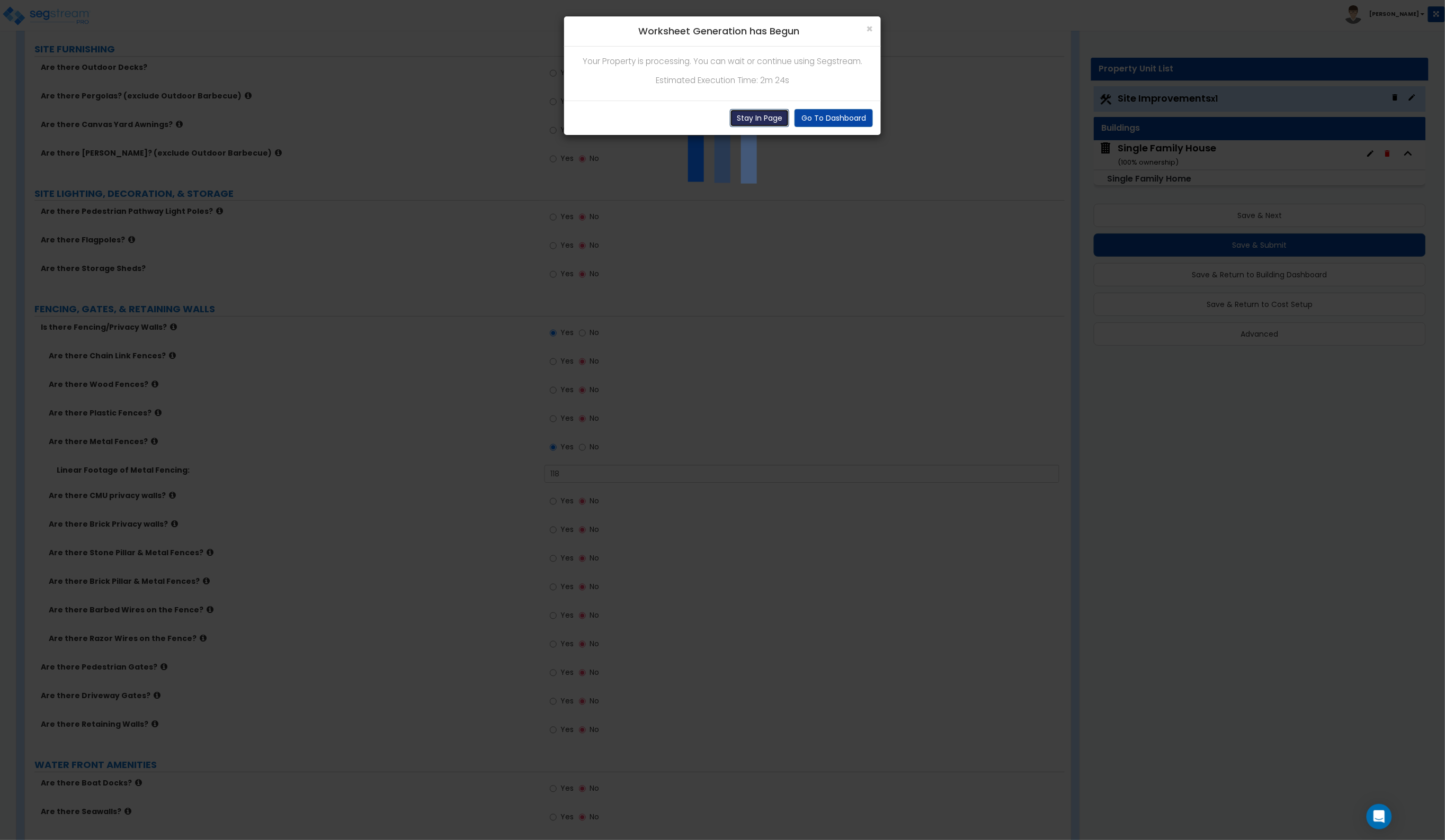
click at [771, 119] on button "Stay In Page" at bounding box center [760, 117] width 59 height 18
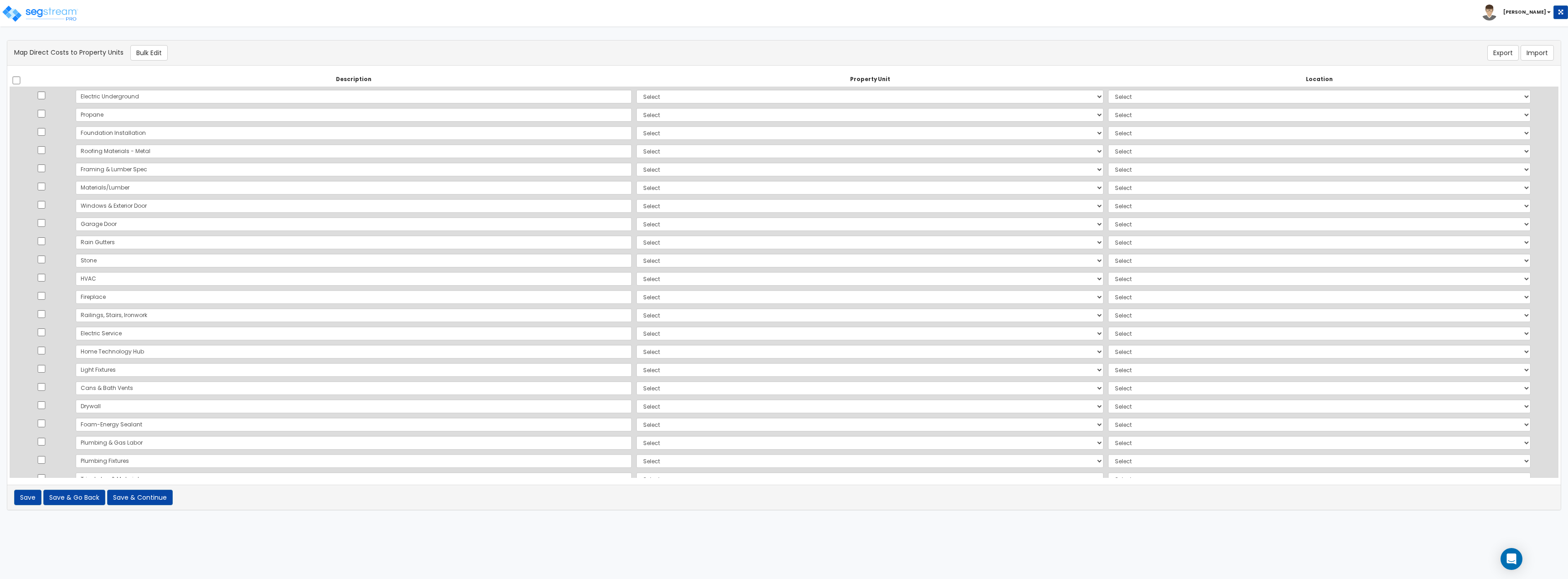
click at [380, 41] on div "There should be at least one direct cost with a cost source equal to one of the…" at bounding box center [784, 53] width 1553 height 25
click at [636, 99] on select "Select Single Family House Site Improvements Add Additional Property Unit" at bounding box center [870, 97] width 467 height 13
select select "167739"
click at [636, 90] on select "Select Single Family House Site Improvements Add Additional Property Unit" at bounding box center [870, 97] width 467 height 13
select select
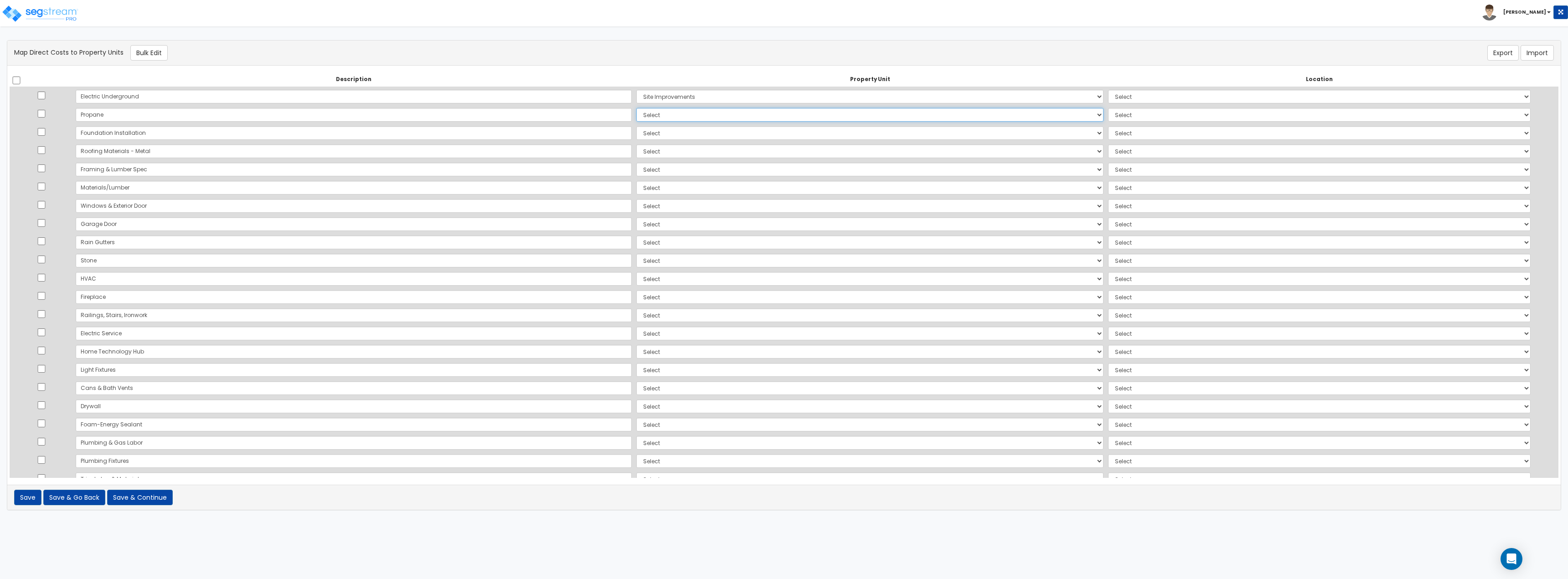
click at [636, 119] on select "Select Single Family House Site Improvements Add Additional Property Unit" at bounding box center [870, 114] width 467 height 13
select select "167739"
click at [636, 108] on select "Select Single Family House Site Improvements Add Additional Property Unit" at bounding box center [870, 114] width 467 height 13
select select
click at [1126, 98] on select "Select Add Additional Location Site Exterior" at bounding box center [1319, 97] width 422 height 13
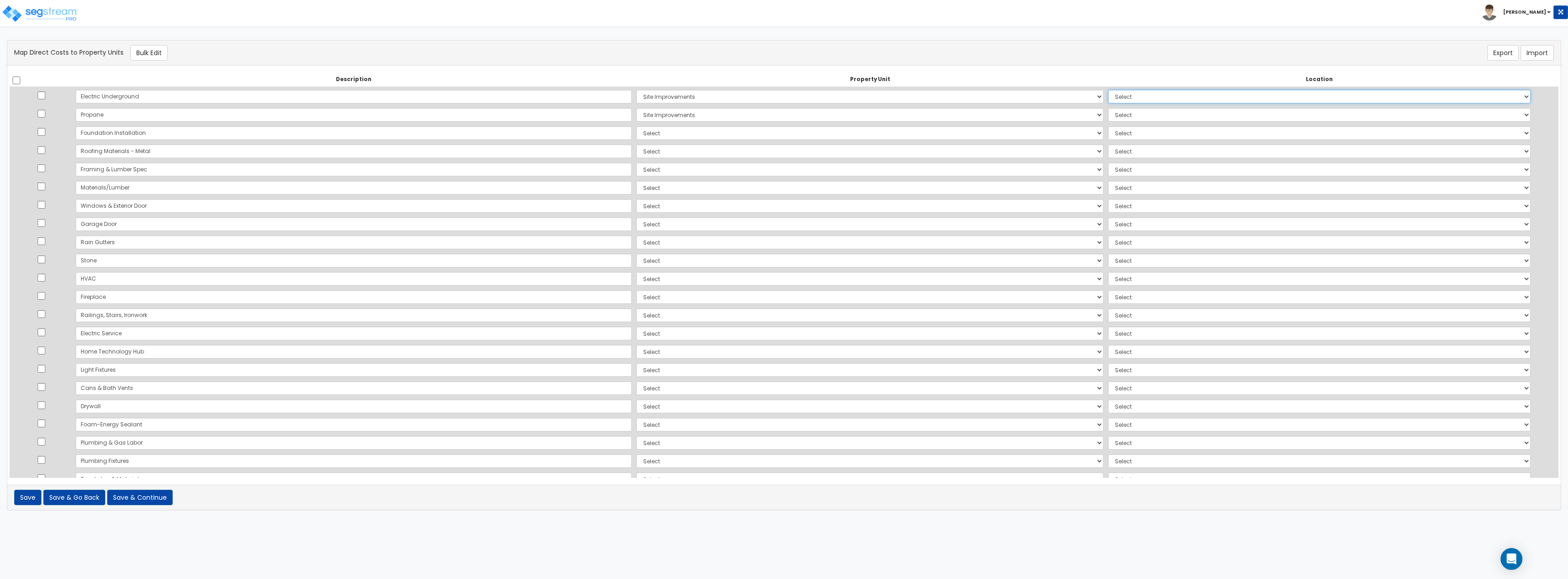
select select "462"
click at [1108, 90] on select "Select Add Additional Location Site Exterior" at bounding box center [1319, 97] width 422 height 13
click at [1119, 120] on select "Select Add Additional Location Site Exterior" at bounding box center [1319, 114] width 422 height 13
select select "462"
click at [1108, 108] on select "Select Add Additional Location Site Exterior" at bounding box center [1319, 114] width 422 height 13
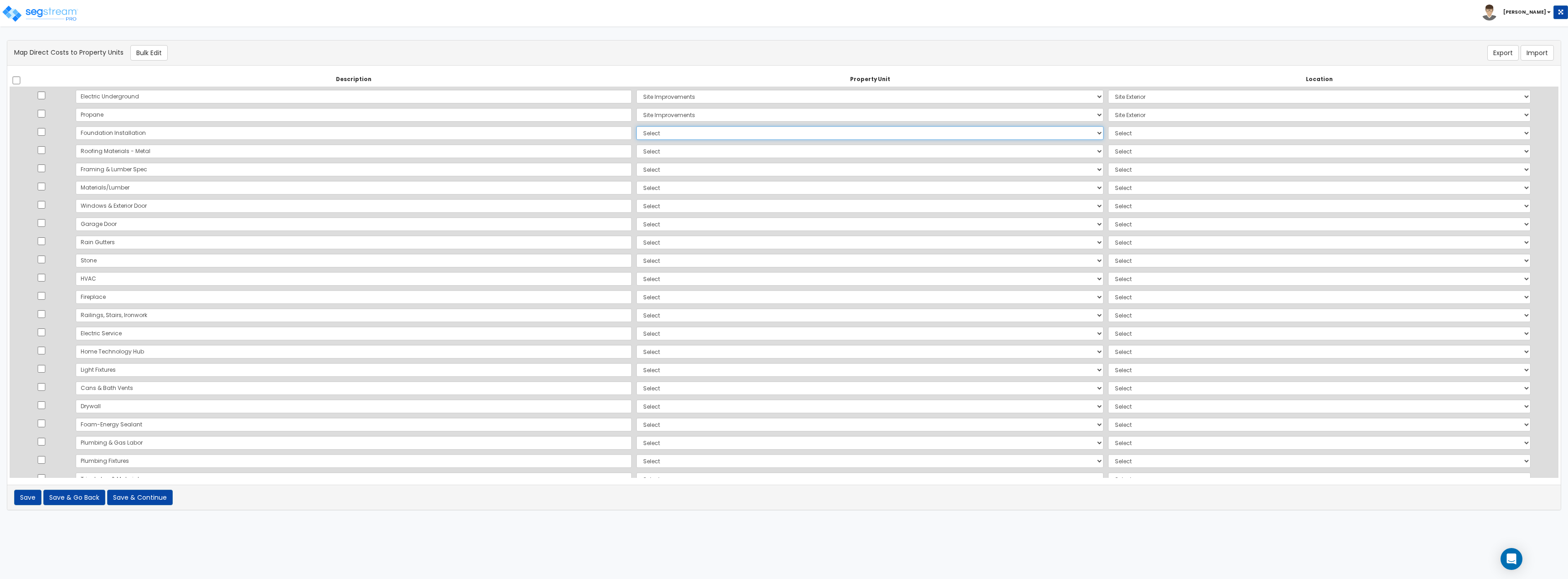
click at [979, 134] on select "Select Single Family House Site Improvements Add Additional Property Unit" at bounding box center [870, 133] width 467 height 13
select select "167738"
click at [636, 126] on select "Select Single Family House Site Improvements Add Additional Property Unit" at bounding box center [870, 133] width 467 height 13
click at [1108, 134] on select "Select Add Additional Location Building Building Interior" at bounding box center [1319, 133] width 422 height 13
select select "6"
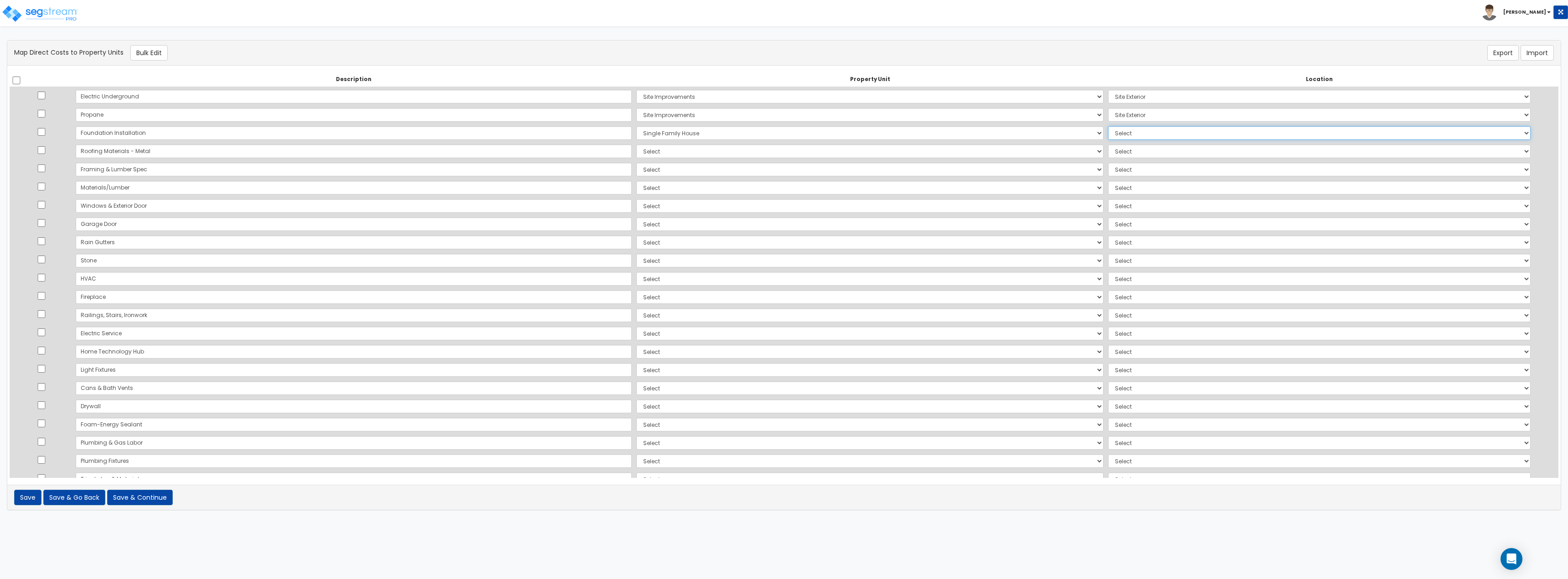
click at [1108, 126] on select "Select Add Additional Location Building Building Interior" at bounding box center [1319, 133] width 422 height 13
click at [943, 148] on select "Select Single Family House Site Improvements Add Additional Property Unit" at bounding box center [870, 151] width 467 height 13
select select "167738"
click at [636, 144] on select "Select Single Family House Site Improvements Add Additional Property Unit" at bounding box center [870, 151] width 467 height 13
click at [1108, 151] on select "Select Add Additional Location Building Building Interior" at bounding box center [1319, 151] width 422 height 13
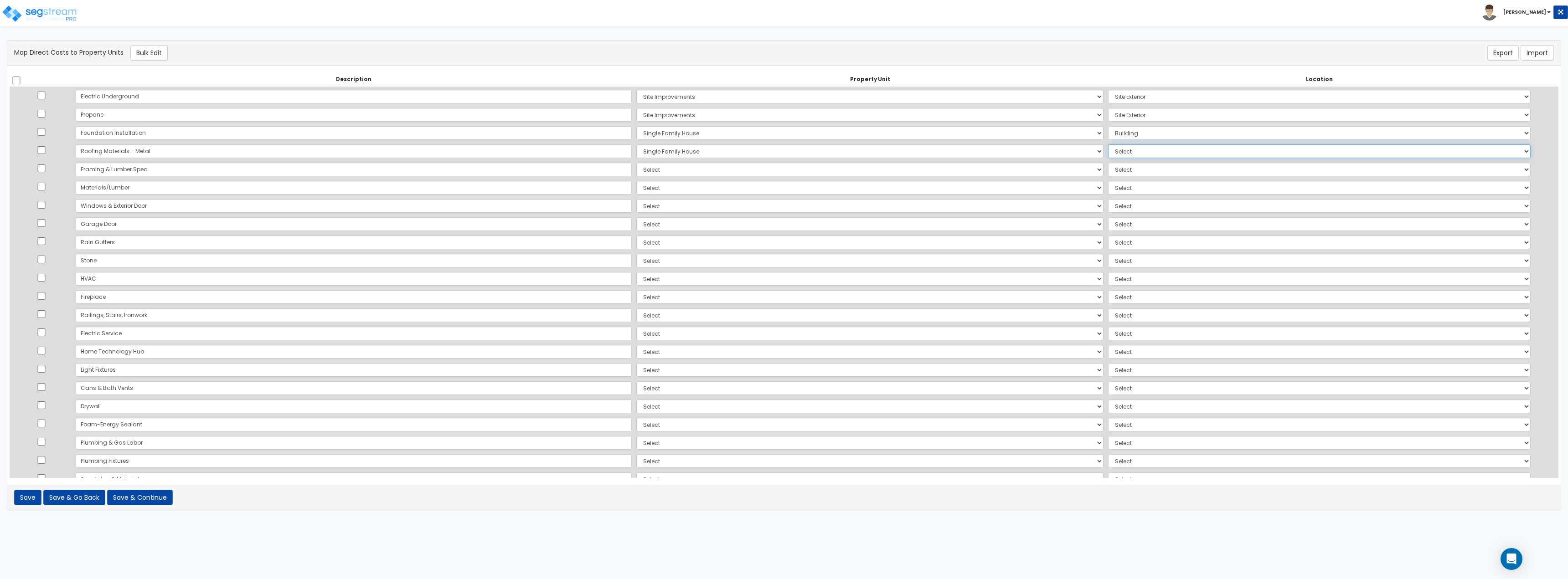
select select "6"
click at [1108, 144] on select "Select Add Additional Location Building Building Interior" at bounding box center [1319, 151] width 422 height 13
click at [680, 171] on select "Select Single Family House Site Improvements Add Additional Property Unit" at bounding box center [870, 169] width 467 height 13
select select "167738"
click at [636, 162] on select "Select Single Family House Site Improvements Add Additional Property Unit" at bounding box center [870, 169] width 467 height 13
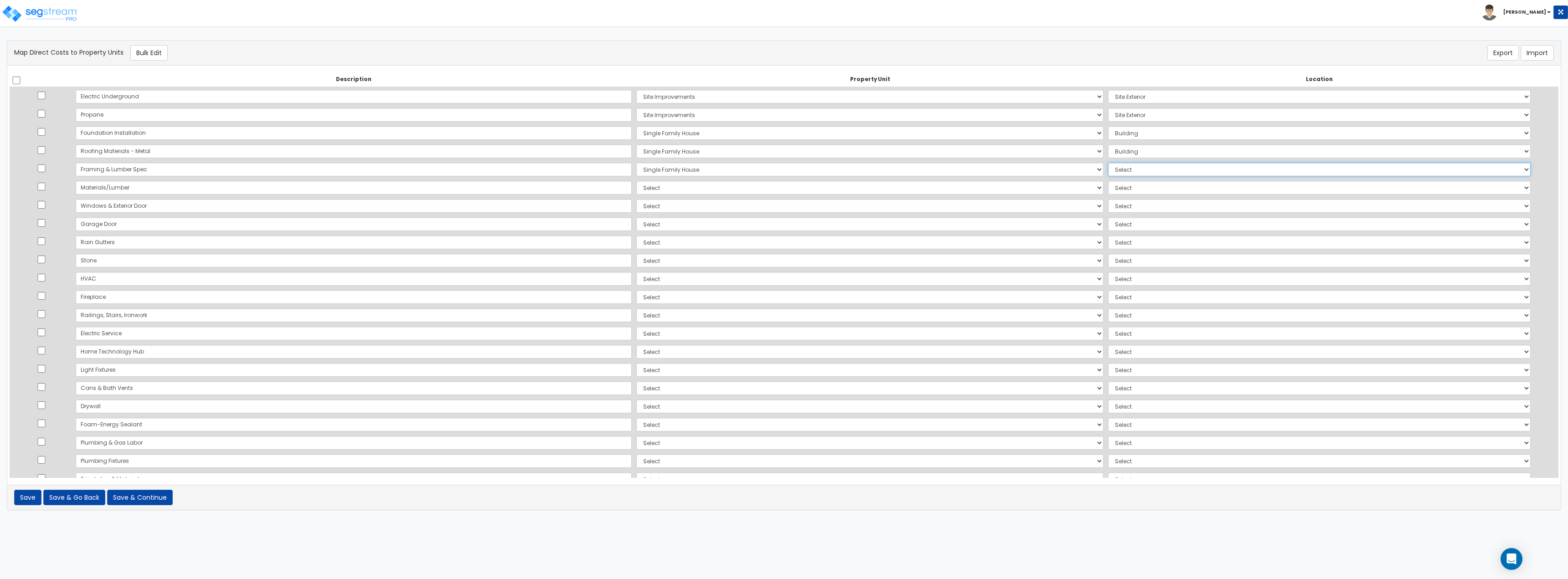
click at [1108, 170] on select "Select Add Additional Location Building Building Interior" at bounding box center [1319, 169] width 422 height 13
select select "6"
click at [1108, 162] on select "Select Add Additional Location Building Building Interior" at bounding box center [1319, 169] width 422 height 13
click at [636, 185] on select "Select Single Family House Site Improvements Add Additional Property Unit" at bounding box center [870, 187] width 467 height 13
select select "167738"
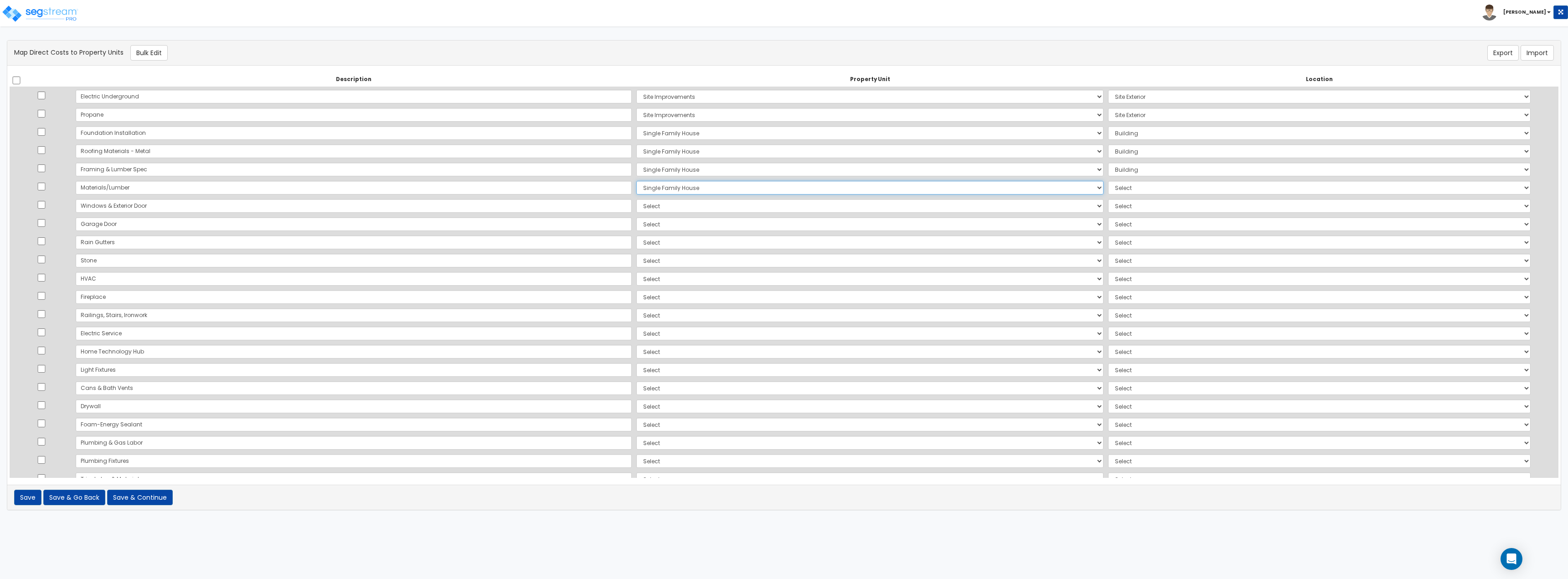
click at [636, 181] on select "Select Single Family House Site Improvements Add Additional Property Unit" at bounding box center [870, 187] width 467 height 13
click at [1108, 187] on select "Select Add Additional Location Building Building Interior" at bounding box center [1319, 187] width 422 height 13
select select "6"
click at [1108, 181] on select "Select Add Additional Location Building Building Interior" at bounding box center [1319, 187] width 422 height 13
click at [636, 211] on select "Select Single Family House Site Improvements Add Additional Property Unit" at bounding box center [870, 206] width 467 height 13
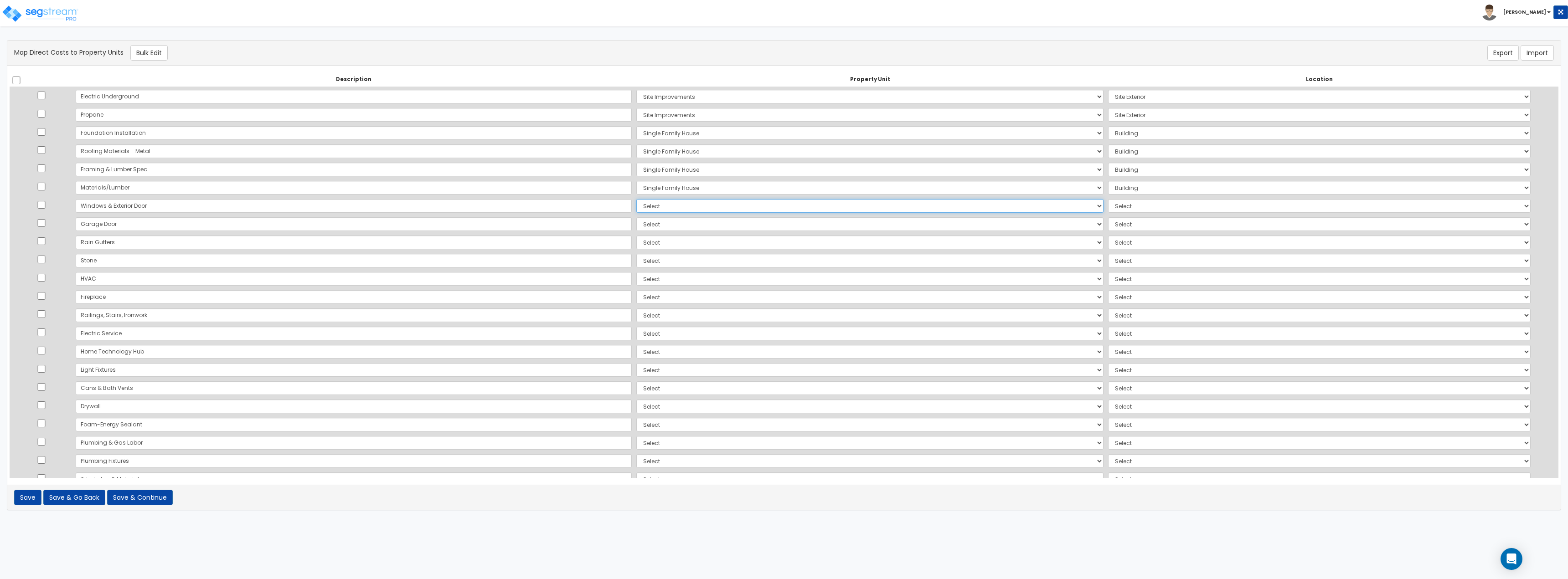
select select "167738"
click at [636, 199] on select "Select Single Family House Site Improvements Add Additional Property Unit" at bounding box center [870, 206] width 467 height 13
click at [1113, 203] on select "Select Add Additional Location Building Building Interior" at bounding box center [1319, 206] width 422 height 13
select select "6"
click at [1108, 199] on select "Select Add Additional Location Building Building Interior" at bounding box center [1319, 206] width 422 height 13
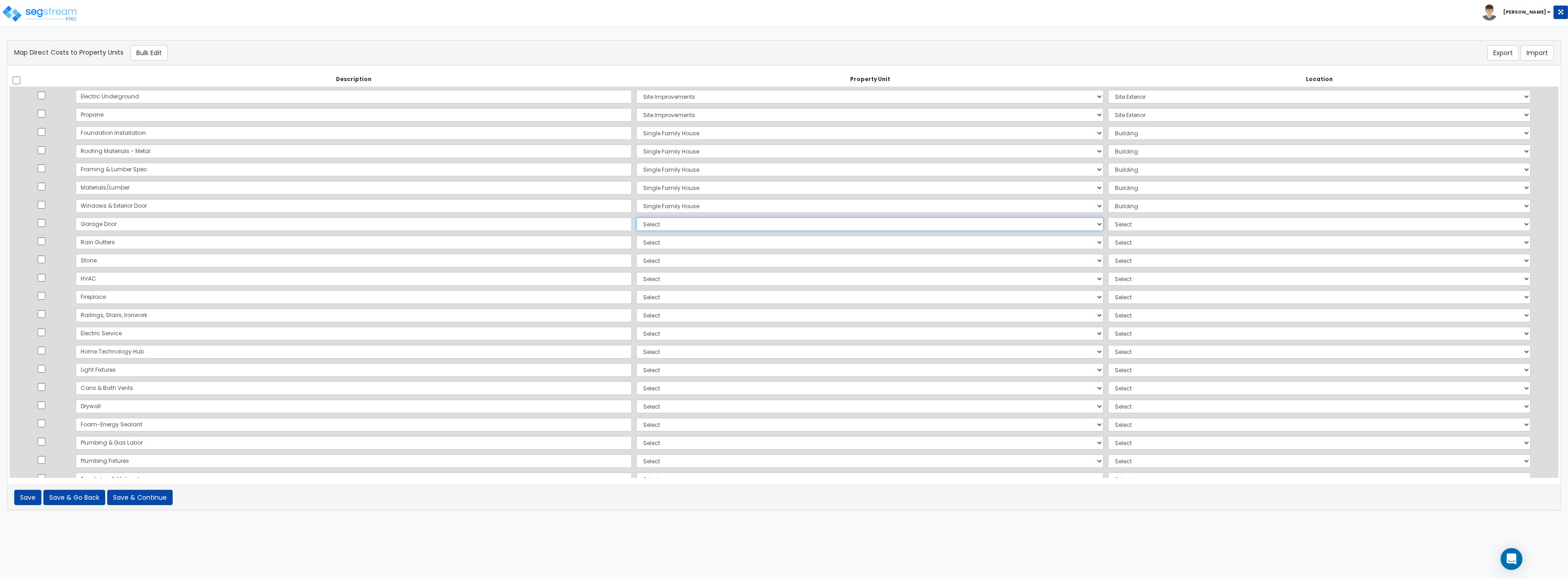
click at [636, 226] on select "Select Single Family House Site Improvements Add Additional Property Unit" at bounding box center [870, 224] width 467 height 13
select select "167738"
click at [636, 217] on select "Select Single Family House Site Improvements Add Additional Property Unit" at bounding box center [870, 224] width 467 height 13
click at [1122, 230] on select "Select Add Additional Location Building Building Interior" at bounding box center [1319, 224] width 422 height 13
select select "6"
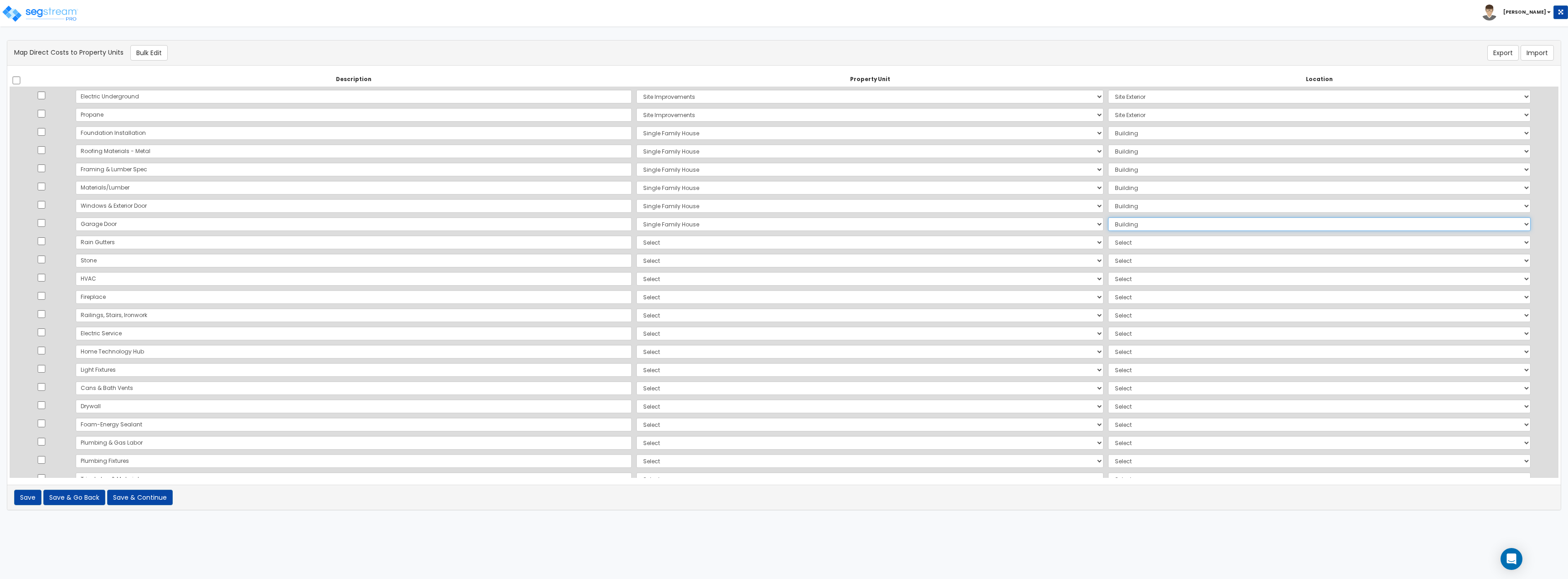
click at [1108, 217] on select "Select Add Additional Location Building Building Interior" at bounding box center [1319, 224] width 422 height 13
click at [673, 244] on select "Select Single Family House Site Improvements Add Additional Property Unit" at bounding box center [870, 242] width 467 height 13
select select "167738"
click at [636, 235] on select "Select Single Family House Site Improvements Add Additional Property Unit" at bounding box center [870, 242] width 467 height 13
click at [1108, 244] on select "Select Add Additional Location Building Building Interior" at bounding box center [1319, 242] width 422 height 13
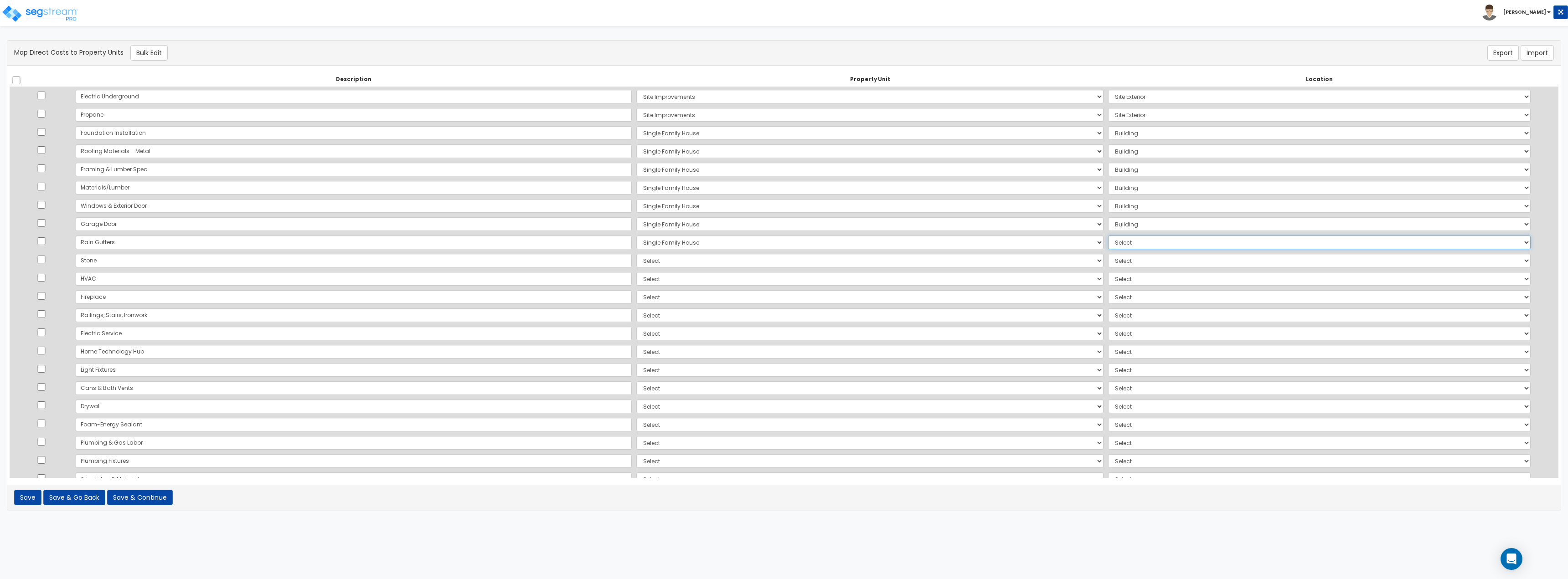
select select "6"
click at [1108, 235] on select "Select Add Additional Location Building Building Interior" at bounding box center [1319, 242] width 422 height 13
click at [642, 266] on select "Select Single Family House Site Improvements Add Additional Property Unit" at bounding box center [870, 260] width 467 height 13
select select "167739"
click at [636, 254] on select "Select Single Family House Site Improvements Add Additional Property Unit" at bounding box center [870, 260] width 467 height 13
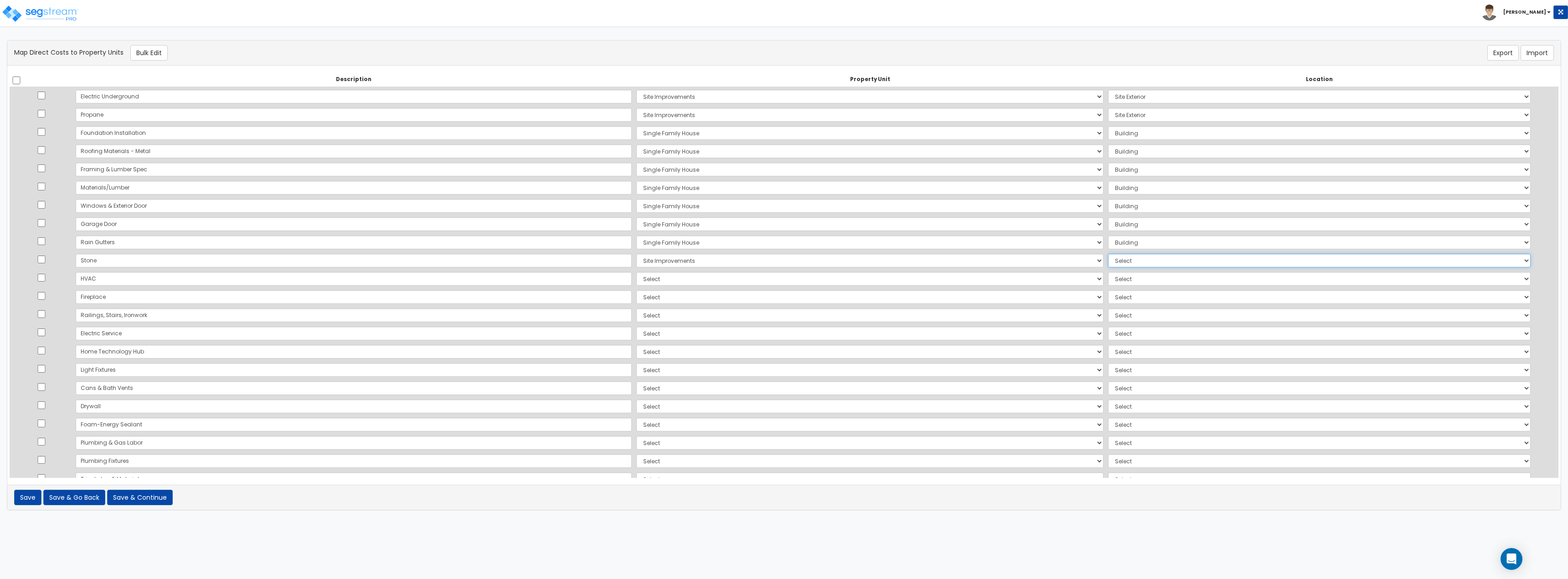
click at [1108, 254] on select "Select Add Additional Location Site Exterior" at bounding box center [1319, 260] width 422 height 13
select select "462"
click at [1108, 254] on select "Select Add Additional Location Site Exterior" at bounding box center [1319, 260] width 422 height 13
click at [636, 279] on select "Select Single Family House Site Improvements Add Additional Property Unit" at bounding box center [870, 279] width 467 height 13
click at [513, 28] on html "Toggle navigation [PERSON_NAME]" at bounding box center [784, 260] width 1568 height 519
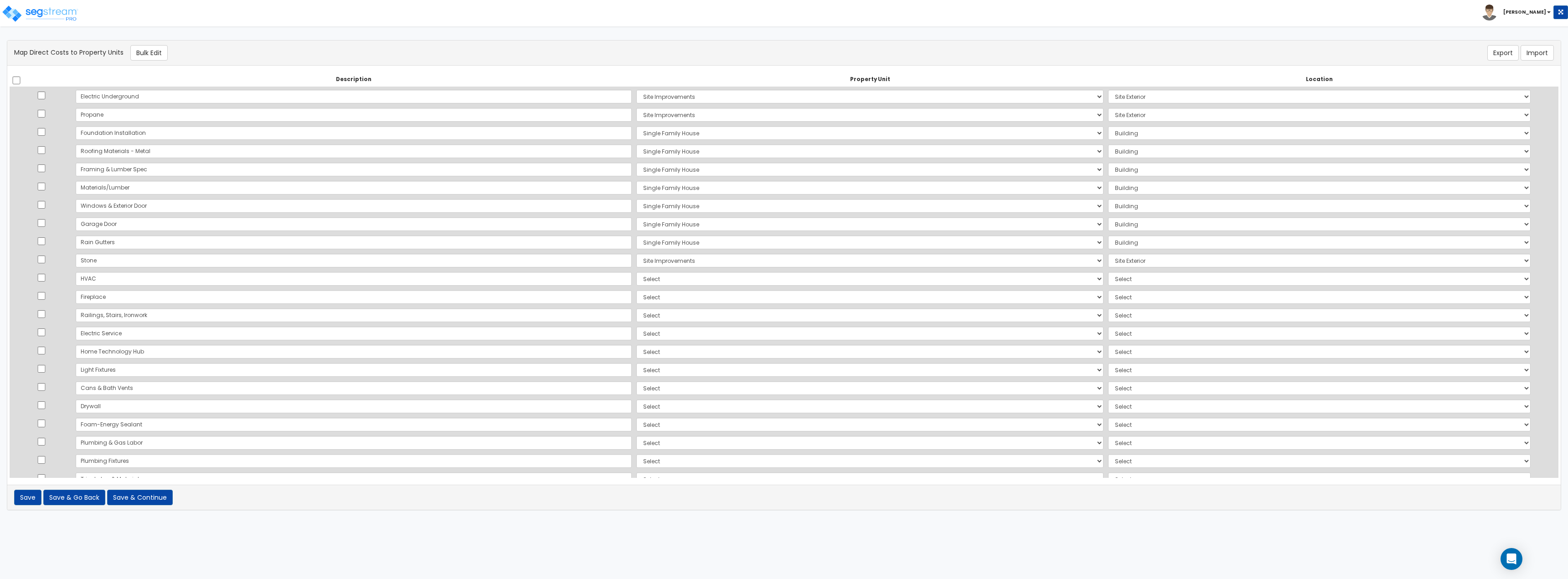
click at [992, 43] on div "There should be at least one direct cost with a cost source equal to one of the…" at bounding box center [784, 53] width 1553 height 25
click at [638, 284] on select "Select Single Family House Site Improvements Add Additional Property Unit" at bounding box center [870, 279] width 467 height 13
select select "167738"
click at [636, 272] on select "Select Single Family House Site Improvements Add Additional Property Unit" at bounding box center [870, 279] width 467 height 13
click at [1108, 283] on select "Select Add Additional Location Building Building Interior" at bounding box center [1319, 279] width 422 height 13
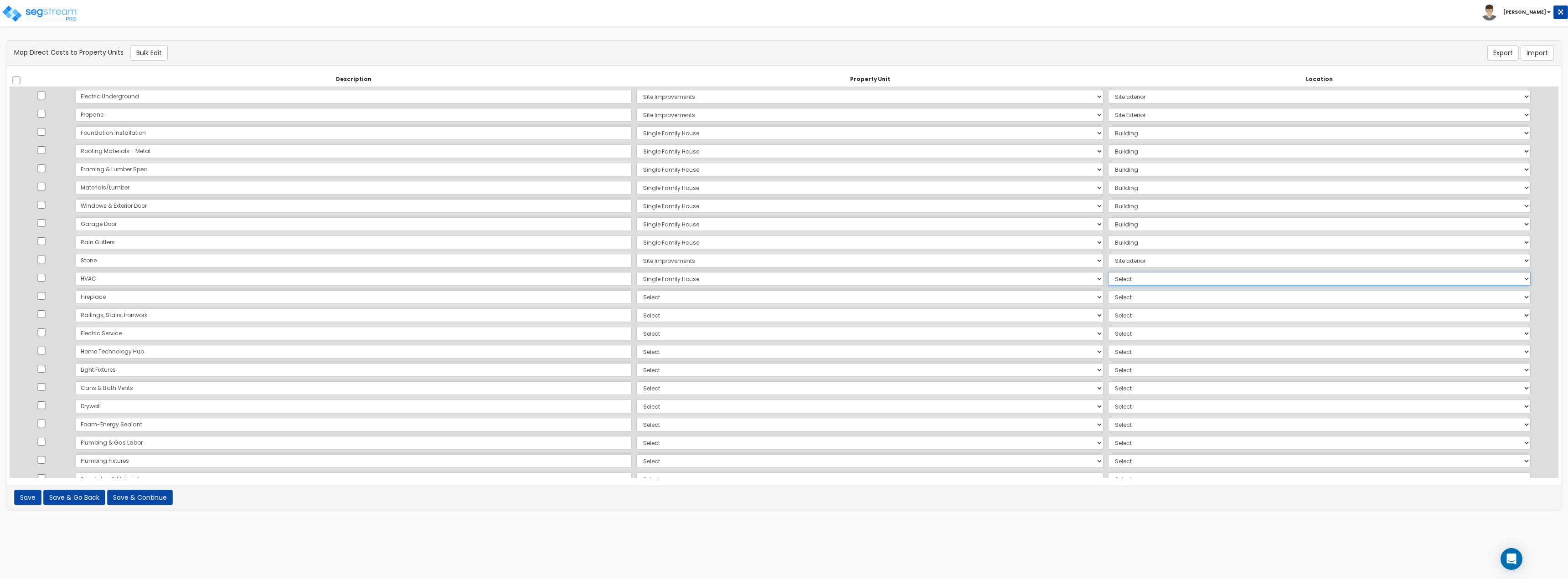
select select "6"
click at [1108, 272] on select "Select Add Additional Location Building Building Interior" at bounding box center [1319, 279] width 422 height 13
click at [636, 303] on select "Select Single Family House Site Improvements Add Additional Property Unit" at bounding box center [870, 297] width 467 height 13
select select "167738"
click at [636, 290] on select "Select Single Family House Site Improvements Add Additional Property Unit" at bounding box center [870, 297] width 467 height 13
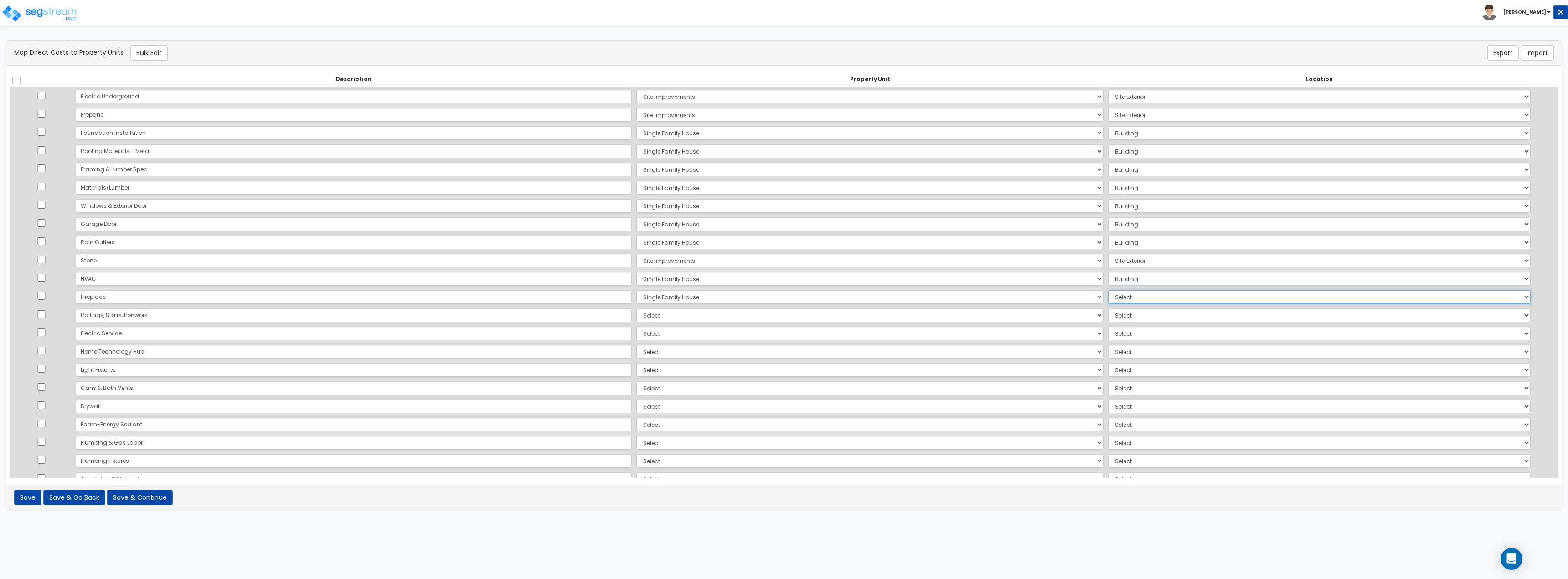
click at [1108, 297] on select "Select Add Additional Location Building Building Interior" at bounding box center [1319, 297] width 422 height 13
select select "6"
click at [1108, 290] on select "Select Add Additional Location Building Building Interior" at bounding box center [1319, 297] width 422 height 13
click at [636, 316] on select "Select Single Family House Site Improvements Add Additional Property Unit" at bounding box center [870, 315] width 467 height 13
select select "167738"
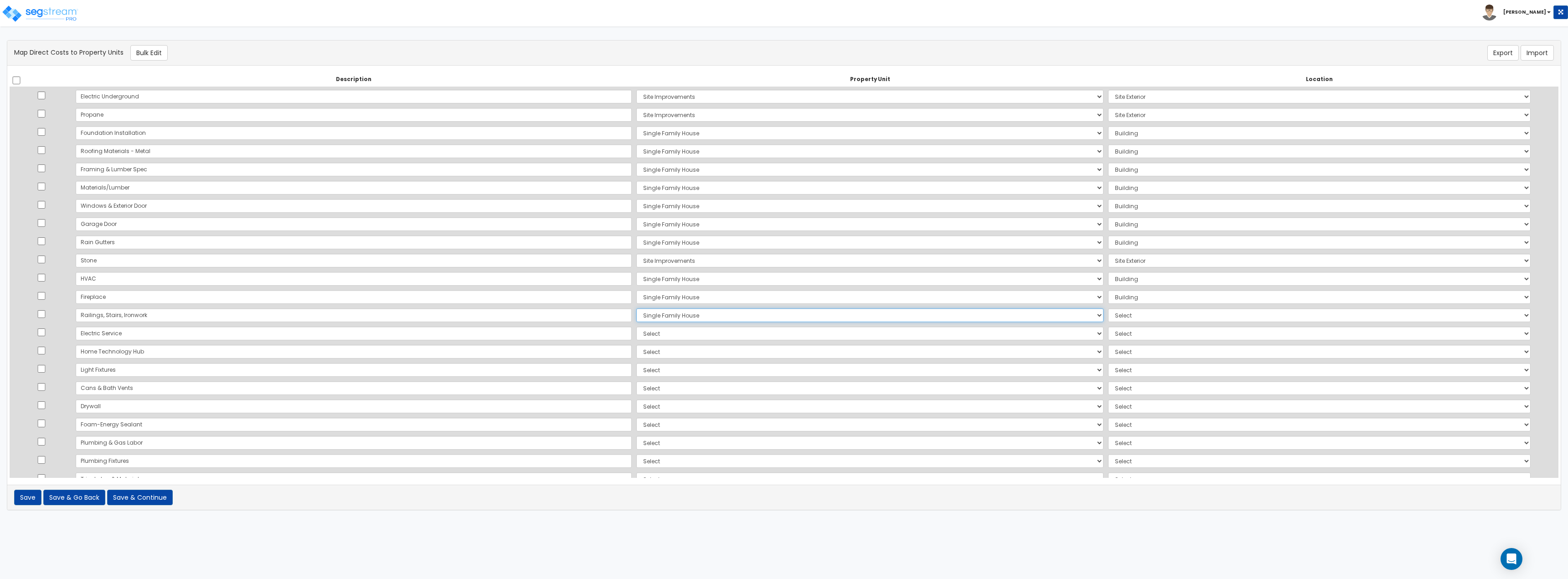
click at [636, 308] on select "Select Single Family House Site Improvements Add Additional Property Unit" at bounding box center [870, 315] width 467 height 13
click at [1110, 314] on select "Select Add Additional Location Building Building Interior" at bounding box center [1319, 315] width 422 height 13
select select "6"
click at [1108, 308] on select "Select Add Additional Location Building Building Interior" at bounding box center [1319, 315] width 422 height 13
click at [636, 334] on select "Select Single Family House Site Improvements Add Additional Property Unit" at bounding box center [870, 333] width 467 height 13
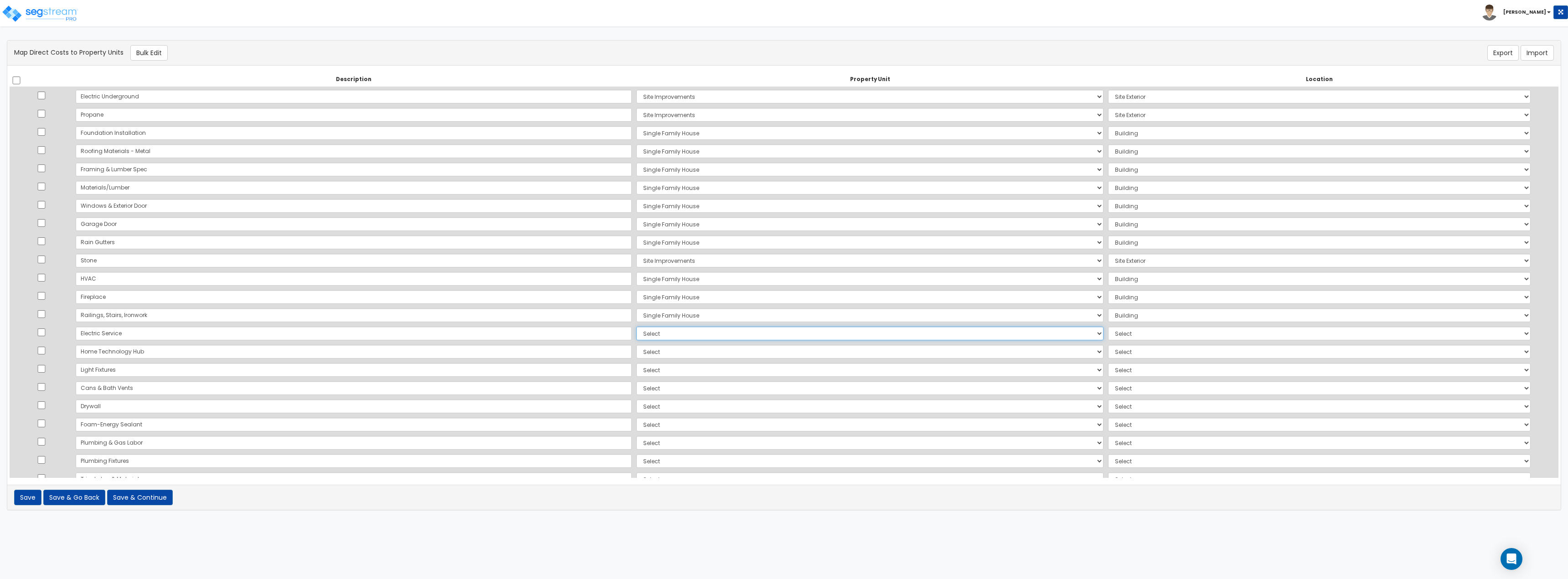
select select "167738"
click at [636, 327] on select "Select Single Family House Site Improvements Add Additional Property Unit" at bounding box center [870, 333] width 467 height 13
click at [1108, 336] on select "Select Add Additional Location Building Building Interior" at bounding box center [1319, 333] width 422 height 13
select select "6"
click at [1108, 327] on select "Select Add Additional Location Building Building Interior" at bounding box center [1319, 333] width 422 height 13
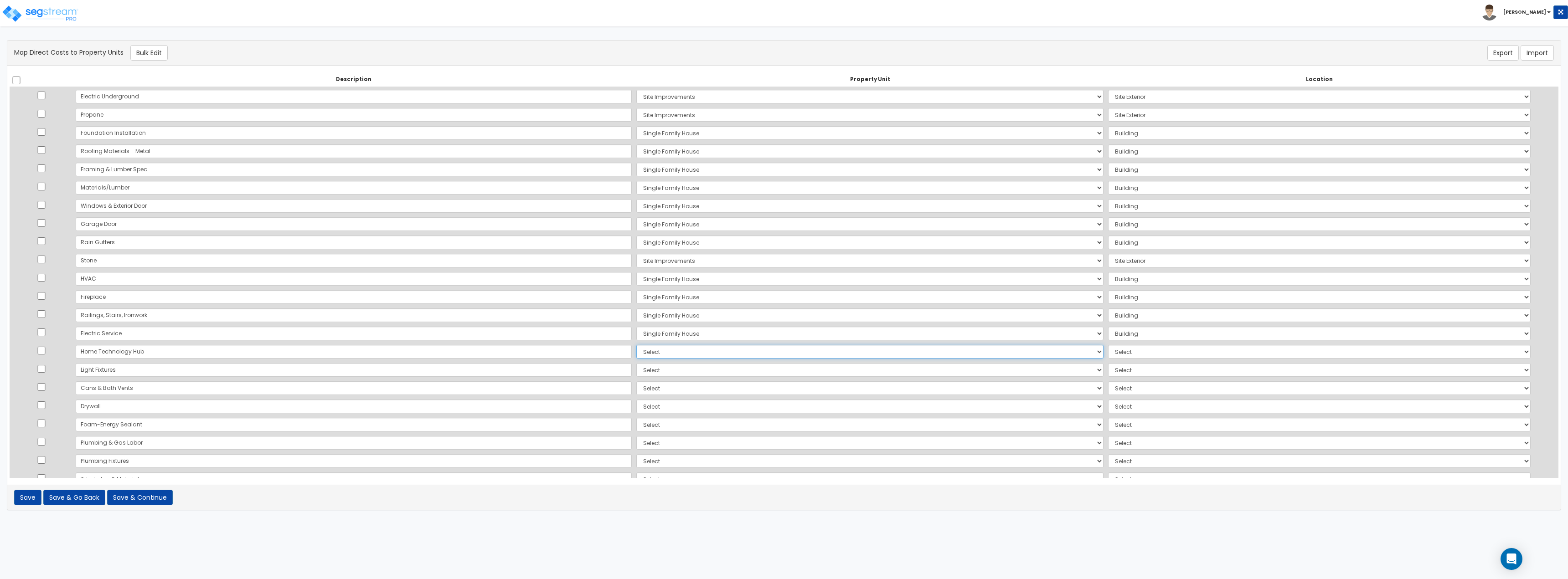
click at [636, 353] on select "Select Single Family House Site Improvements Add Additional Property Unit" at bounding box center [870, 352] width 467 height 13
select select "167738"
click at [636, 345] on select "Select Single Family House Site Improvements Add Additional Property Unit" at bounding box center [870, 352] width 467 height 13
click at [1130, 355] on select "Select Add Additional Location Building Building Interior" at bounding box center [1319, 352] width 422 height 13
select select "461"
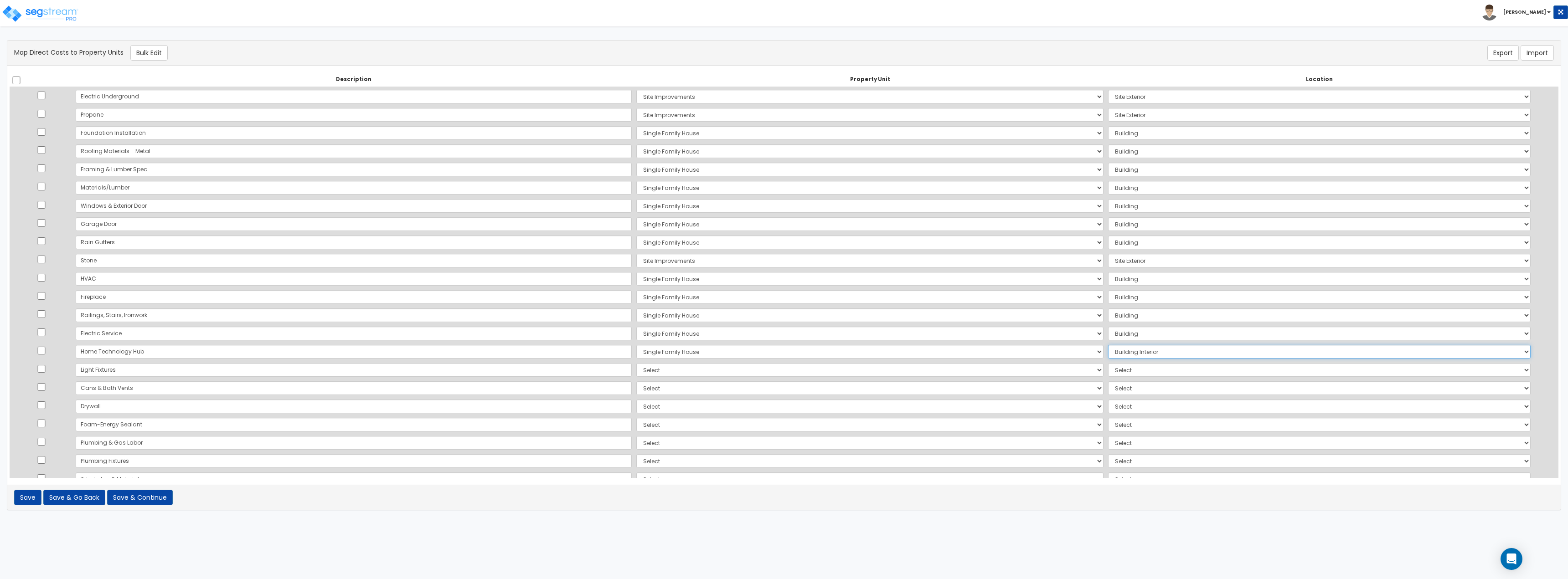
click at [1108, 345] on select "Select Add Additional Location Building Building Interior" at bounding box center [1319, 352] width 422 height 13
click at [652, 366] on select "Select Single Family House Site Improvements Add Additional Property Unit" at bounding box center [870, 370] width 467 height 13
select select "167738"
click at [636, 363] on select "Select Single Family House Site Improvements Add Additional Property Unit" at bounding box center [870, 370] width 467 height 13
click at [1124, 374] on select "Select Add Additional Location Building Building Interior" at bounding box center [1319, 370] width 422 height 13
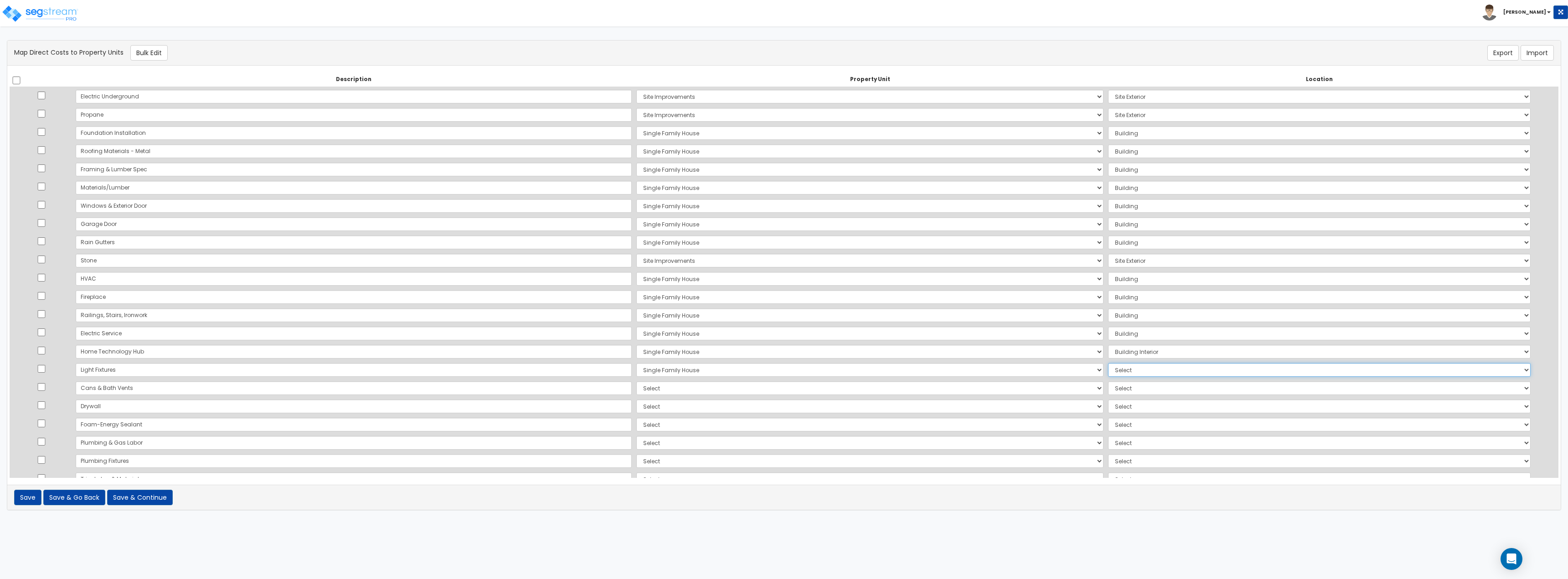
select select "461"
click at [1108, 363] on select "Select Add Additional Location Building Building Interior" at bounding box center [1319, 370] width 422 height 13
click at [636, 386] on select "Select Single Family House Site Improvements Add Additional Property Unit" at bounding box center [870, 388] width 467 height 13
select select "167738"
click at [636, 381] on select "Select Single Family House Site Improvements Add Additional Property Unit" at bounding box center [870, 388] width 467 height 13
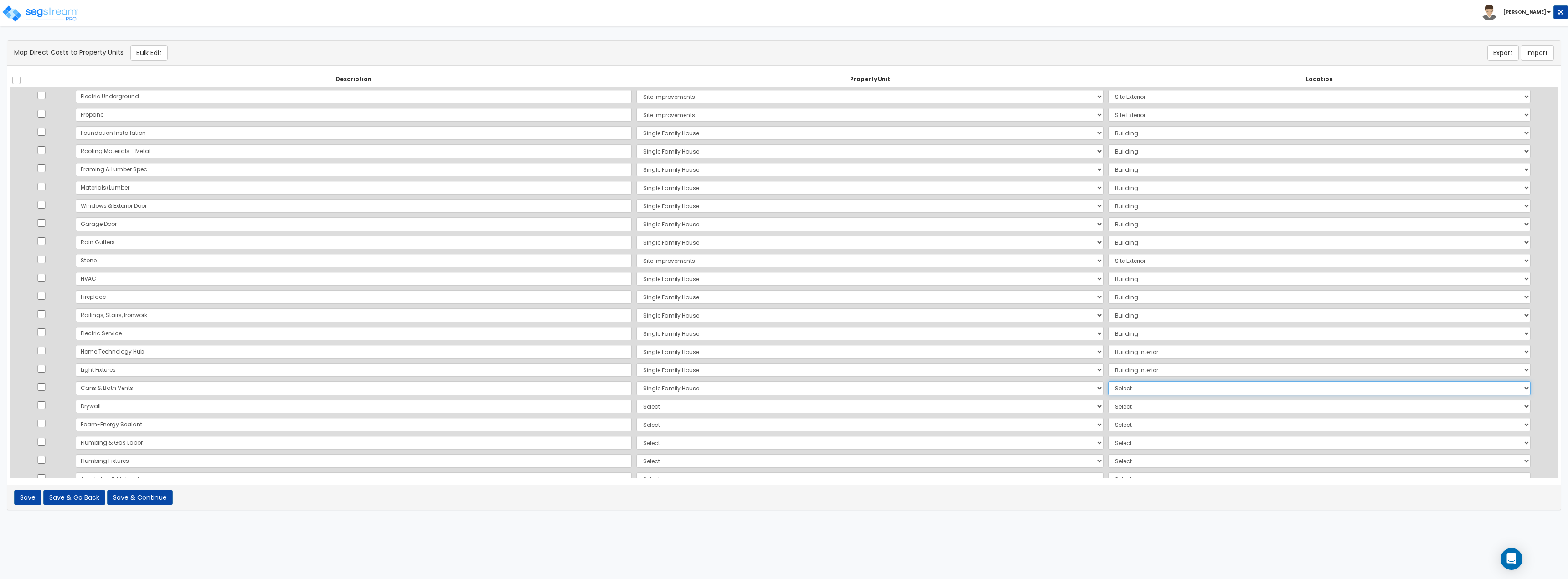
click at [1108, 386] on select "Select Add Additional Location Building Building Interior" at bounding box center [1319, 388] width 422 height 13
select select "461"
click at [1108, 381] on select "Select Add Additional Location Building Building Interior" at bounding box center [1319, 388] width 422 height 13
click at [636, 410] on select "Select Single Family House Site Improvements Add Additional Property Unit" at bounding box center [870, 406] width 467 height 13
select select "167738"
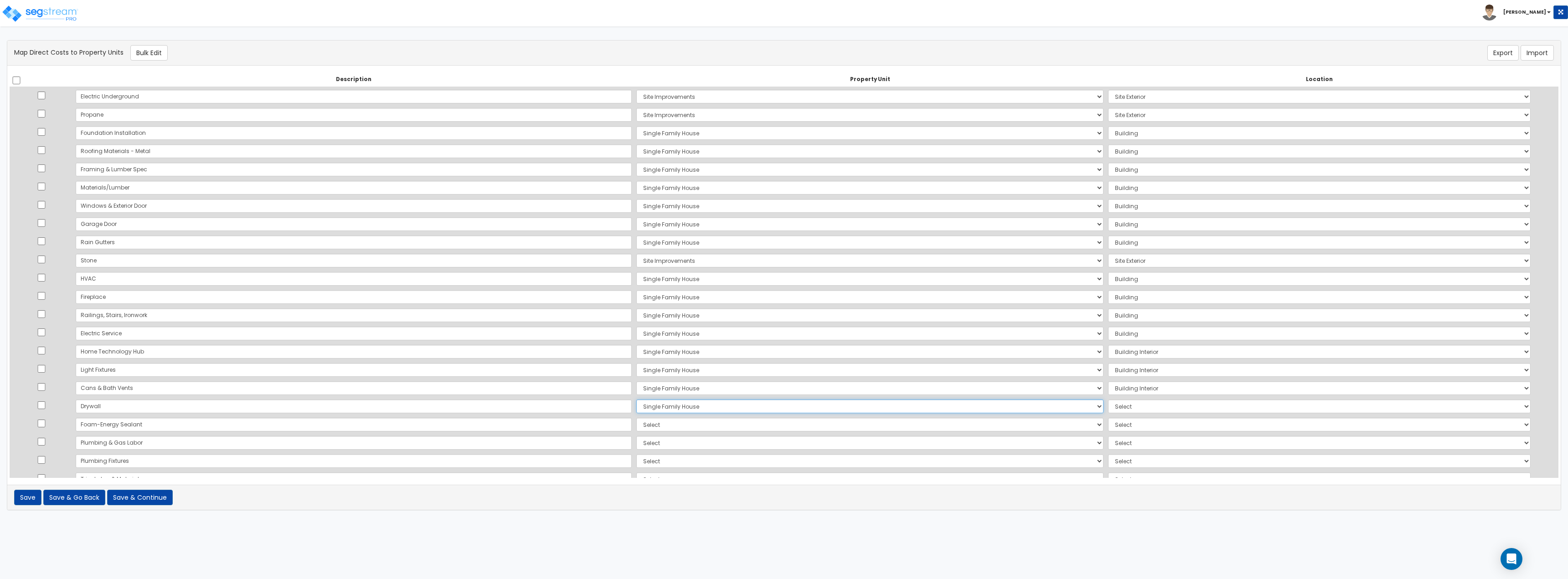
click at [636, 400] on select "Select Single Family House Site Improvements Add Additional Property Unit" at bounding box center [870, 406] width 467 height 13
click at [1108, 408] on select "Select Add Additional Location Building Building Interior" at bounding box center [1319, 406] width 422 height 13
select select "461"
click at [1108, 400] on select "Select Add Additional Location Building Building Interior" at bounding box center [1319, 406] width 422 height 13
click at [636, 427] on select "Select Single Family House Site Improvements Add Additional Property Unit" at bounding box center [870, 425] width 467 height 13
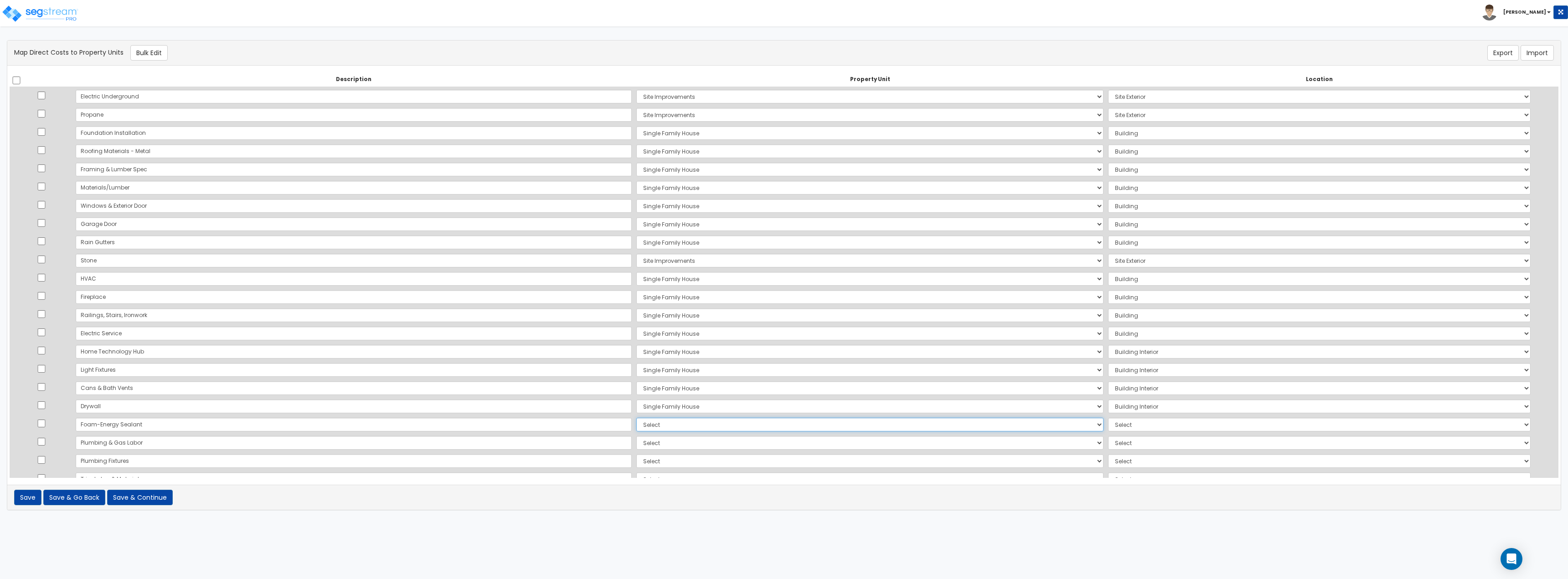
select select "167738"
click at [636, 418] on select "Select Single Family House Site Improvements Add Additional Property Unit" at bounding box center [870, 425] width 467 height 13
click at [1108, 419] on select "Select Add Additional Location Building Building Interior" at bounding box center [1319, 425] width 422 height 13
select select "6"
click at [1108, 418] on select "Select Add Additional Location Building Building Interior" at bounding box center [1319, 425] width 422 height 13
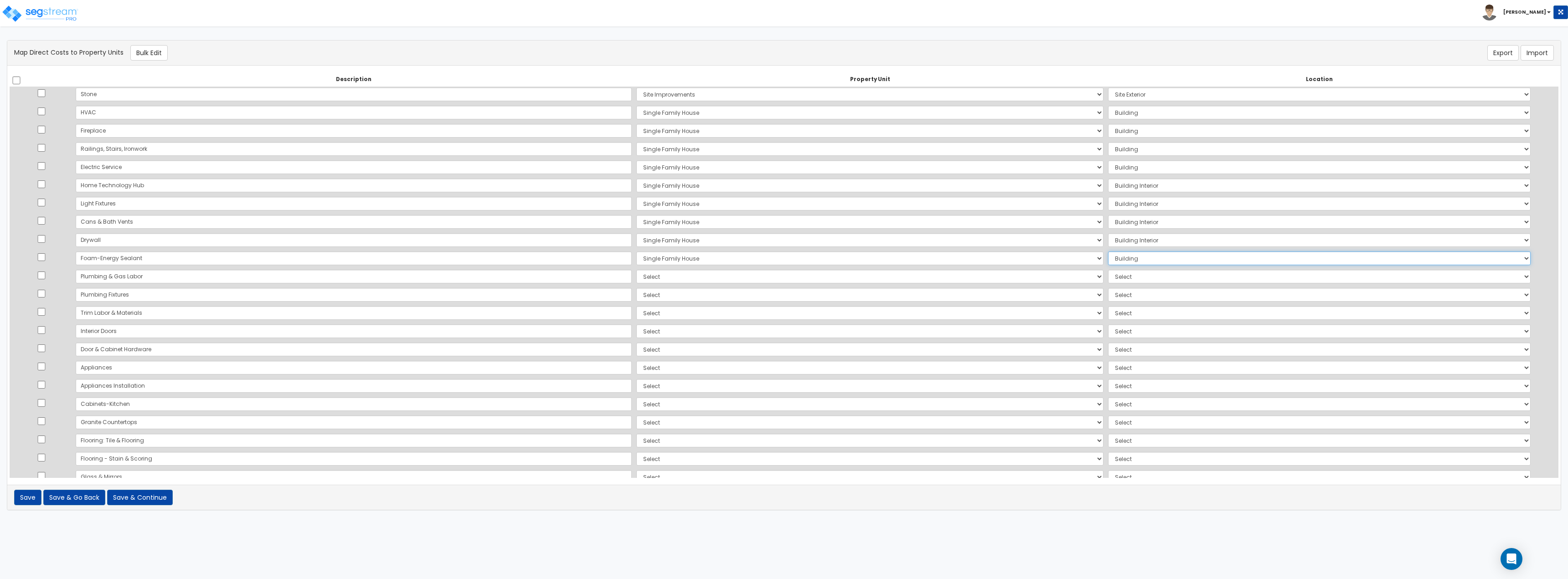
scroll to position [182, 0]
click at [636, 260] on select "Select Single Family House Site Improvements Add Additional Property Unit" at bounding box center [870, 260] width 467 height 13
select select "167738"
click at [636, 254] on select "Select Single Family House Site Improvements Add Additional Property Unit" at bounding box center [870, 260] width 467 height 13
click at [1108, 263] on select "Select Add Additional Location Building Building Interior" at bounding box center [1319, 260] width 422 height 13
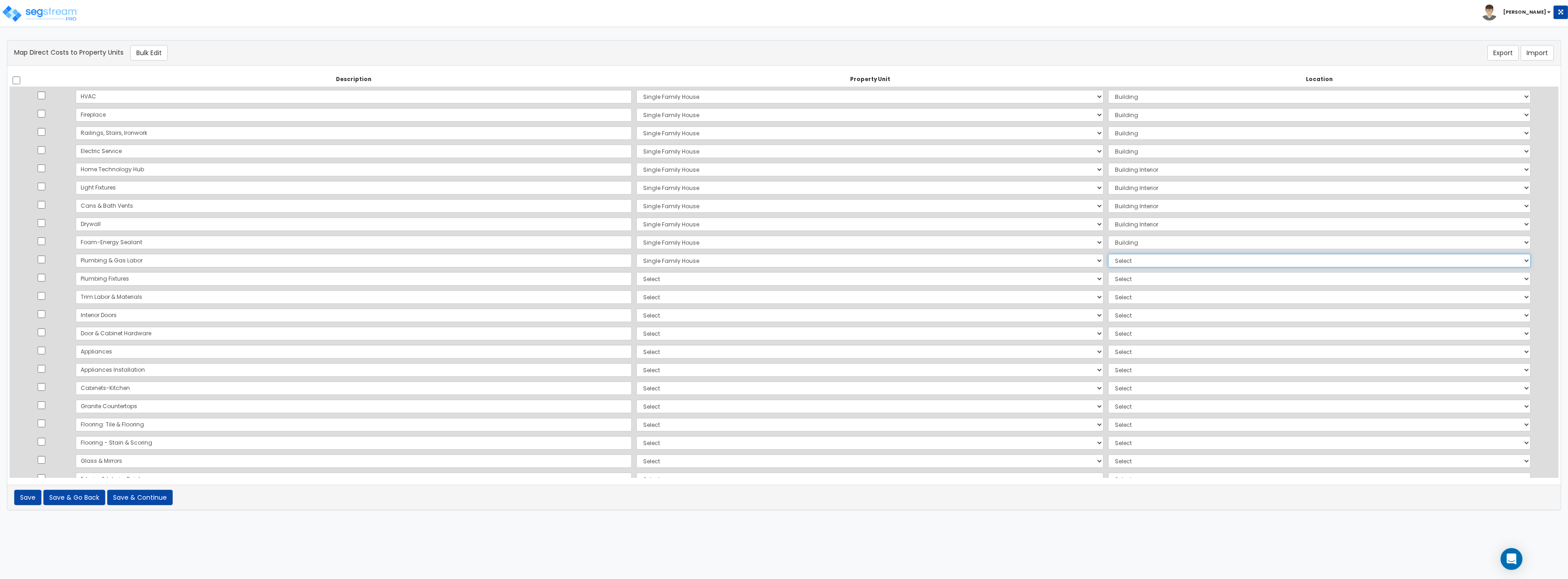
select select "6"
click at [1108, 254] on select "Select Add Additional Location Building Building Interior" at bounding box center [1319, 260] width 422 height 13
click at [636, 279] on select "Select Single Family House Site Improvements Add Additional Property Unit" at bounding box center [870, 279] width 467 height 13
select select "167738"
click at [636, 272] on select "Select Single Family House Site Improvements Add Additional Property Unit" at bounding box center [870, 279] width 467 height 13
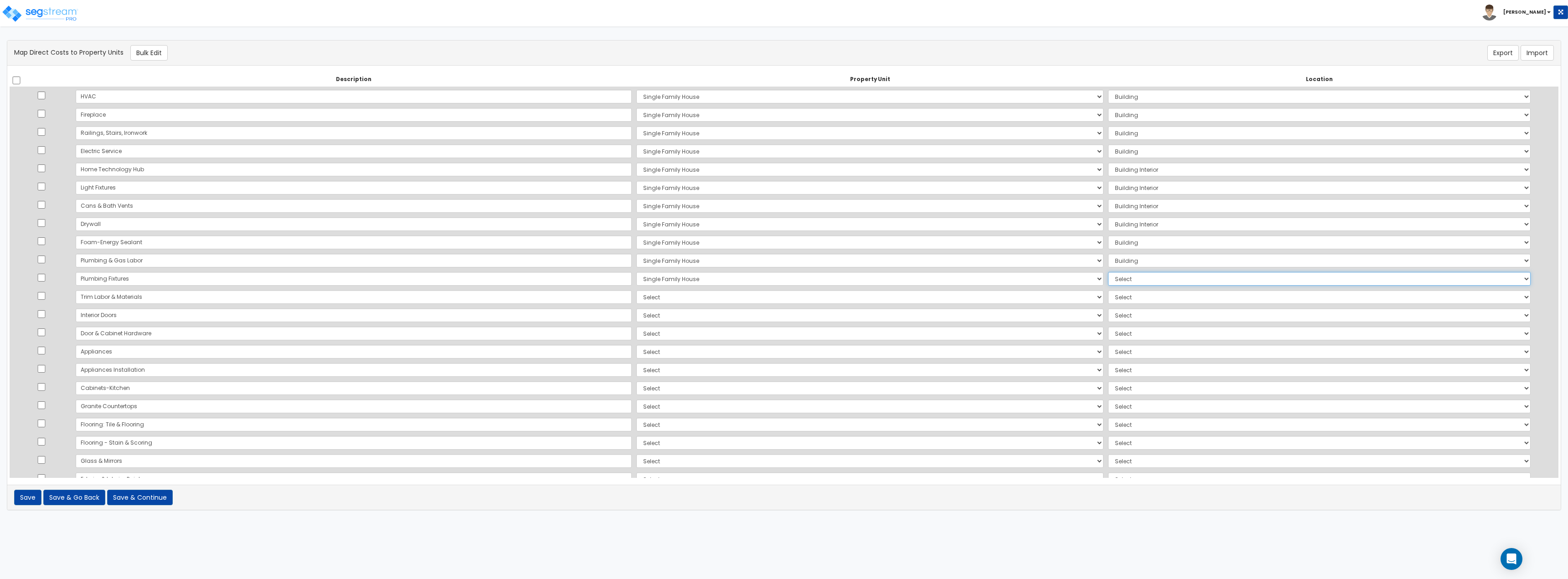
click at [1108, 283] on select "Select Add Additional Location Building Building Interior" at bounding box center [1319, 279] width 422 height 13
select select "461"
click at [1108, 272] on select "Select Add Additional Location Building Building Interior" at bounding box center [1319, 279] width 422 height 13
click at [636, 296] on select "Select Single Family House Site Improvements Add Additional Property Unit" at bounding box center [870, 297] width 467 height 13
select select "167738"
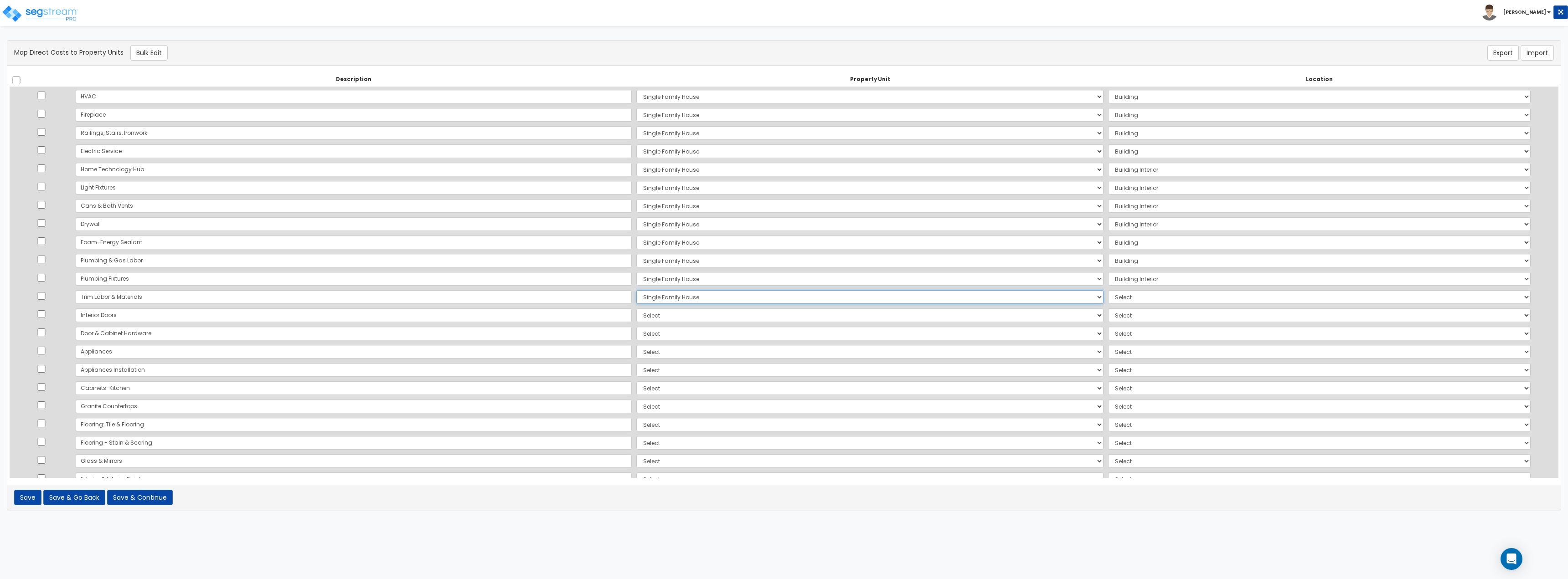
click at [636, 290] on select "Select Single Family House Site Improvements Add Additional Property Unit" at bounding box center [870, 297] width 467 height 13
click at [1108, 296] on select "Select Add Additional Location Building Building Interior" at bounding box center [1319, 297] width 422 height 13
select select "461"
click at [1108, 290] on select "Select Add Additional Location Building Building Interior" at bounding box center [1319, 297] width 422 height 13
click at [636, 316] on select "Select Single Family House Site Improvements Add Additional Property Unit" at bounding box center [870, 315] width 467 height 13
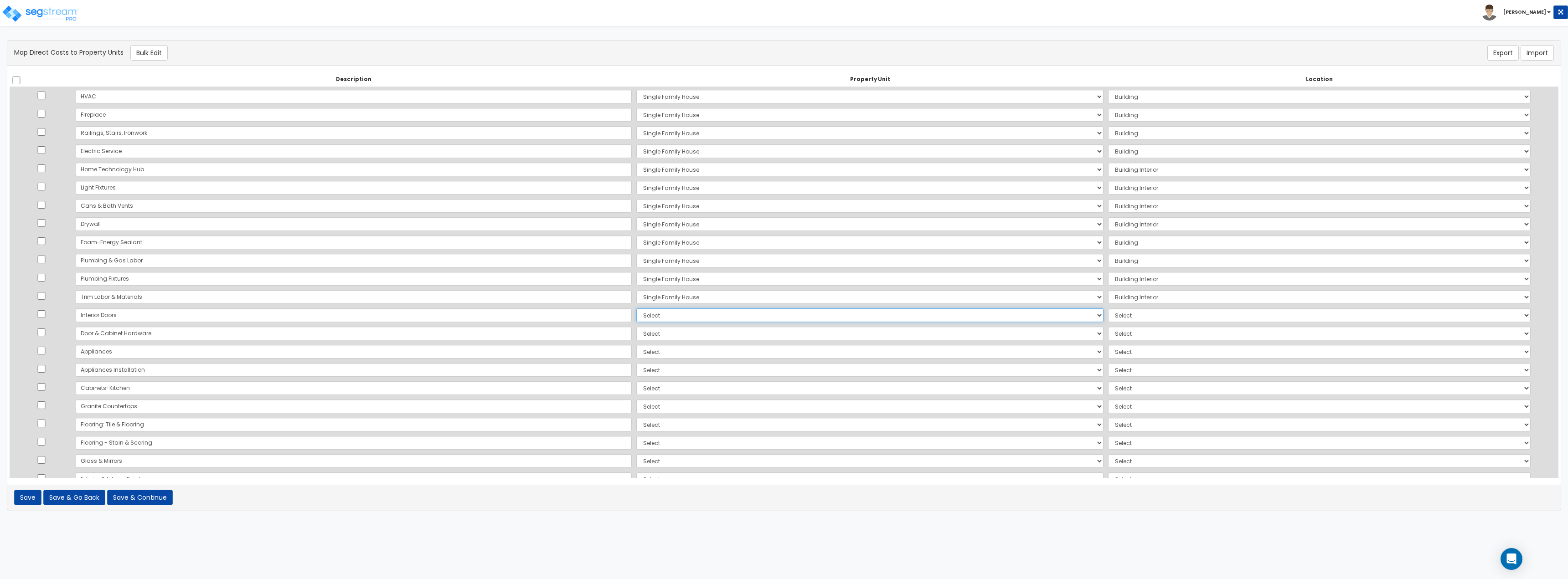
select select "167738"
click at [636, 308] on select "Select Single Family House Site Improvements Add Additional Property Unit" at bounding box center [870, 315] width 467 height 13
click at [1106, 322] on td "Select Add Additional Location Building Building Interior" at bounding box center [1320, 315] width 427 height 18
click at [1108, 316] on select "Select Add Additional Location Building Building Interior" at bounding box center [1319, 315] width 422 height 13
select select "461"
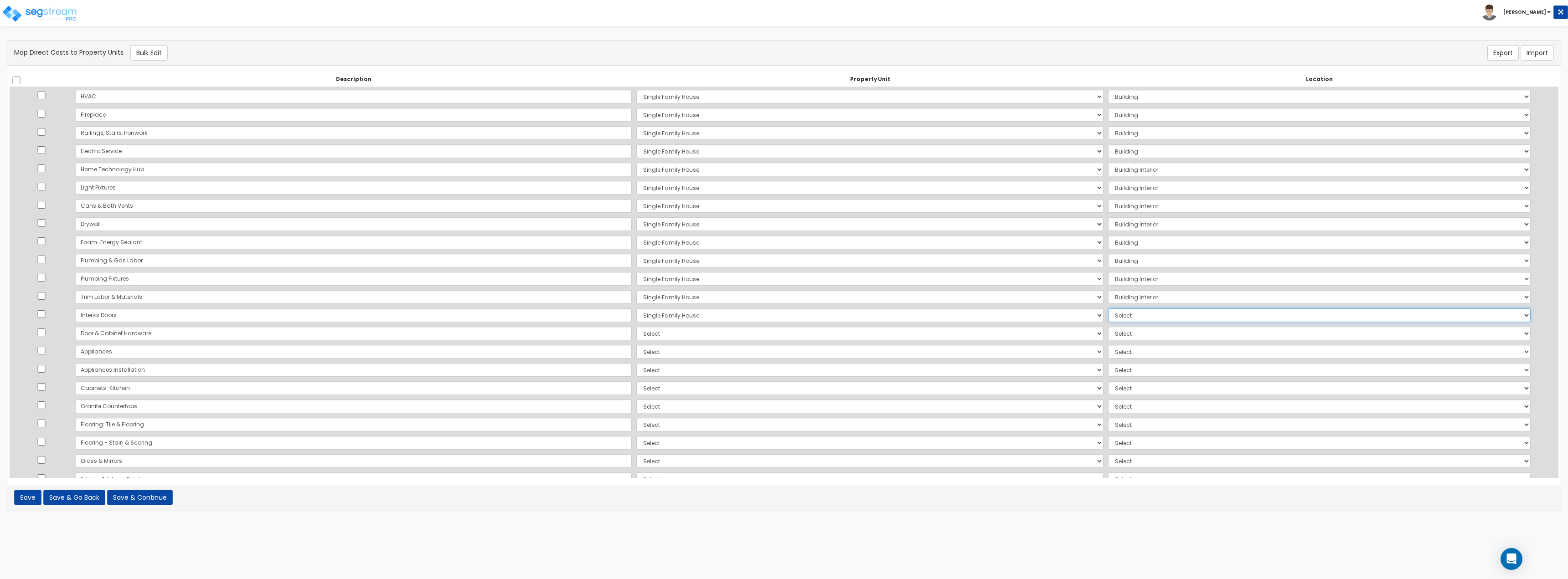
click at [1108, 308] on select "Select Add Additional Location Building Building Interior" at bounding box center [1319, 315] width 422 height 13
click at [636, 336] on select "Select Single Family House Site Improvements Add Additional Property Unit" at bounding box center [870, 333] width 467 height 13
select select "167738"
click at [636, 327] on select "Select Single Family House Site Improvements Add Additional Property Unit" at bounding box center [870, 333] width 467 height 13
click at [1108, 330] on select "Select Add Additional Location Building Building Interior" at bounding box center [1319, 333] width 422 height 13
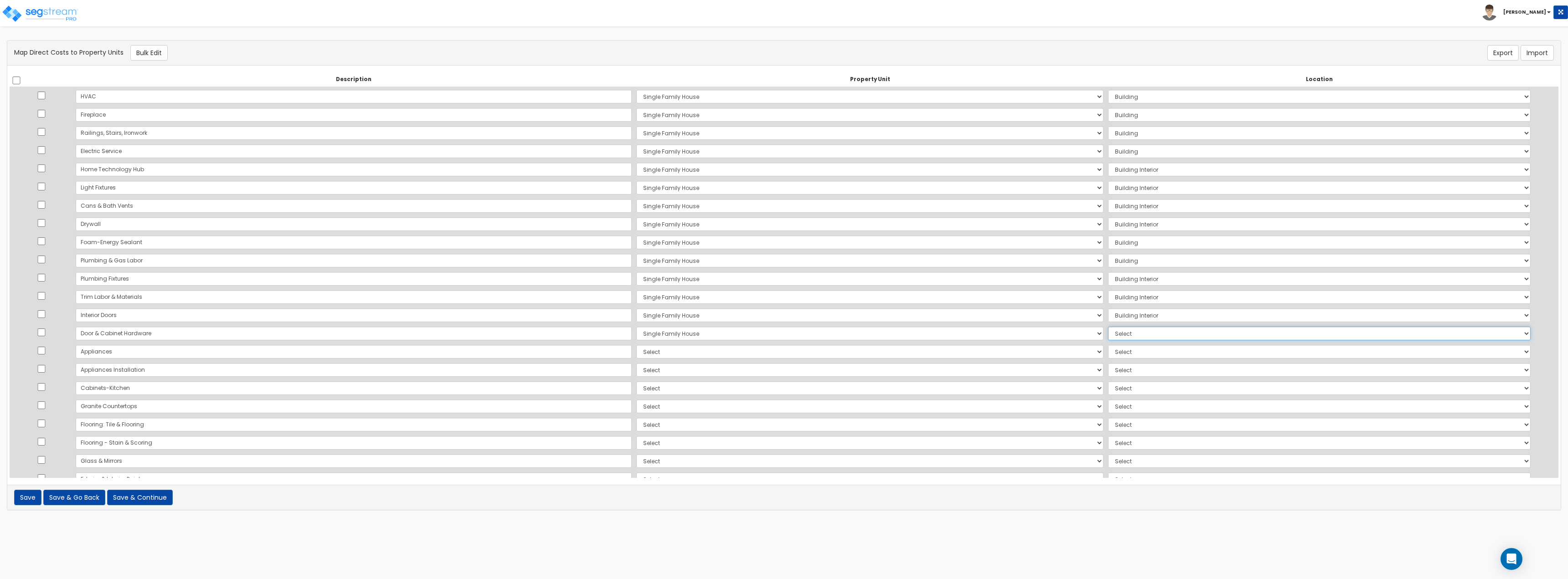
click at [1108, 327] on select "Select Add Additional Location Building Building Interior" at bounding box center [1319, 333] width 422 height 13
click at [1108, 335] on select "Select Add Additional Location Building Building Interior" at bounding box center [1319, 333] width 422 height 13
select select "461"
click at [1108, 327] on select "Select Add Additional Location Building Building Interior" at bounding box center [1319, 333] width 422 height 13
click at [636, 348] on select "Select Single Family House Site Improvements Add Additional Property Unit" at bounding box center [870, 352] width 467 height 13
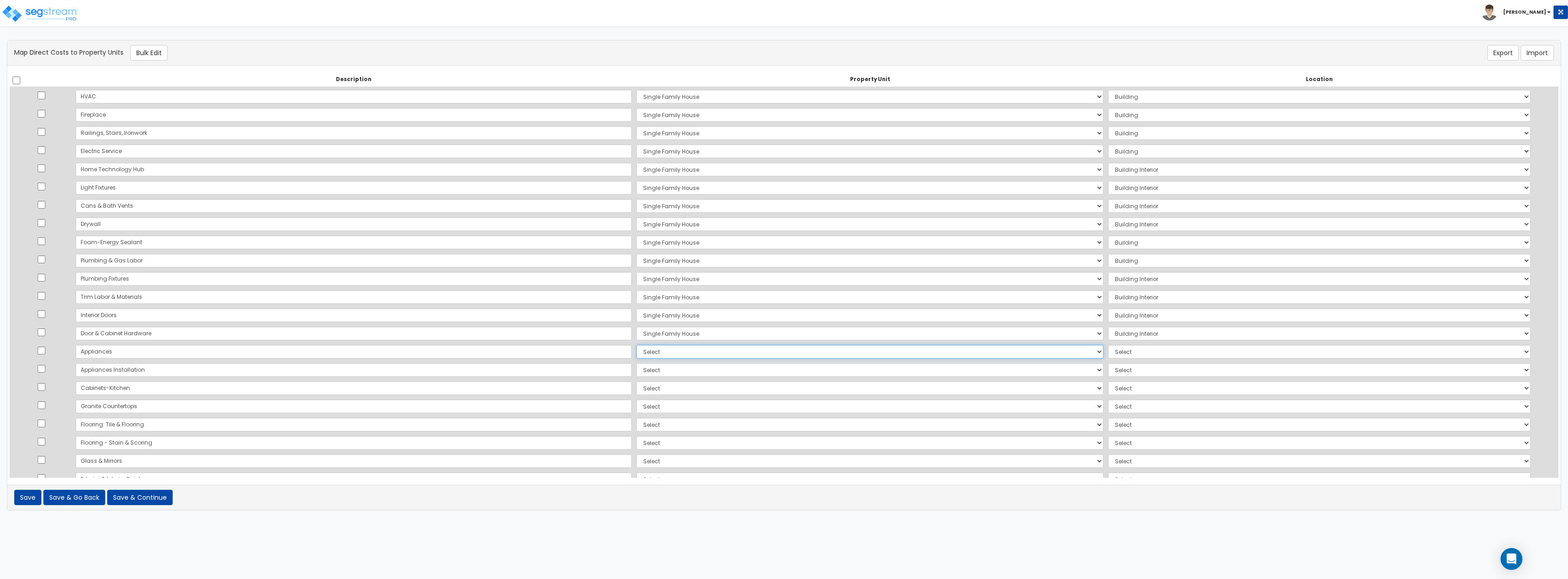
select select "167738"
click at [636, 345] on select "Select Single Family House Site Improvements Add Additional Property Unit" at bounding box center [870, 352] width 467 height 13
click at [1148, 353] on select "Select Add Additional Location Building Building Interior" at bounding box center [1319, 352] width 422 height 13
select select "461"
click at [1108, 345] on select "Select Add Additional Location Building Building Interior" at bounding box center [1319, 352] width 422 height 13
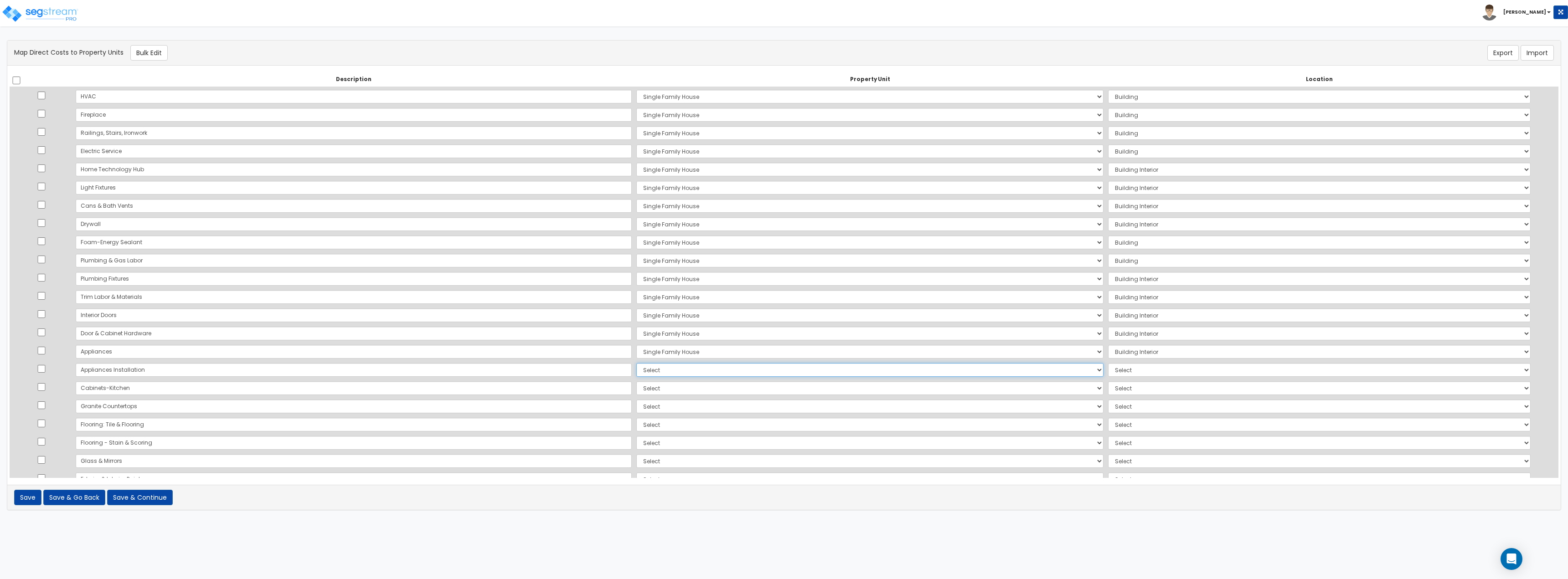
click at [636, 367] on select "Select Single Family House Site Improvements Add Additional Property Unit" at bounding box center [870, 370] width 467 height 13
select select "167738"
click at [636, 363] on select "Select Single Family House Site Improvements Add Additional Property Unit" at bounding box center [870, 370] width 467 height 13
click at [1108, 373] on select "Select Add Additional Location Building Building Interior" at bounding box center [1319, 370] width 422 height 13
select select "461"
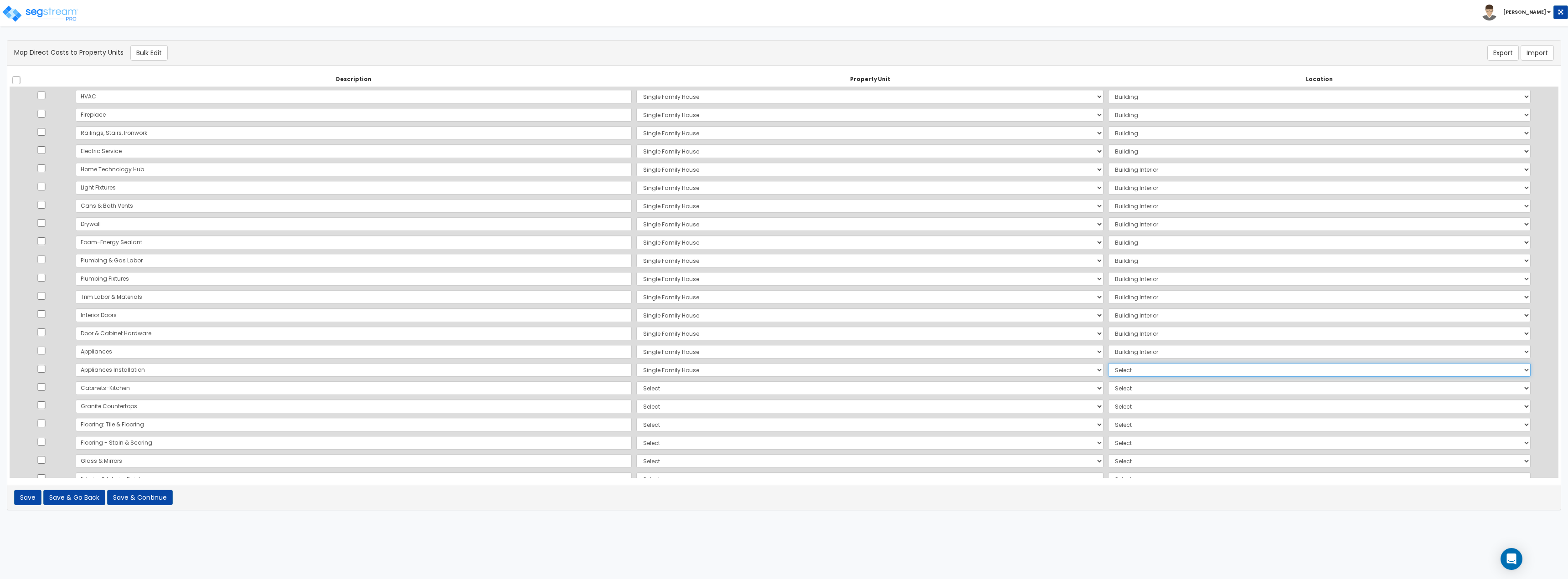
click at [1108, 363] on select "Select Add Additional Location Building Building Interior" at bounding box center [1319, 370] width 422 height 13
click at [636, 383] on select "Select Single Family House Site Improvements Add Additional Property Unit" at bounding box center [870, 388] width 467 height 13
select select "167738"
click at [636, 381] on select "Select Single Family House Site Improvements Add Additional Property Unit" at bounding box center [870, 388] width 467 height 13
click at [1108, 391] on select "Select Add Additional Location Building Building Interior" at bounding box center [1319, 388] width 422 height 13
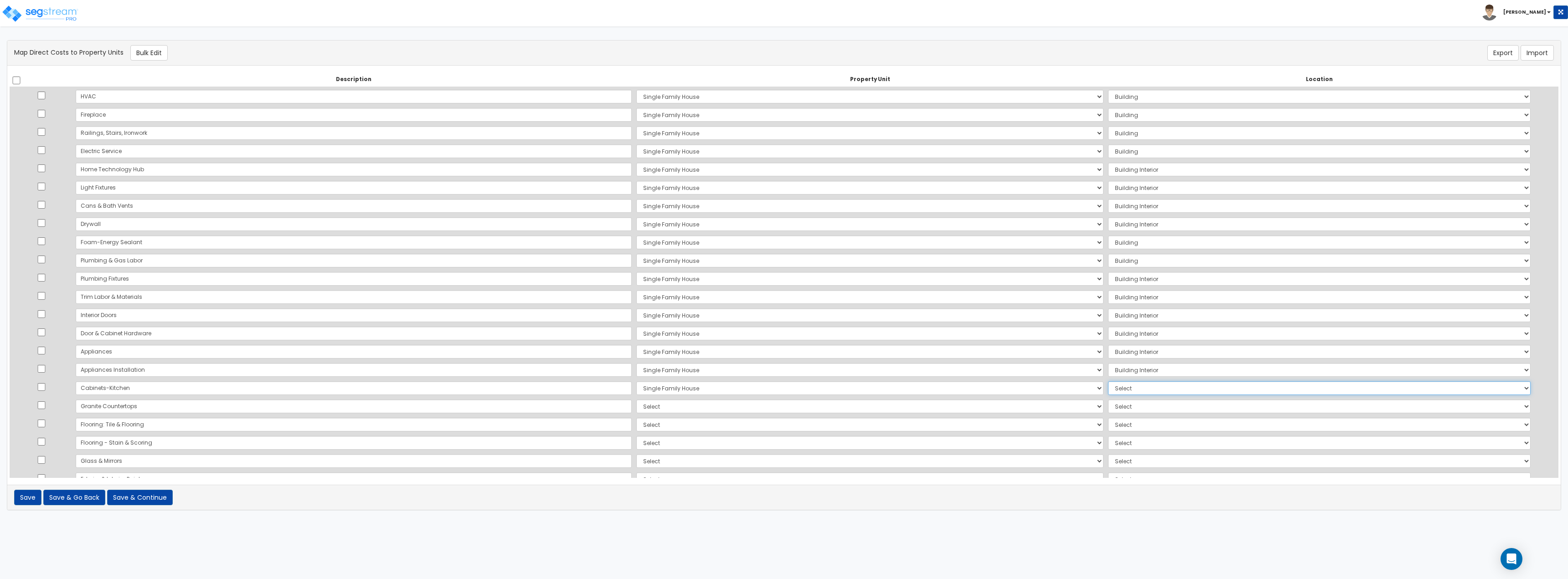
select select "461"
click at [1108, 381] on select "Select Add Additional Location Building Building Interior" at bounding box center [1319, 388] width 422 height 13
click at [636, 331] on select "Select Single Family House Site Improvements Add Additional Property Unit" at bounding box center [870, 332] width 467 height 13
select select "167738"
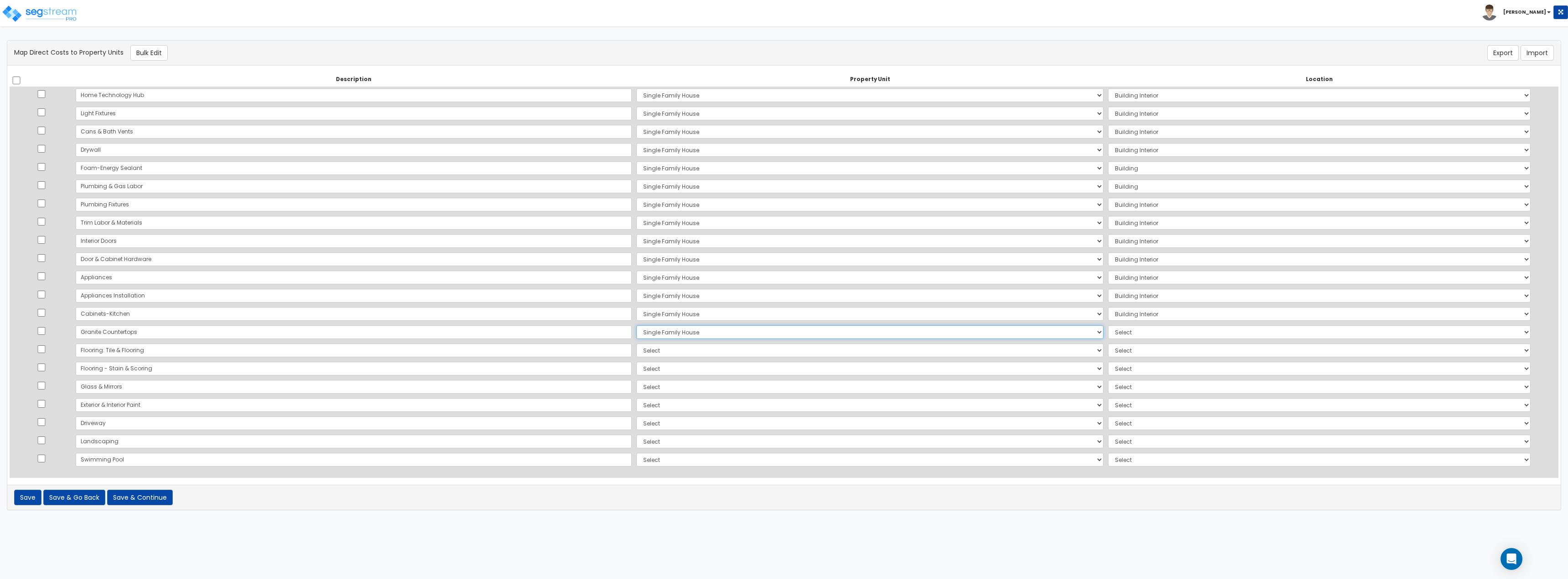
click at [636, 325] on select "Select Single Family House Site Improvements Add Additional Property Unit" at bounding box center [870, 332] width 467 height 13
click at [1108, 333] on select "Select Add Additional Location Building Building Interior" at bounding box center [1319, 332] width 422 height 13
select select "461"
click at [1108, 325] on select "Select Add Additional Location Building Building Interior" at bounding box center [1319, 332] width 422 height 13
click at [636, 355] on select "Select Single Family House Site Improvements Add Additional Property Unit" at bounding box center [870, 350] width 467 height 13
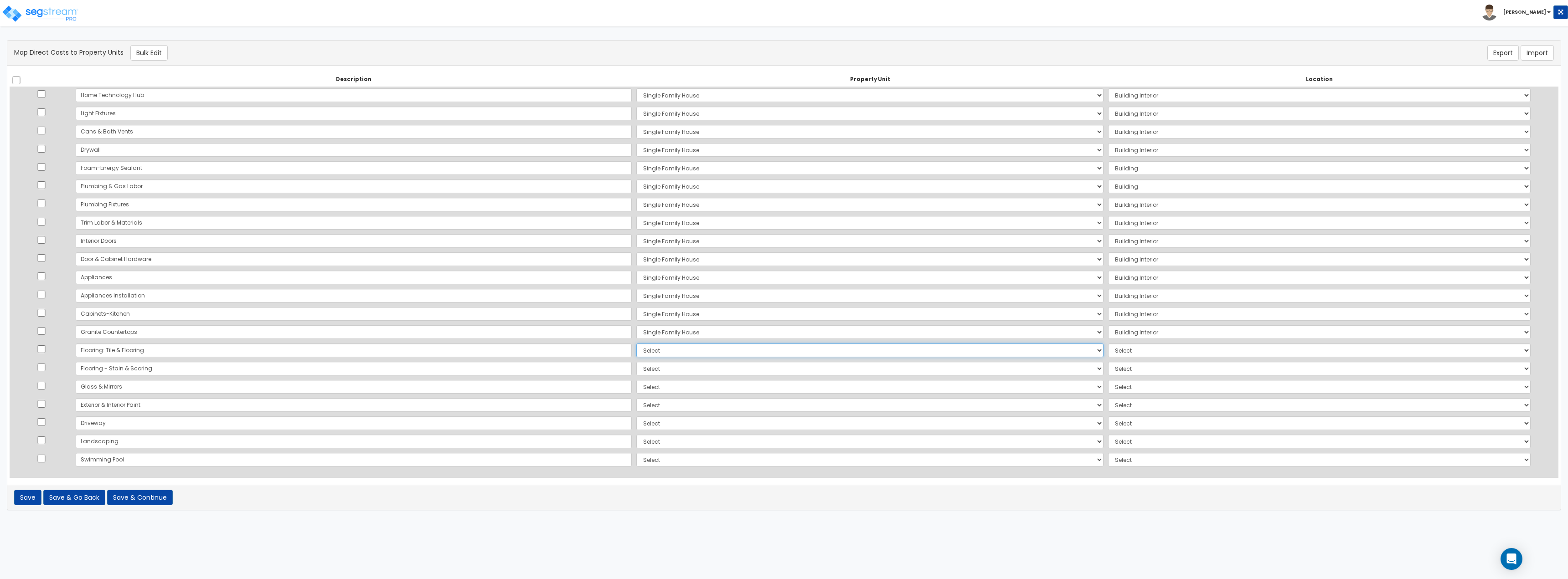
select select "167738"
click at [636, 344] on select "Select Single Family House Site Improvements Add Additional Property Unit" at bounding box center [870, 350] width 467 height 13
click at [1108, 344] on select "Select Add Additional Location Building Building Interior" at bounding box center [1319, 350] width 422 height 13
select select "461"
click at [1108, 344] on select "Select Add Additional Location Building Building Interior" at bounding box center [1319, 350] width 422 height 13
